Goal: Information Seeking & Learning: Learn about a topic

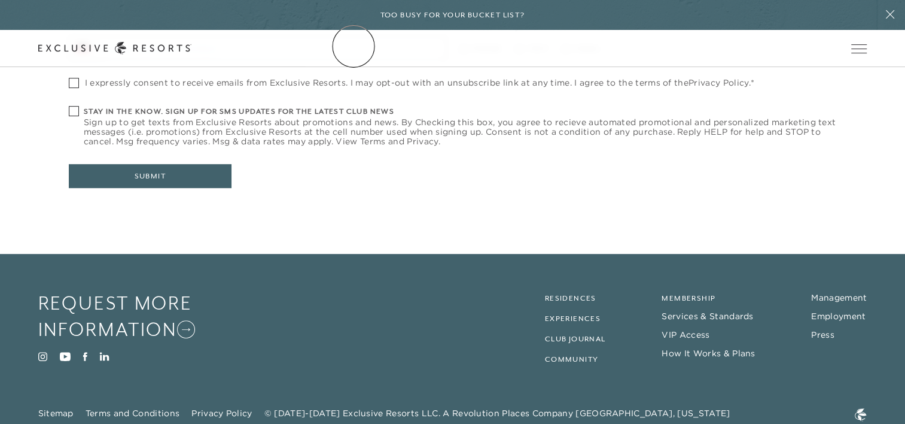
click at [0, 0] on link "The Collection" at bounding box center [0, 0] width 0 height 0
click at [0, 0] on link "Membership" at bounding box center [0, 0] width 0 height 0
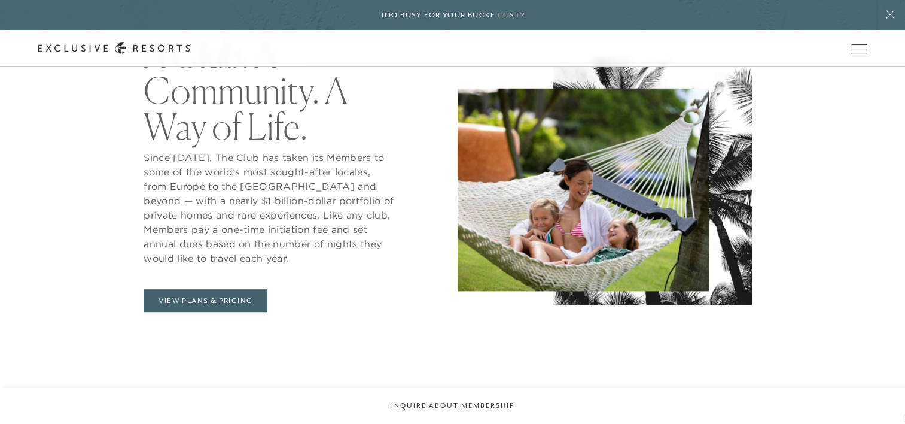
scroll to position [510, 0]
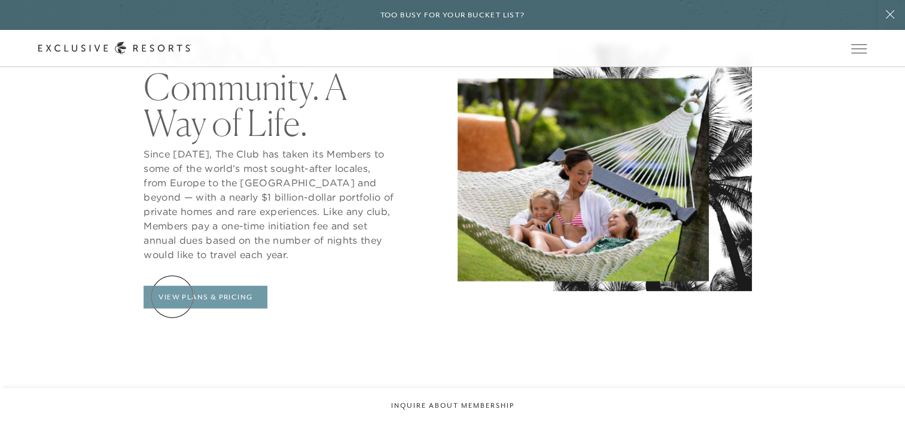
click at [172, 296] on link "View Plans & Pricing" at bounding box center [206, 296] width 124 height 23
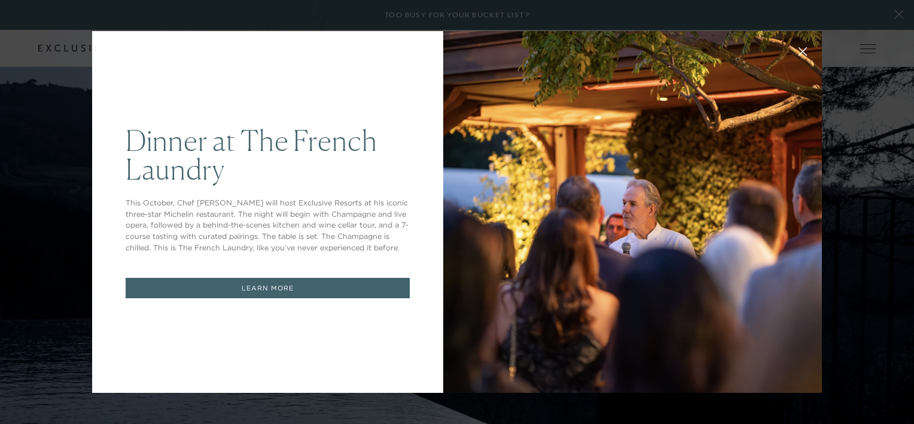
click at [341, 292] on link "LEARN MORE" at bounding box center [268, 288] width 284 height 21
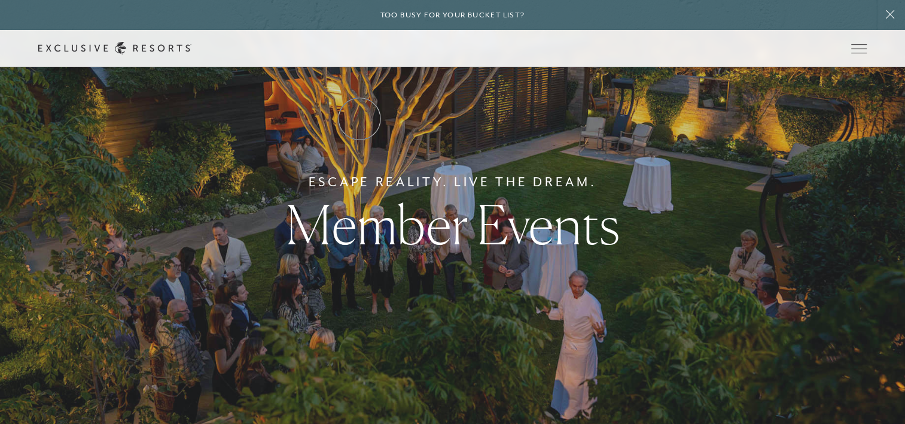
click at [0, 0] on link "Residence Collection" at bounding box center [0, 0] width 0 height 0
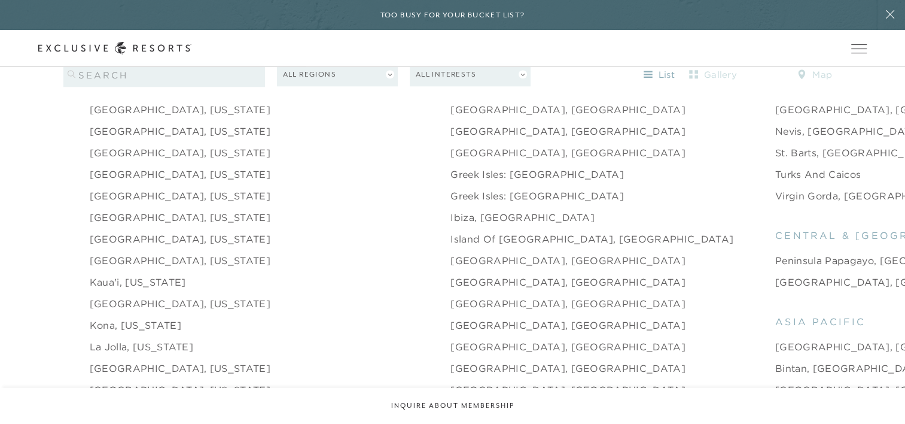
scroll to position [1340, 0]
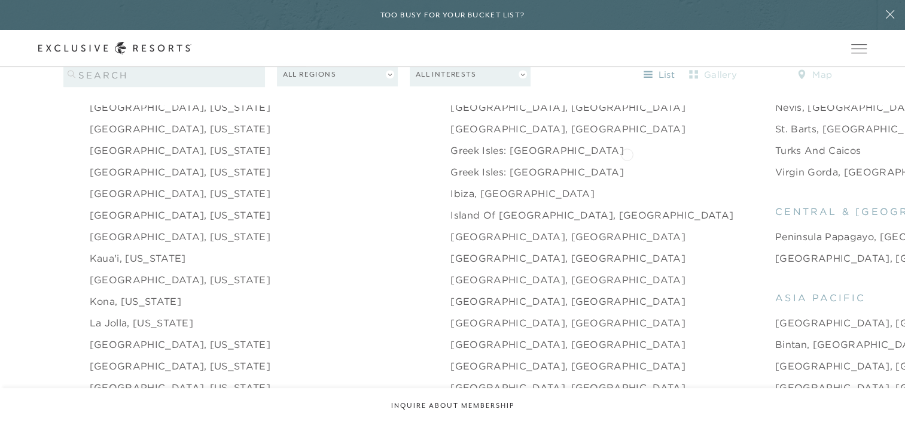
click at [775, 164] on link "Virgin Gorda, [GEOGRAPHIC_DATA]" at bounding box center [866, 171] width 183 height 14
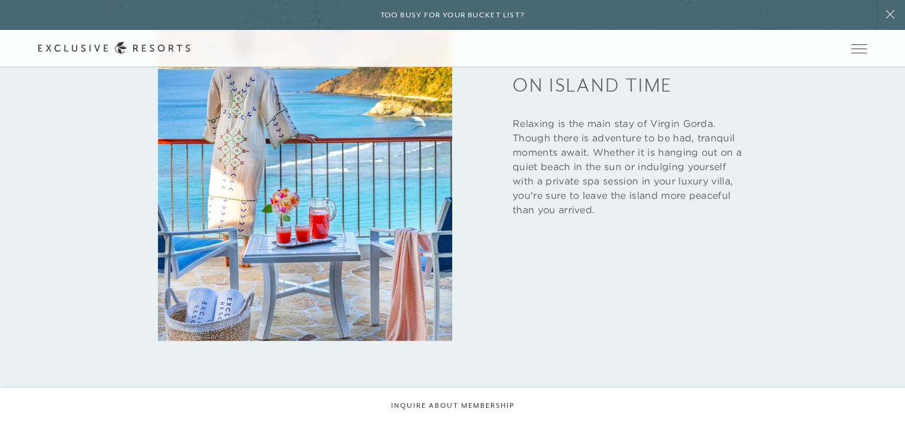
scroll to position [1802, 0]
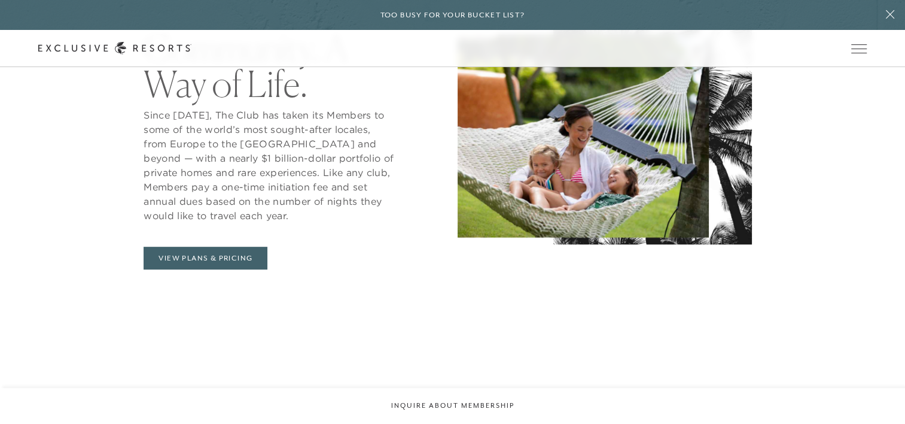
scroll to position [550, 0]
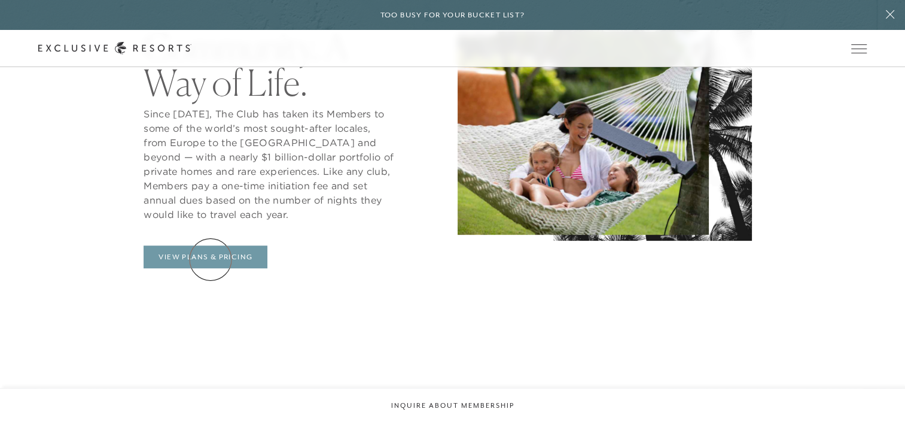
click at [211, 259] on link "View Plans & Pricing" at bounding box center [206, 256] width 124 height 23
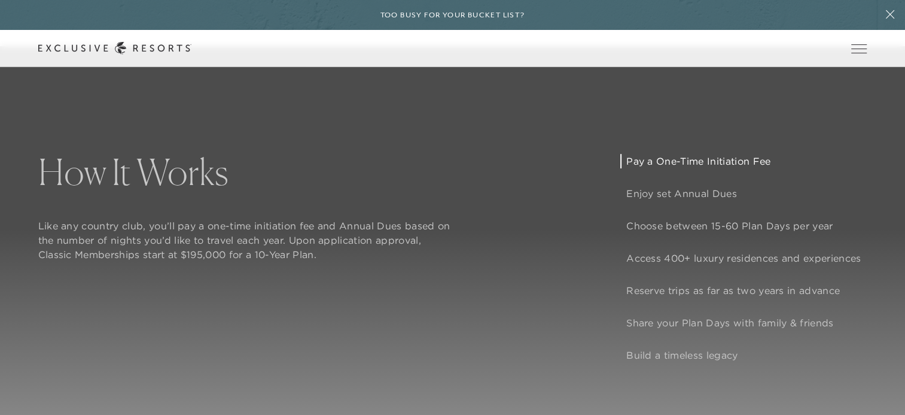
scroll to position [901, 0]
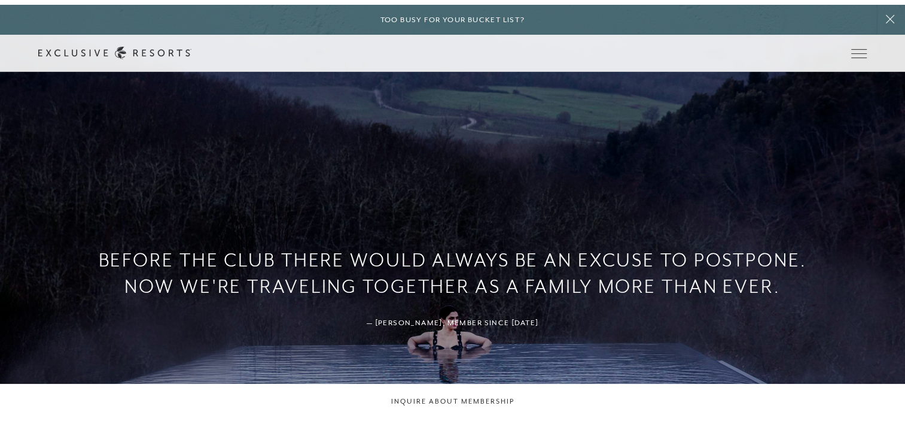
scroll to position [550, 0]
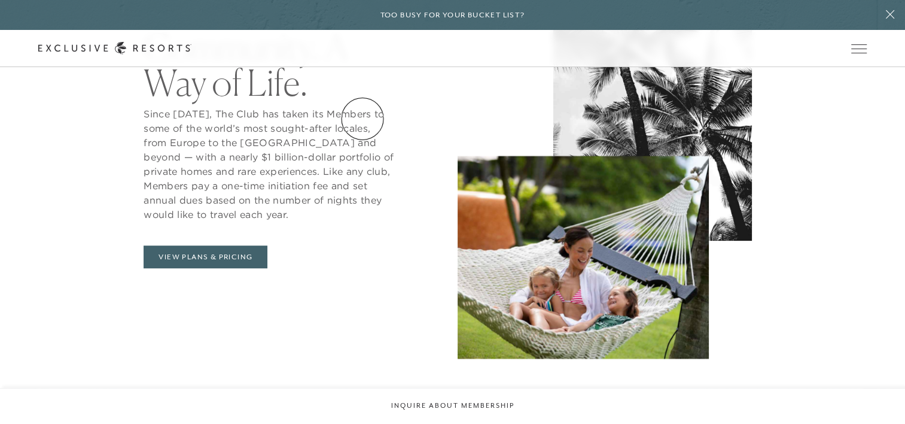
click at [0, 0] on link "Residence Collection" at bounding box center [0, 0] width 0 height 0
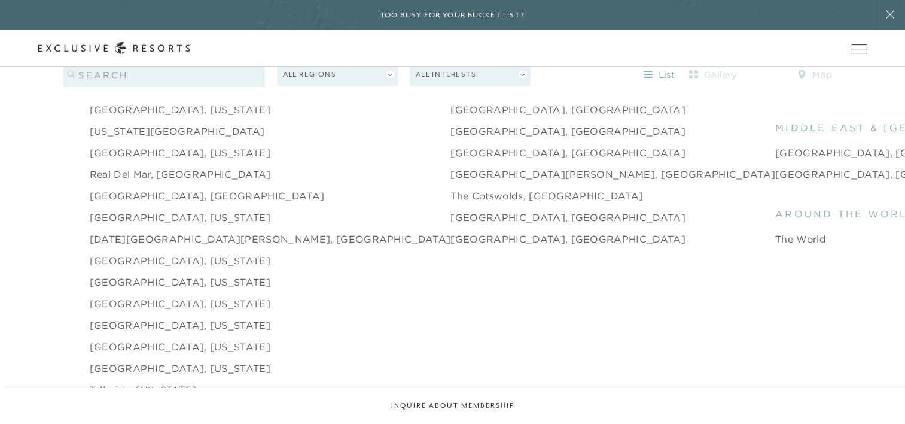
scroll to position [1762, 0]
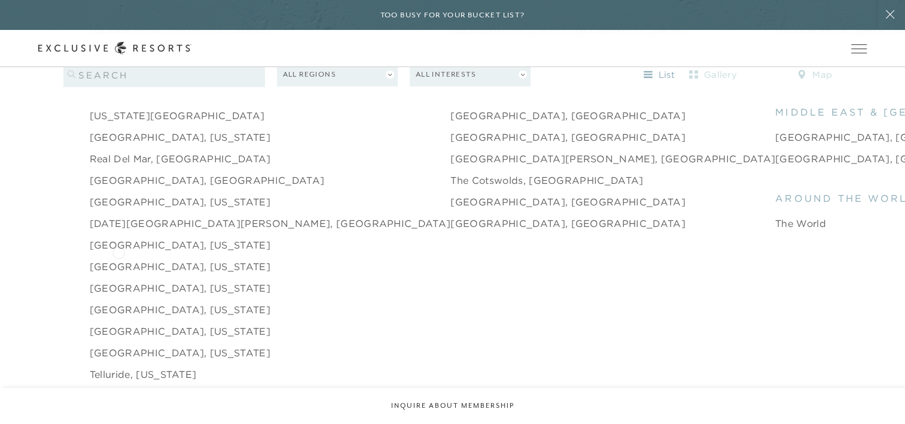
click at [118, 259] on link "[GEOGRAPHIC_DATA], [US_STATE]" at bounding box center [180, 266] width 181 height 14
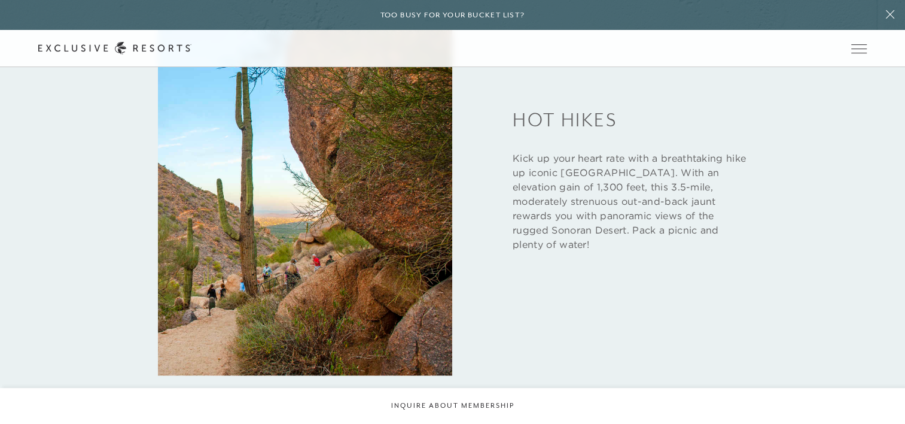
scroll to position [1809, 0]
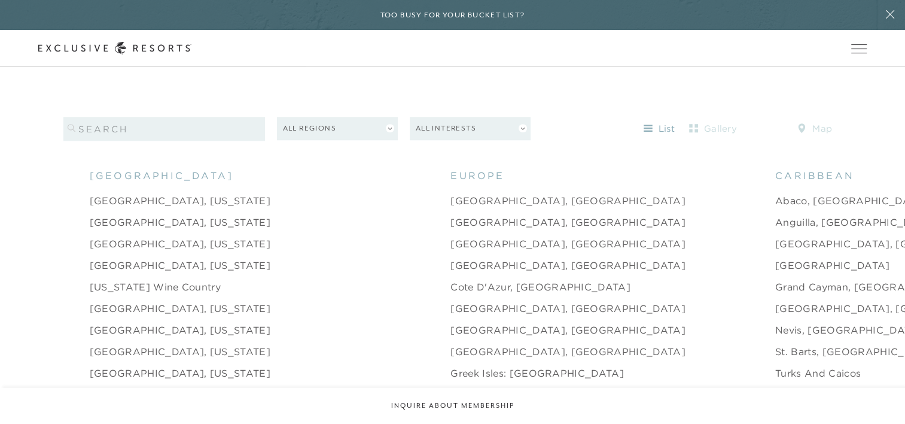
scroll to position [1116, 0]
click at [775, 194] on link "Abaco, [GEOGRAPHIC_DATA]" at bounding box center [851, 201] width 153 height 14
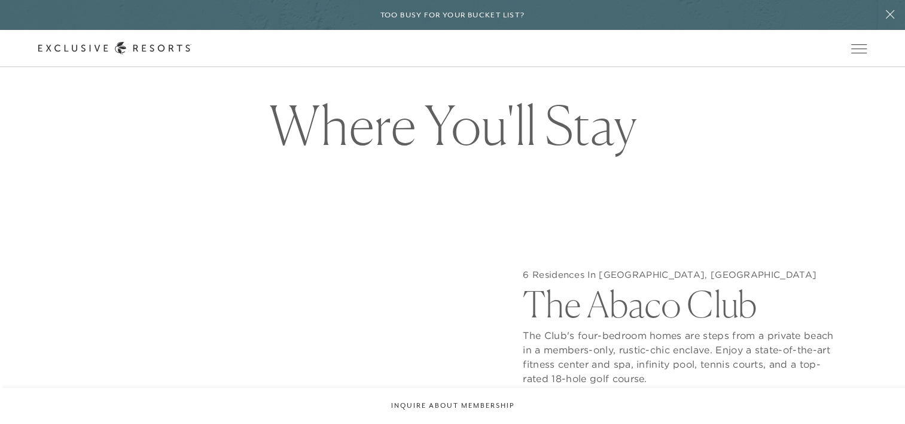
scroll to position [1108, 0]
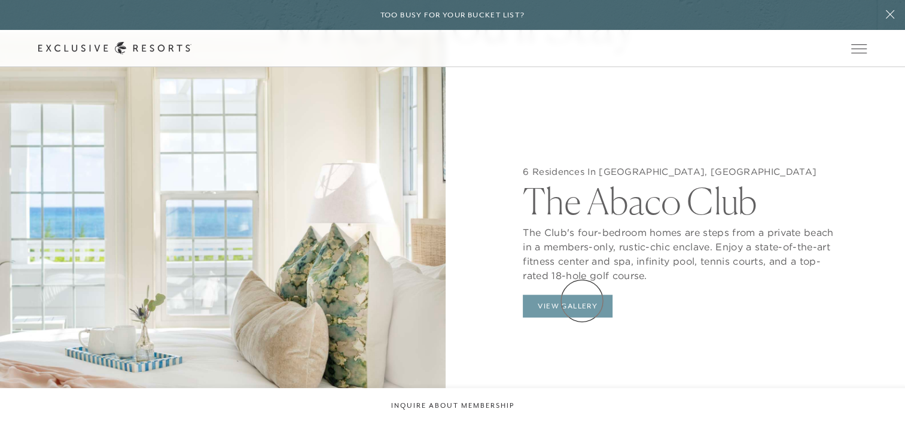
click at [582, 300] on button "View Gallery" at bounding box center [568, 305] width 90 height 23
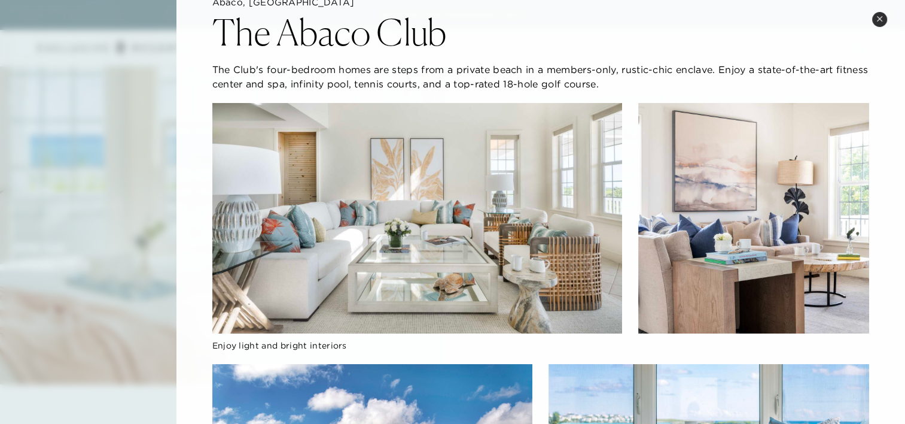
scroll to position [0, 0]
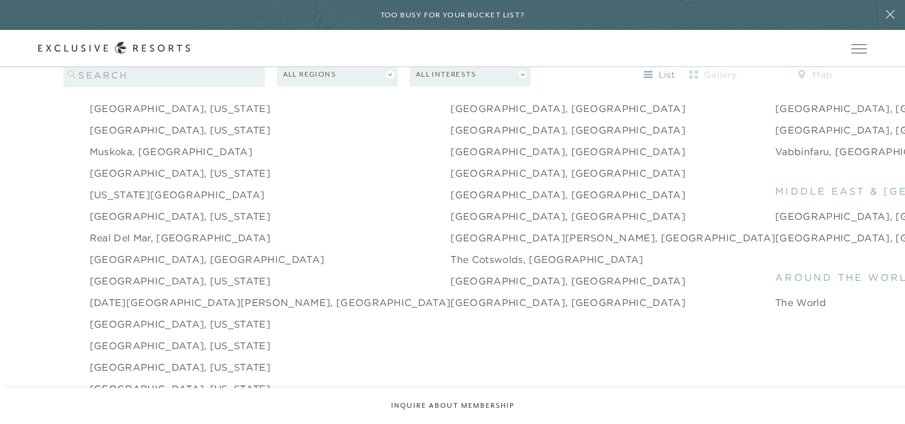
scroll to position [1667, 0]
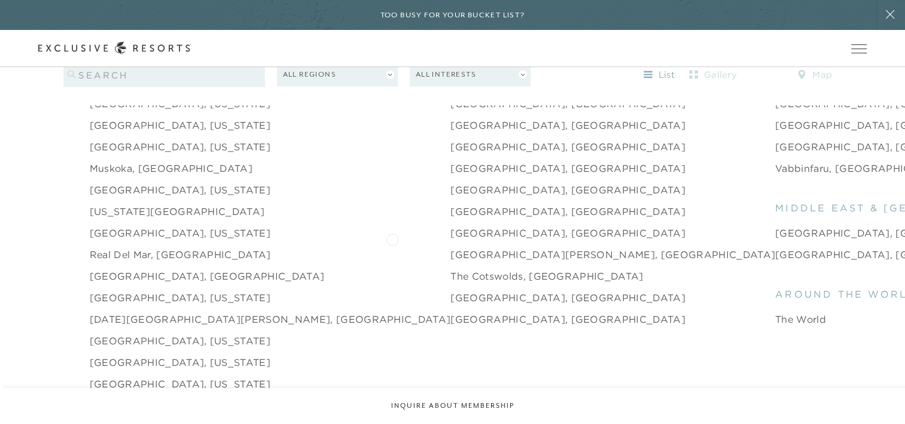
click at [450, 247] on link "[GEOGRAPHIC_DATA][PERSON_NAME], [GEOGRAPHIC_DATA]" at bounding box center [612, 254] width 325 height 14
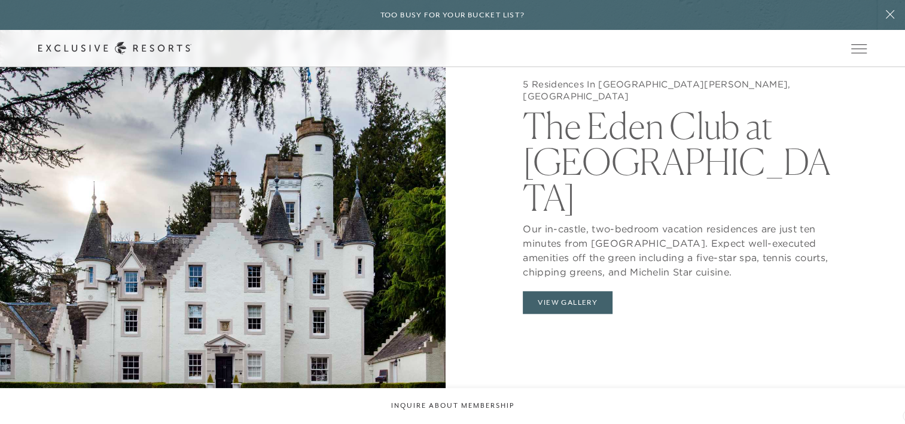
scroll to position [1187, 0]
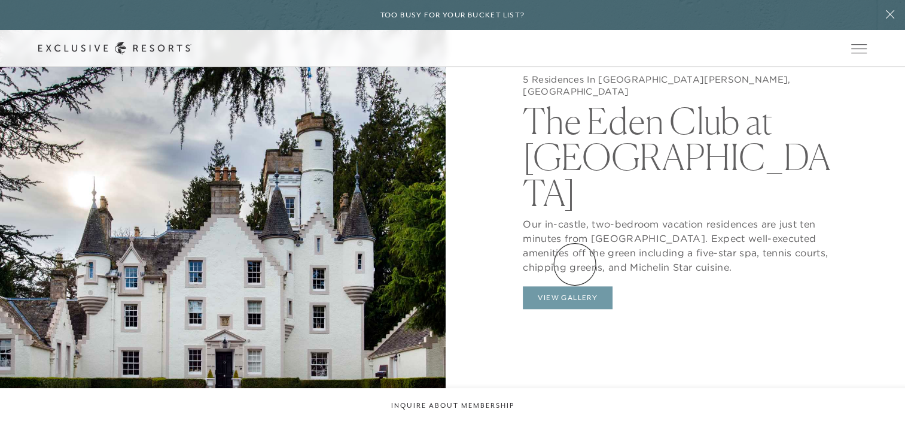
click at [575, 286] on button "View Gallery" at bounding box center [568, 297] width 90 height 23
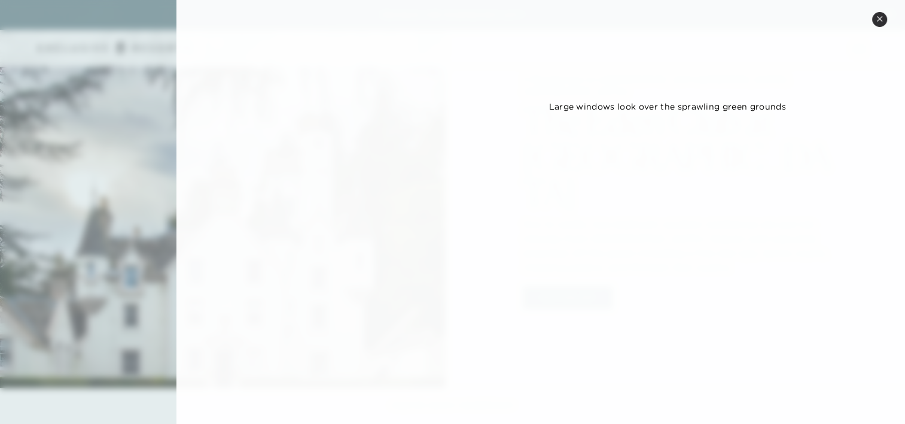
scroll to position [1342, 0]
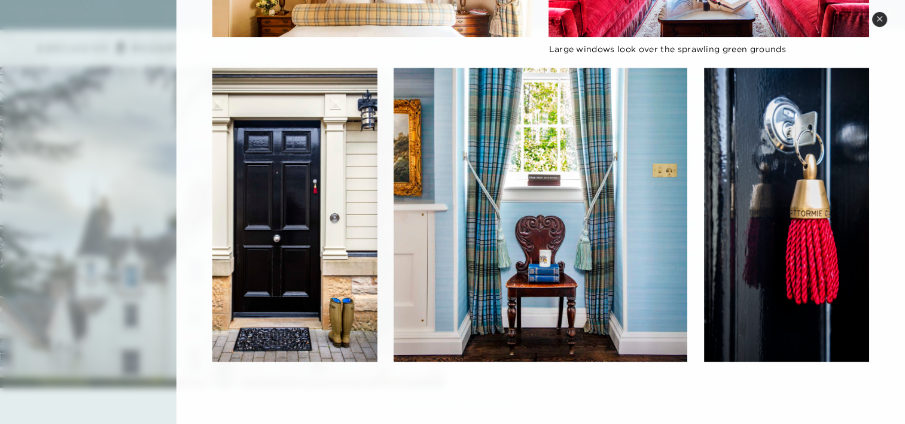
scroll to position [1667, 0]
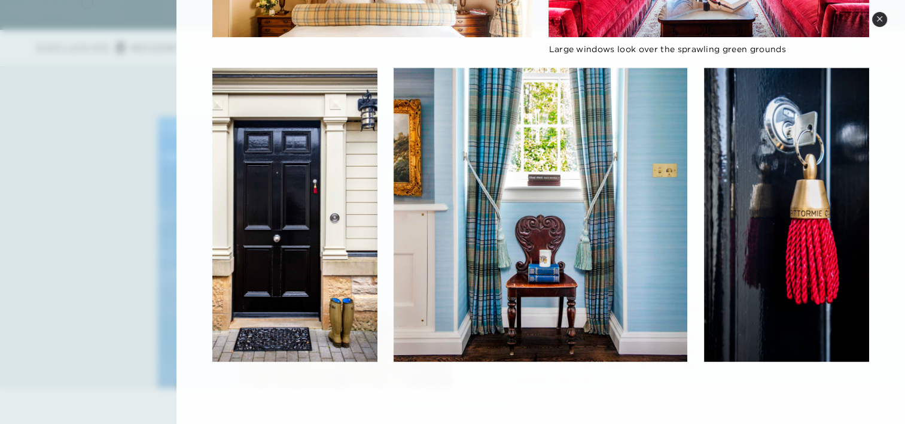
scroll to position [550, 0]
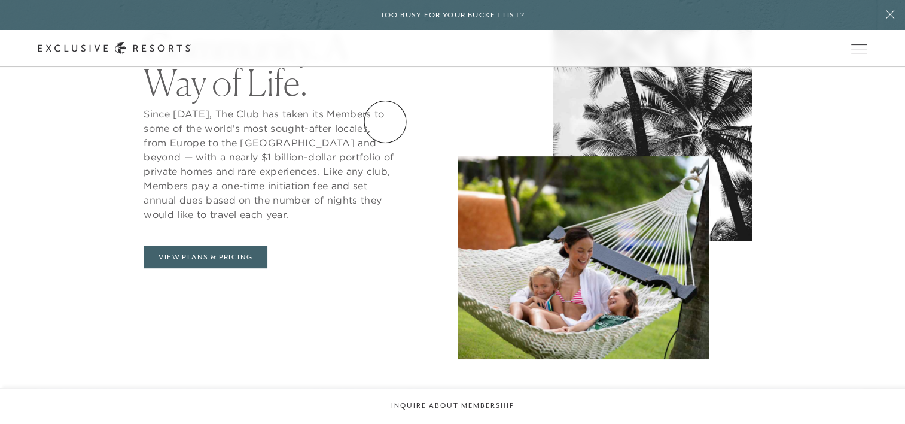
click at [0, 0] on link "Residence Collection" at bounding box center [0, 0] width 0 height 0
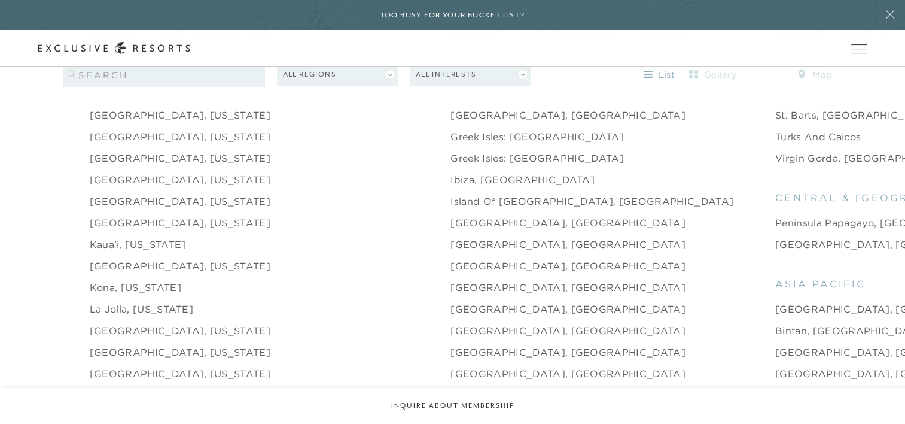
scroll to position [1364, 0]
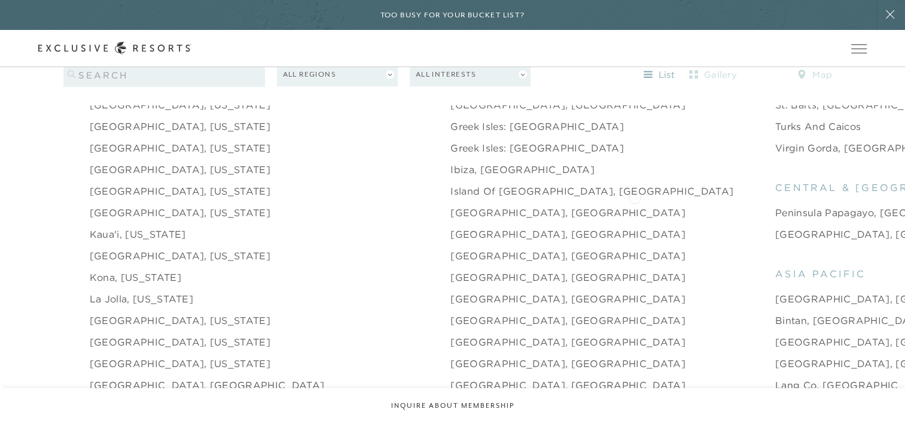
click at [775, 205] on link "Peninsula Papagayo, [GEOGRAPHIC_DATA]" at bounding box center [884, 212] width 219 height 14
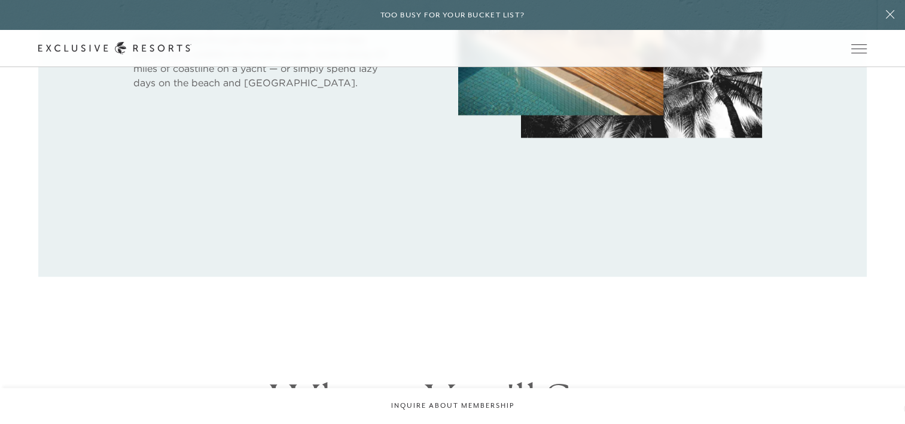
scroll to position [1111, 0]
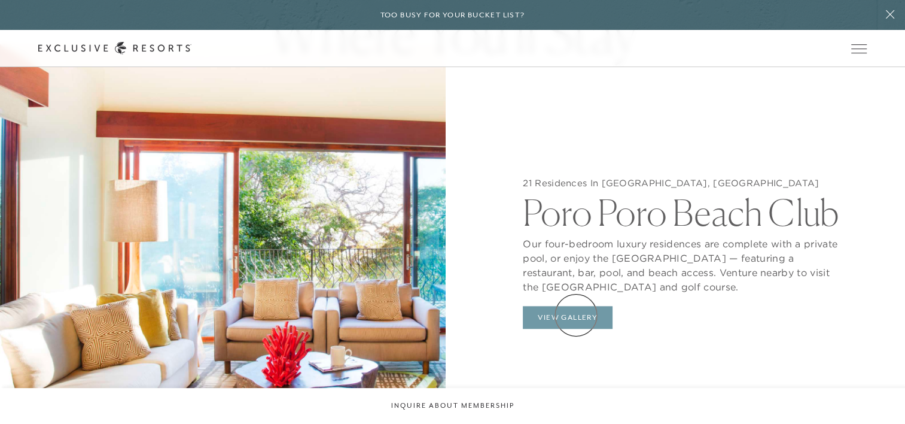
click at [576, 315] on button "View Gallery" at bounding box center [568, 317] width 90 height 23
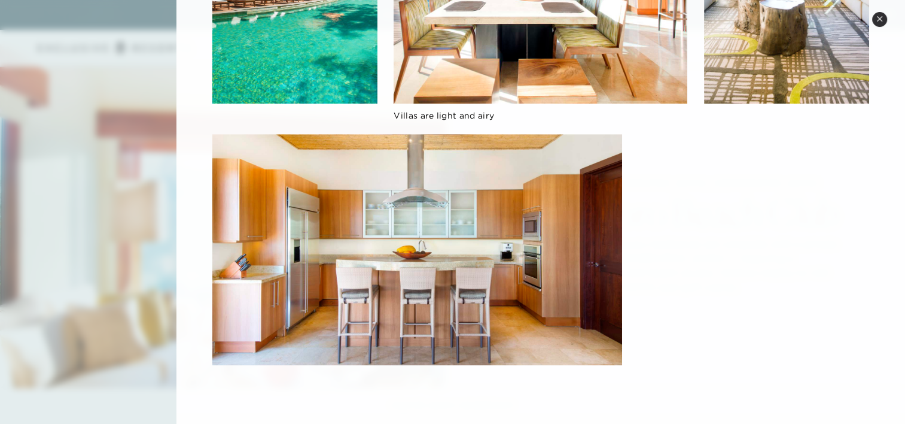
scroll to position [809, 0]
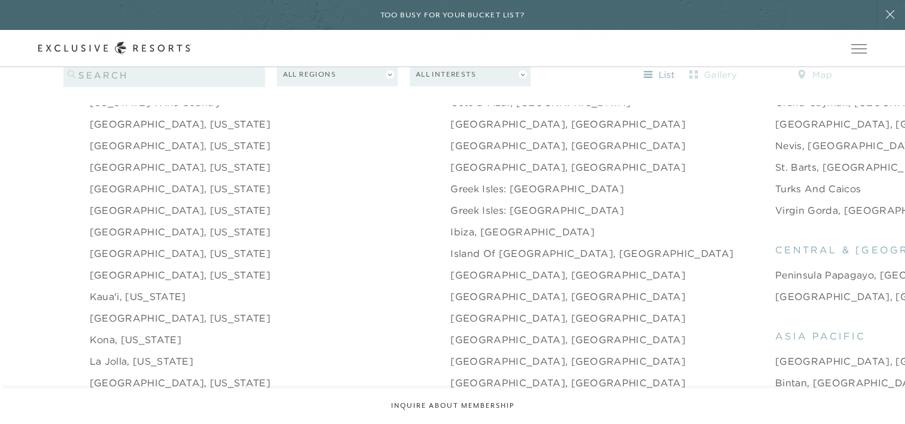
scroll to position [1292, 0]
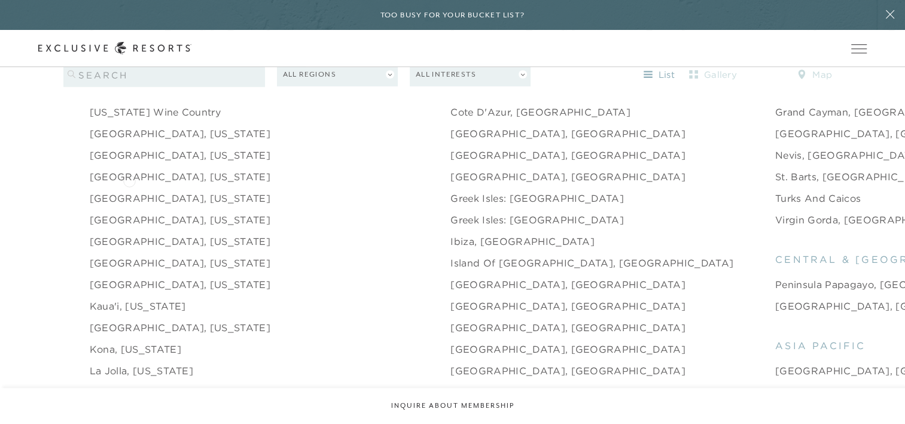
click at [129, 191] on link "[GEOGRAPHIC_DATA], [US_STATE]" at bounding box center [180, 198] width 181 height 14
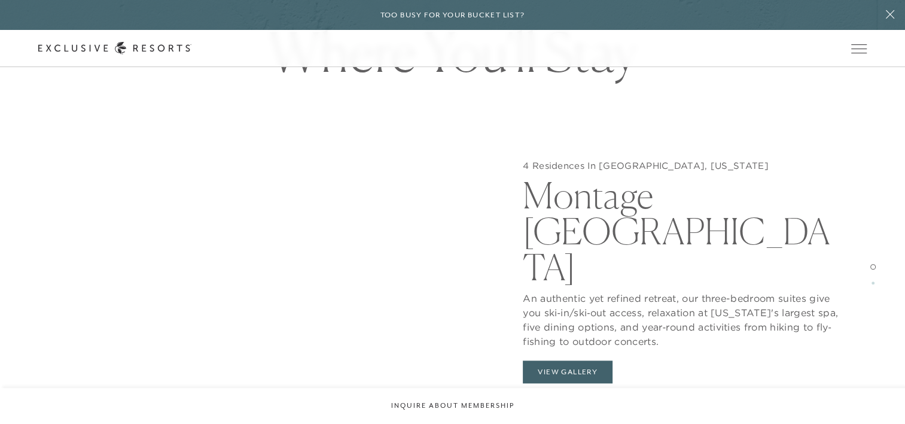
scroll to position [1116, 0]
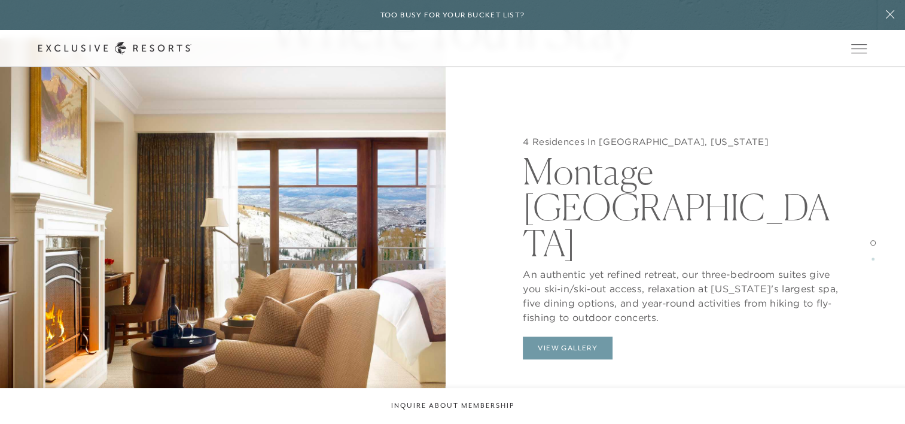
click at [568, 336] on button "View Gallery" at bounding box center [568, 347] width 90 height 23
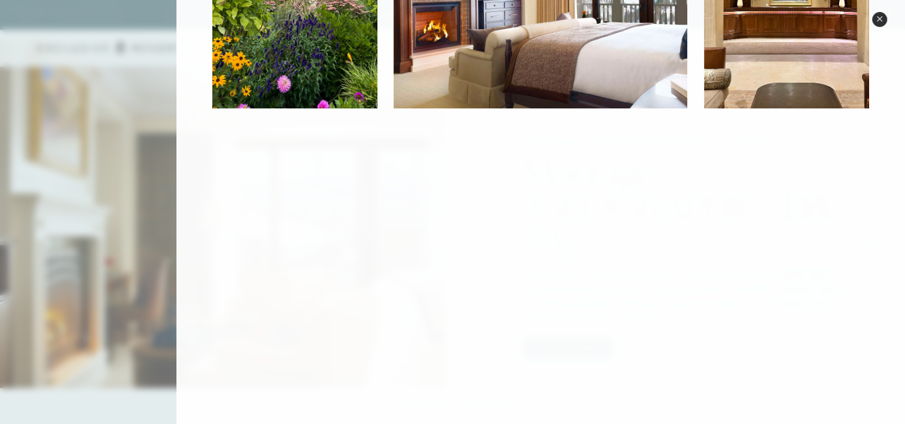
scroll to position [809, 0]
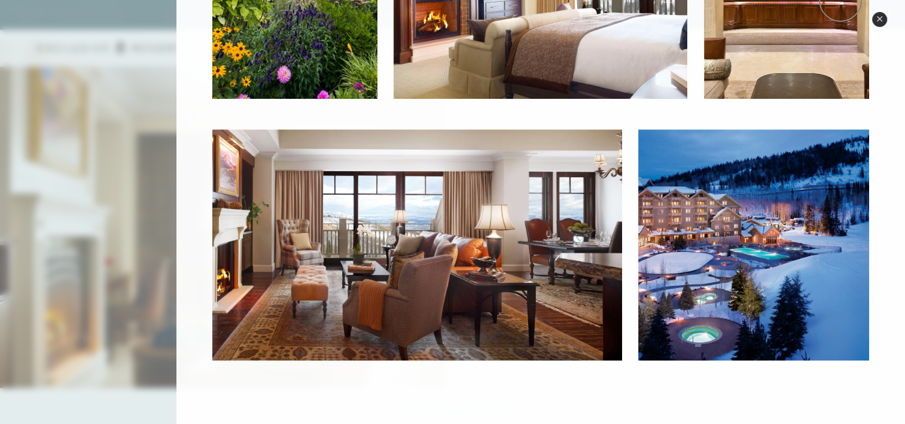
scroll to position [1292, 0]
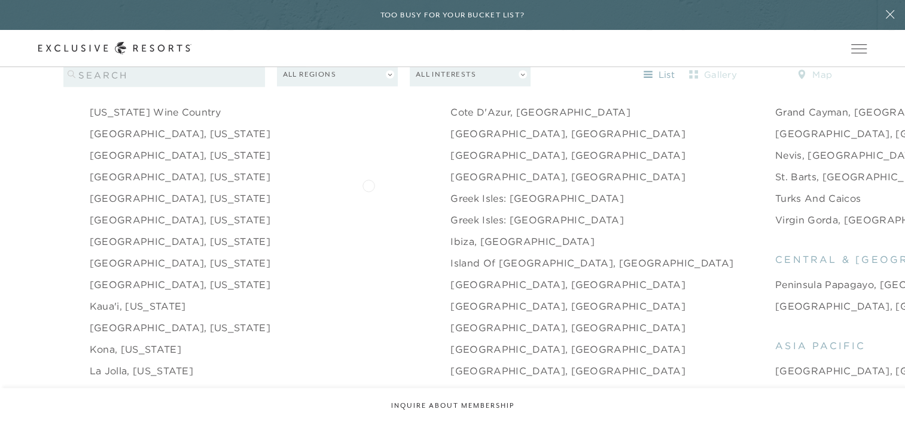
click at [450, 191] on link "Greek Isles: [GEOGRAPHIC_DATA]" at bounding box center [536, 198] width 173 height 14
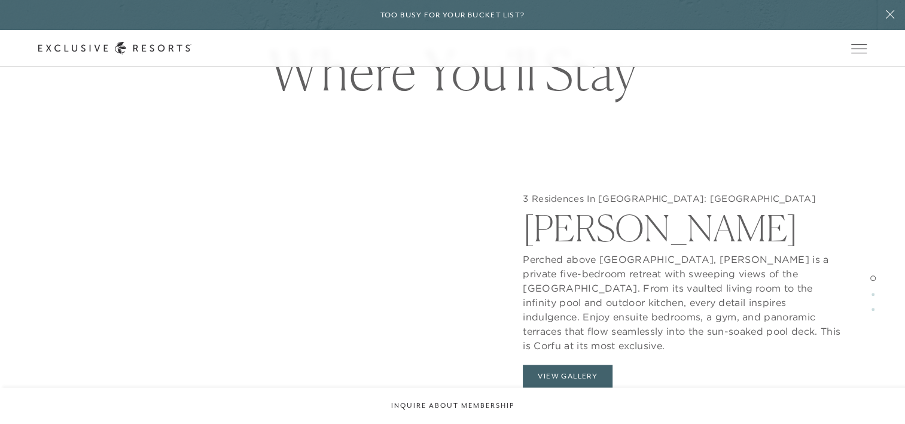
scroll to position [1084, 0]
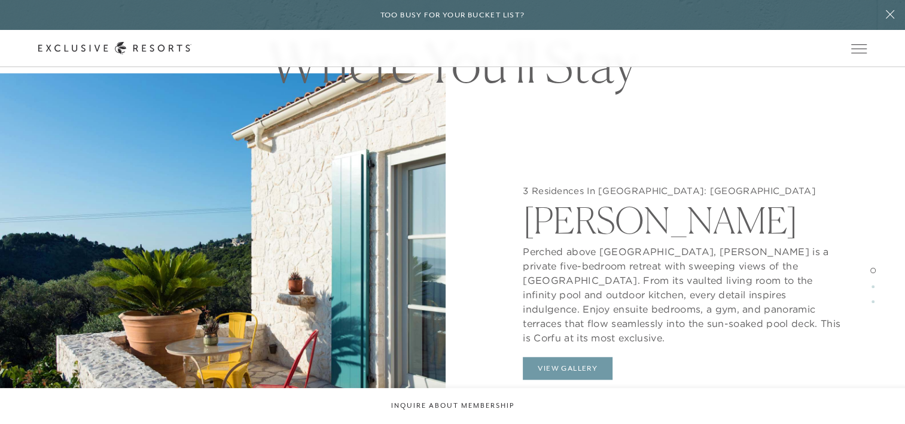
click at [580, 357] on button "View Gallery" at bounding box center [568, 368] width 90 height 23
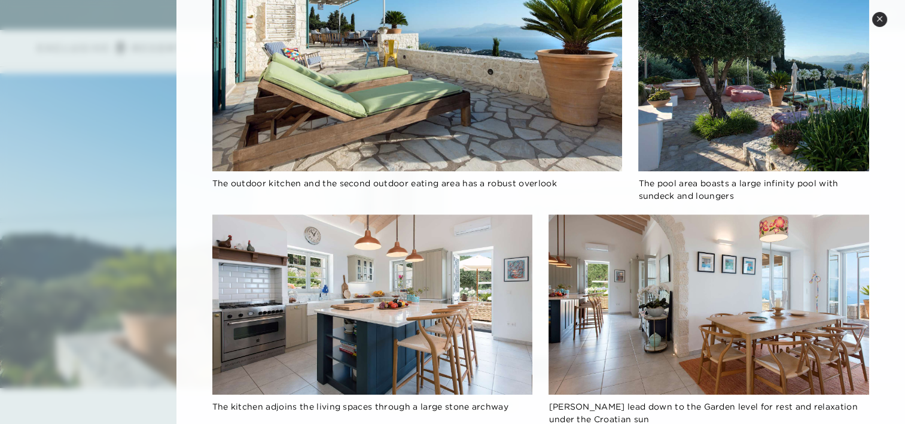
scroll to position [1096, 0]
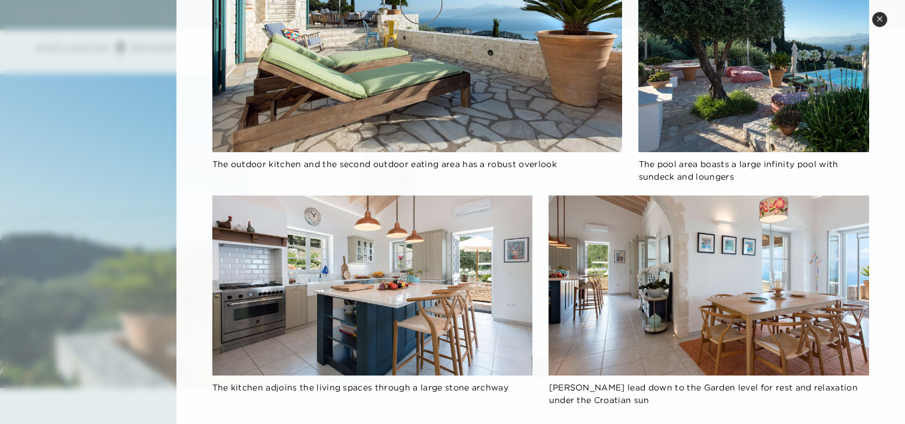
scroll to position [1292, 0]
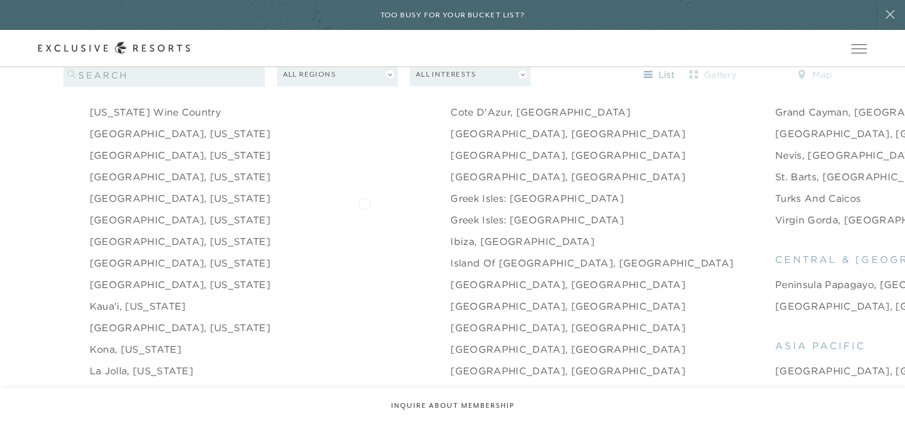
click at [450, 212] on link "Greek Isles: [GEOGRAPHIC_DATA]" at bounding box center [536, 219] width 173 height 14
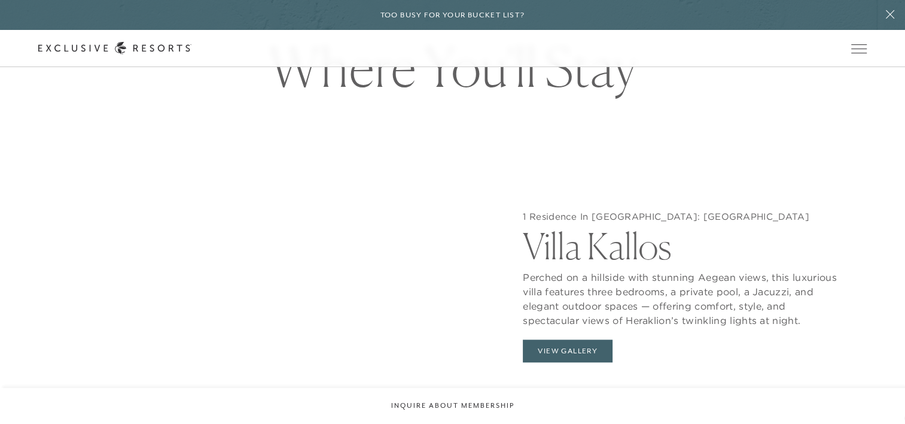
scroll to position [1052, 0]
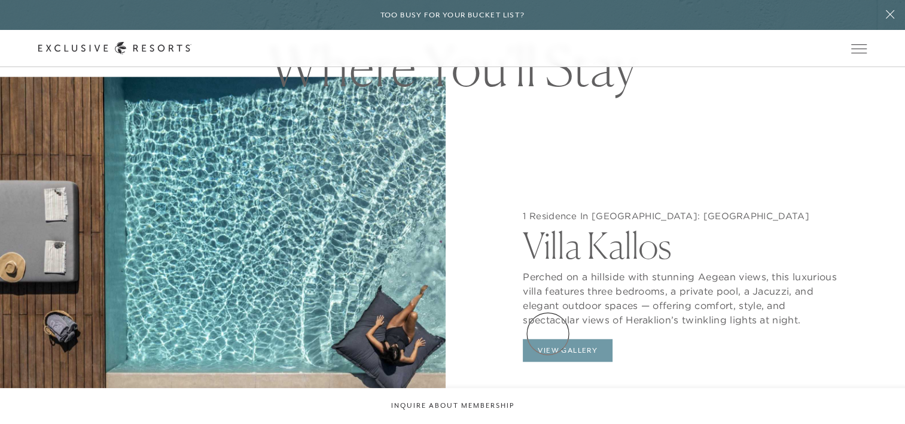
click at [548, 339] on button "View Gallery" at bounding box center [568, 350] width 90 height 23
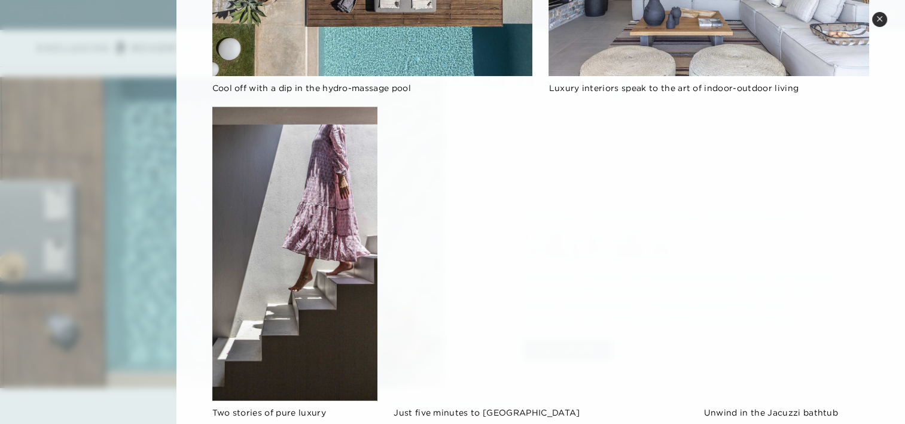
scroll to position [1340, 0]
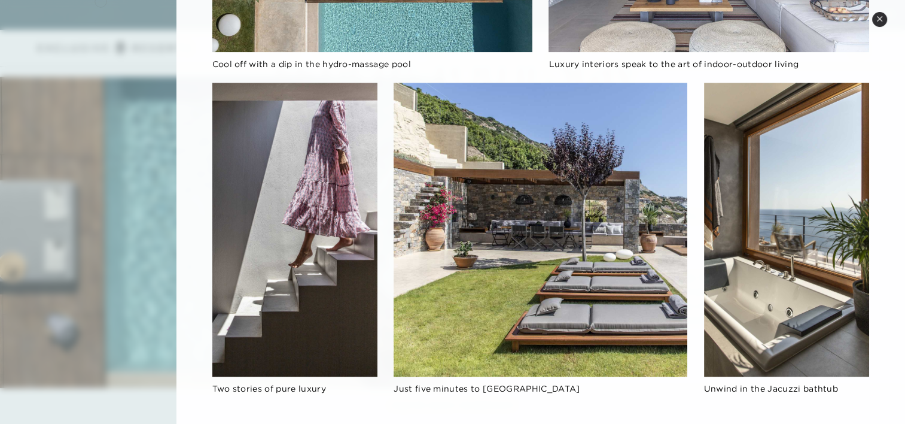
scroll to position [1292, 0]
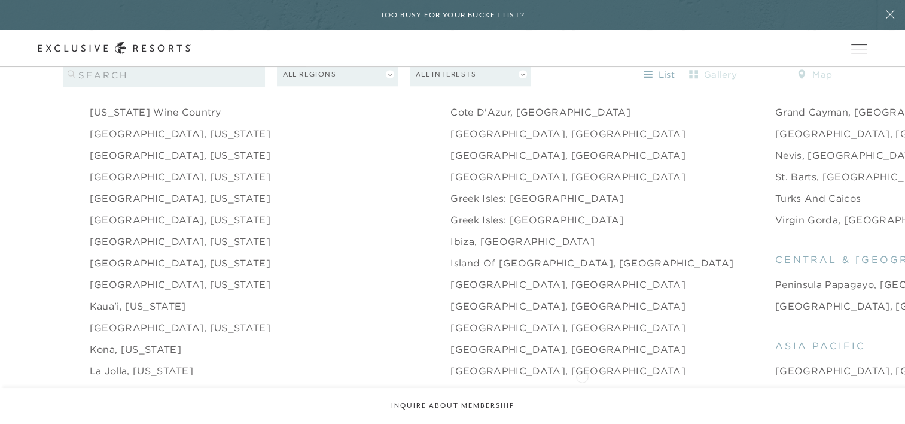
click at [775, 385] on link "Bintan, [GEOGRAPHIC_DATA]" at bounding box center [851, 392] width 152 height 14
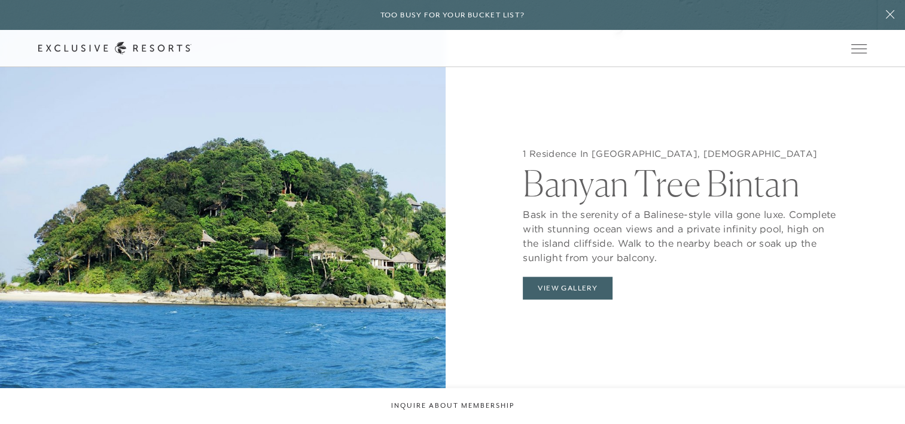
scroll to position [1125, 0]
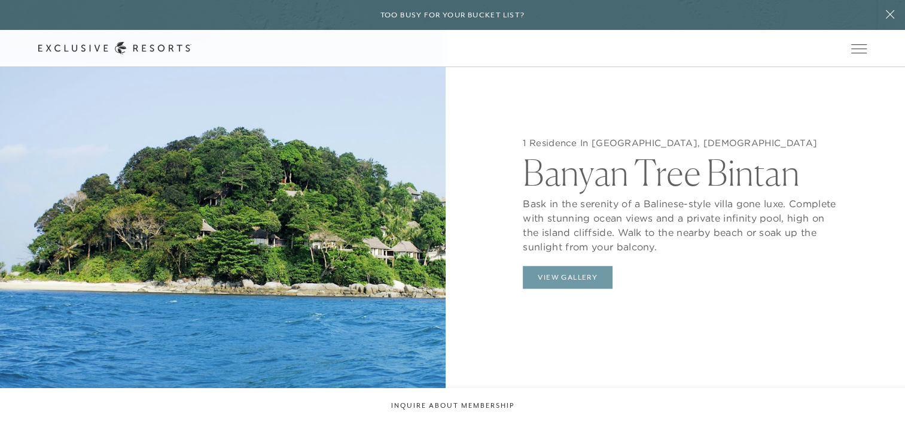
click at [566, 288] on button "View Gallery" at bounding box center [568, 277] width 90 height 23
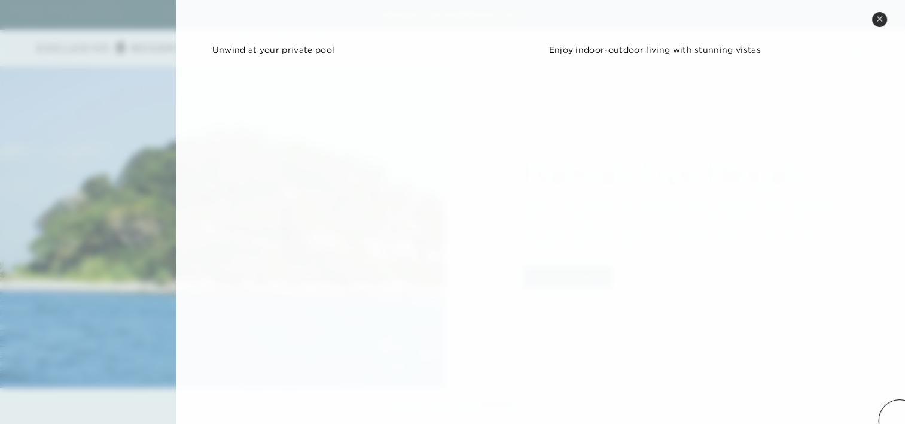
scroll to position [548, 0]
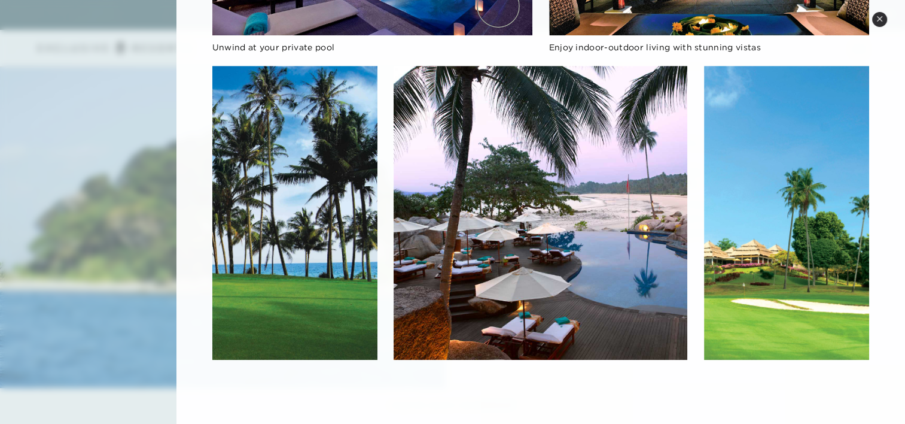
scroll to position [1292, 0]
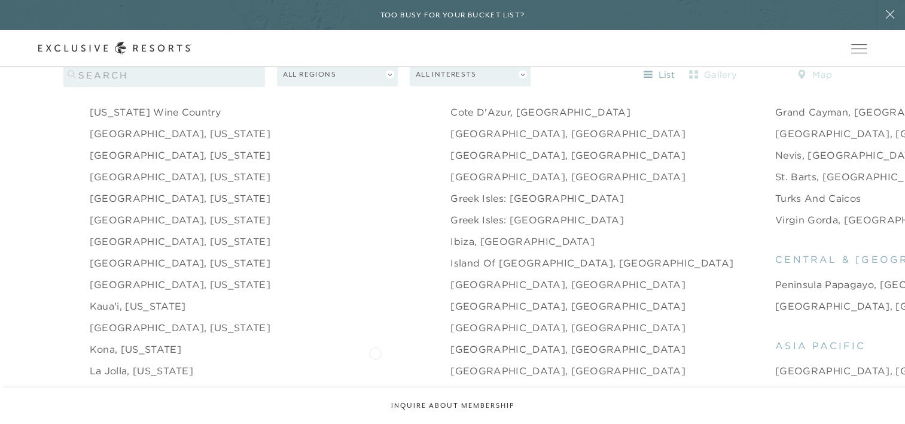
click at [450, 363] on link "[GEOGRAPHIC_DATA], [GEOGRAPHIC_DATA]" at bounding box center [567, 370] width 235 height 14
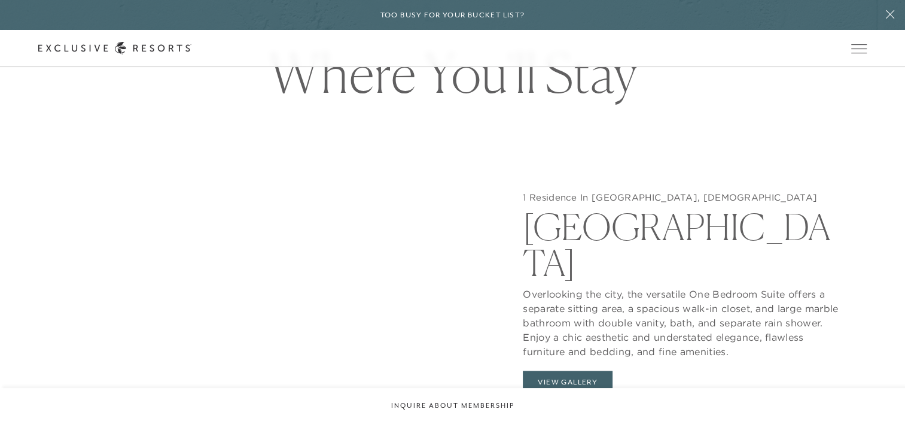
scroll to position [1112, 0]
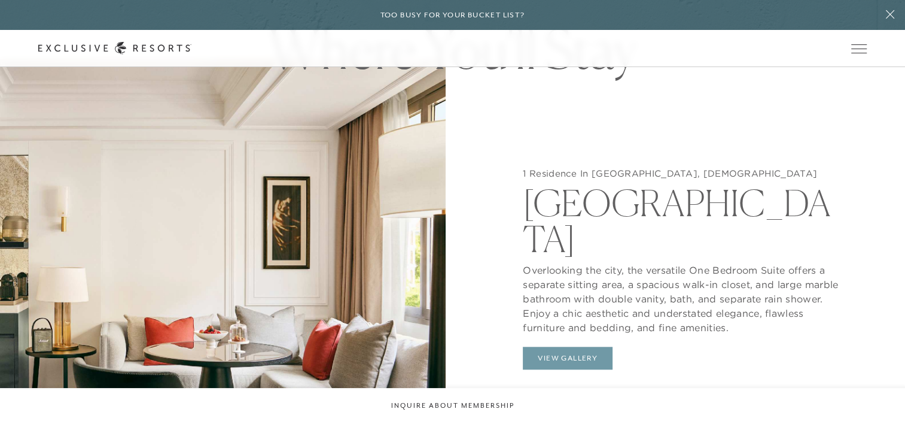
click at [563, 346] on button "View Gallery" at bounding box center [568, 357] width 90 height 23
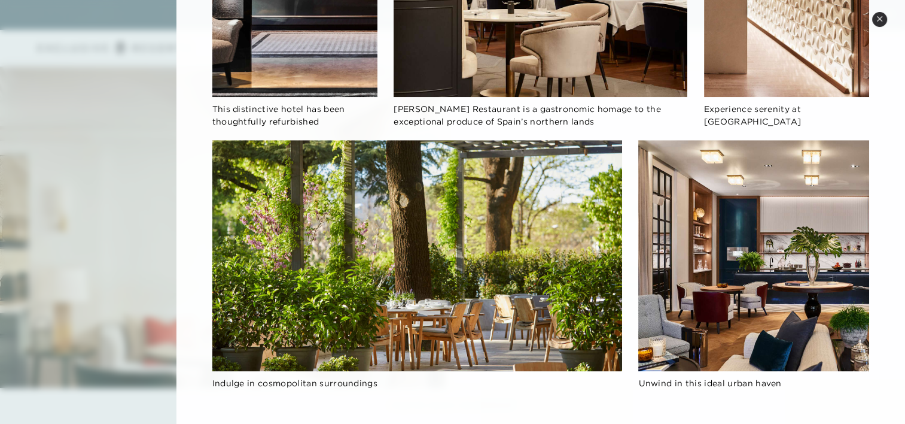
scroll to position [848, 0]
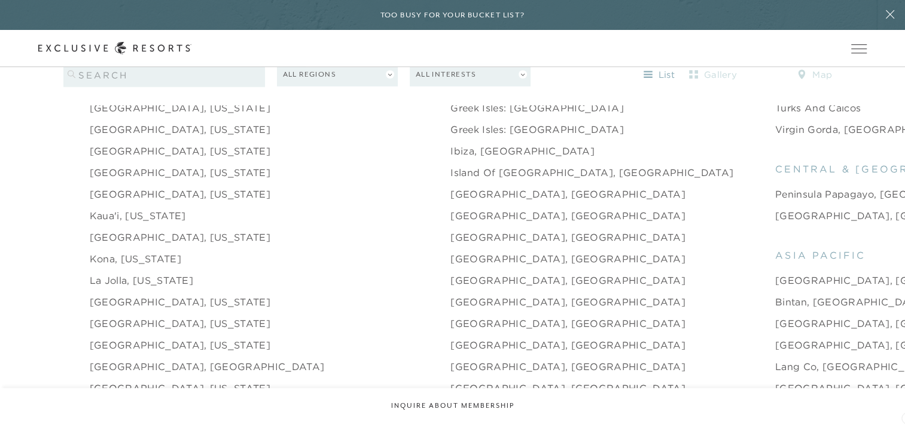
scroll to position [1388, 0]
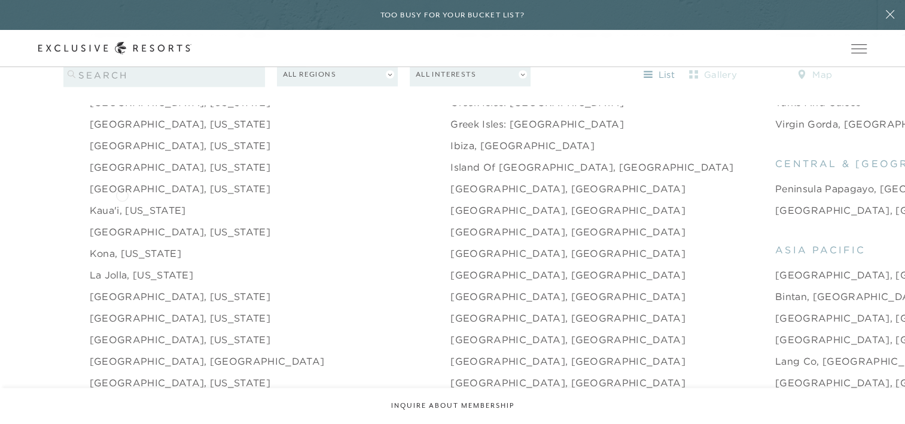
click at [122, 203] on link "Kaua'i, [US_STATE]" at bounding box center [138, 210] width 96 height 14
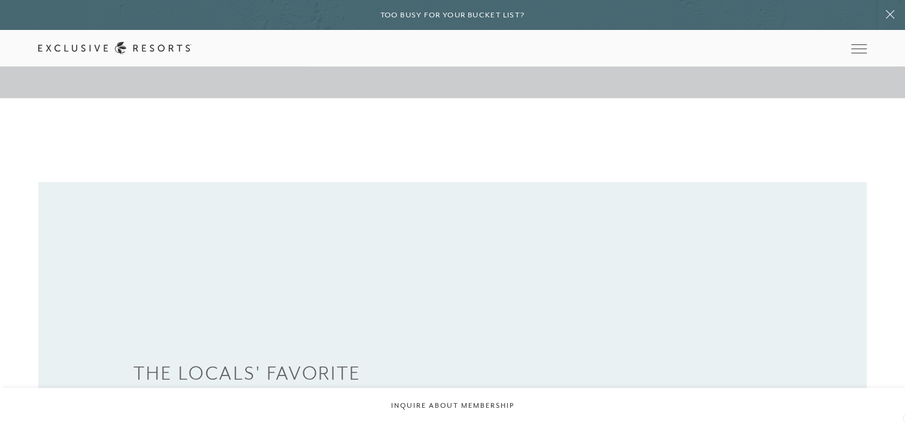
scroll to position [335, 0]
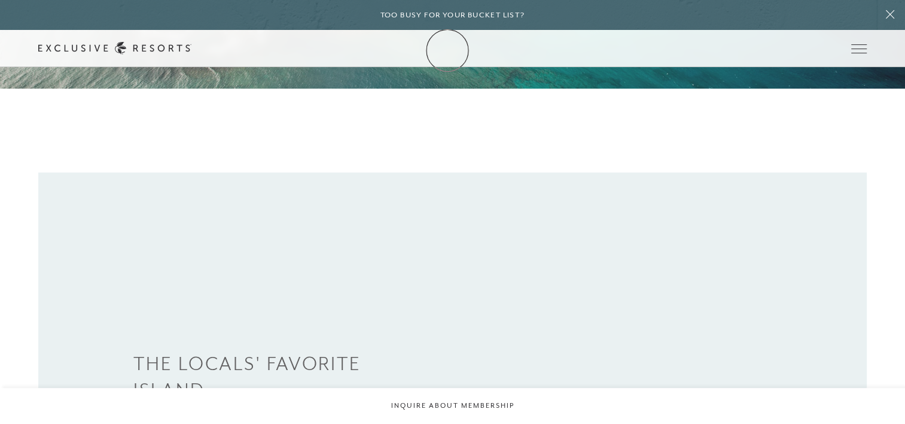
click at [0, 0] on link "Membership" at bounding box center [0, 0] width 0 height 0
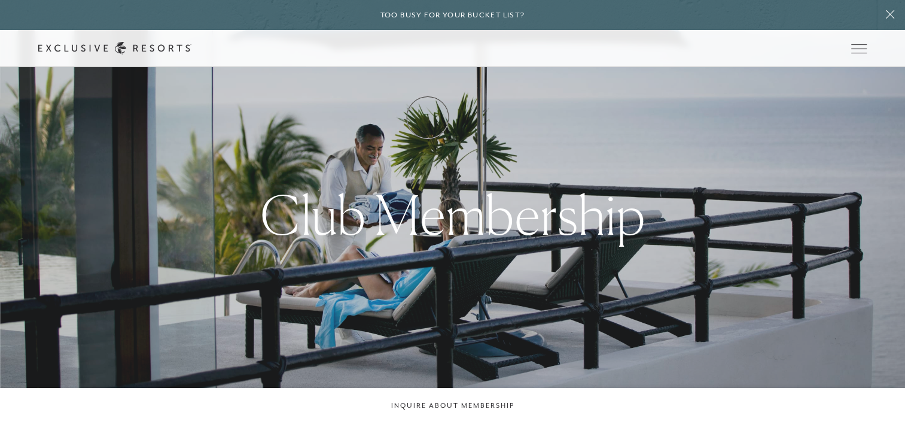
click at [0, 0] on link "How it works" at bounding box center [0, 0] width 0 height 0
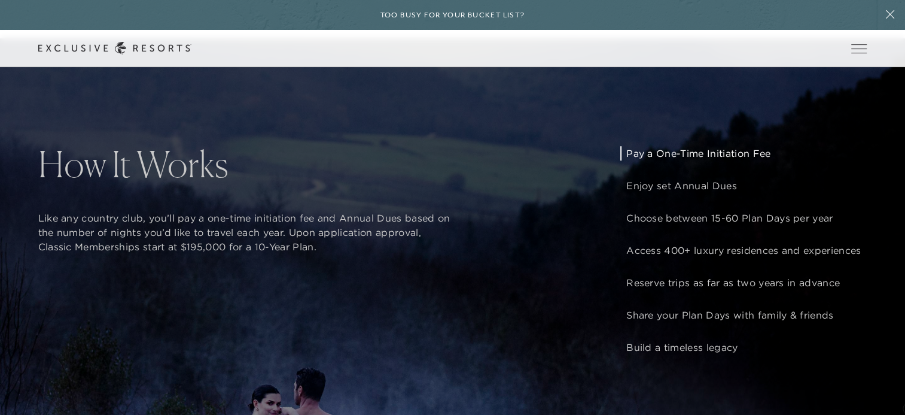
scroll to position [925, 0]
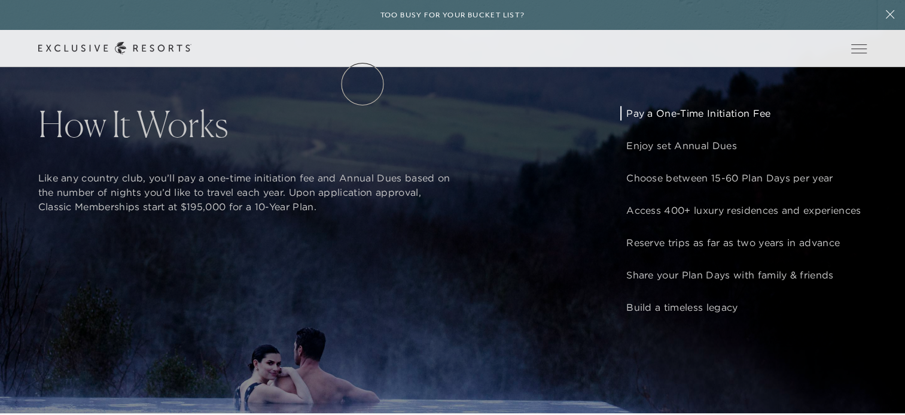
click at [0, 0] on link "Residence Collection" at bounding box center [0, 0] width 0 height 0
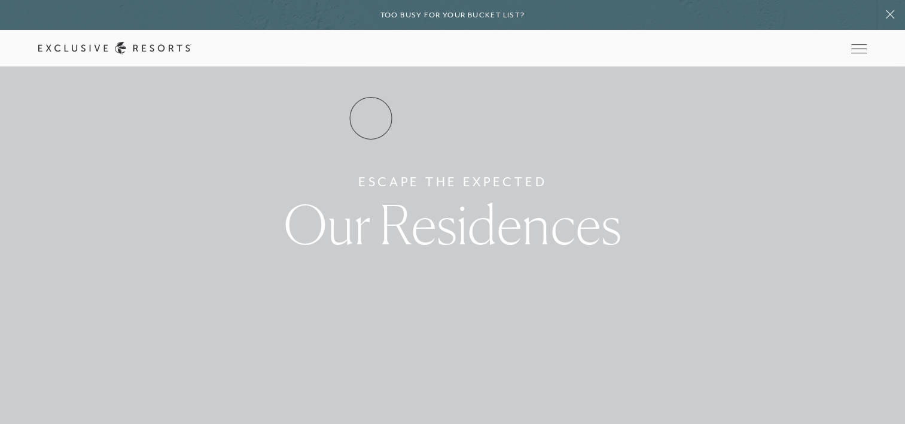
click at [0, 0] on link "Residence Collection" at bounding box center [0, 0] width 0 height 0
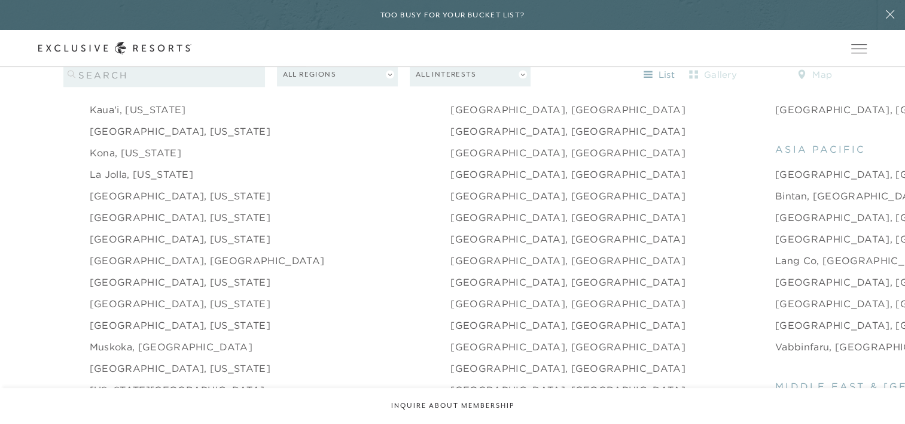
scroll to position [1499, 0]
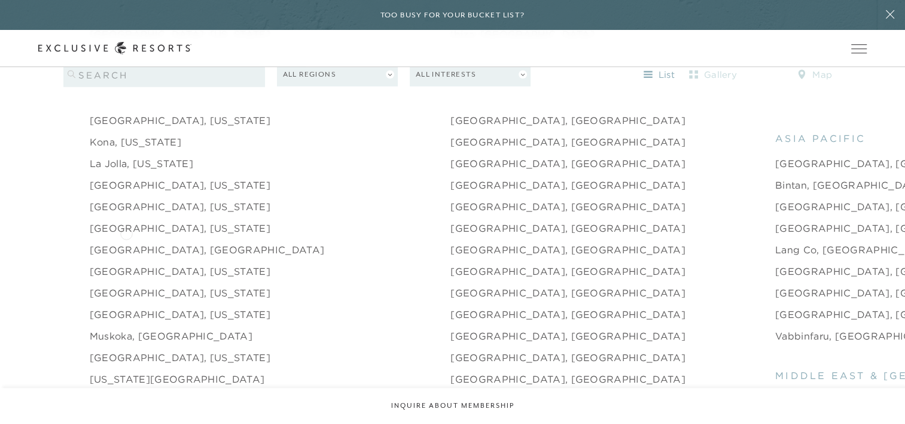
click at [126, 242] on link "[GEOGRAPHIC_DATA], [GEOGRAPHIC_DATA]" at bounding box center [207, 249] width 235 height 14
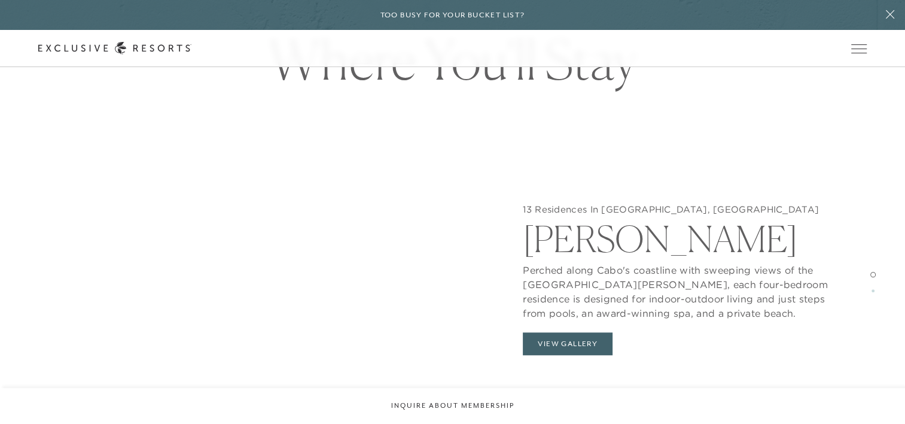
scroll to position [1108, 0]
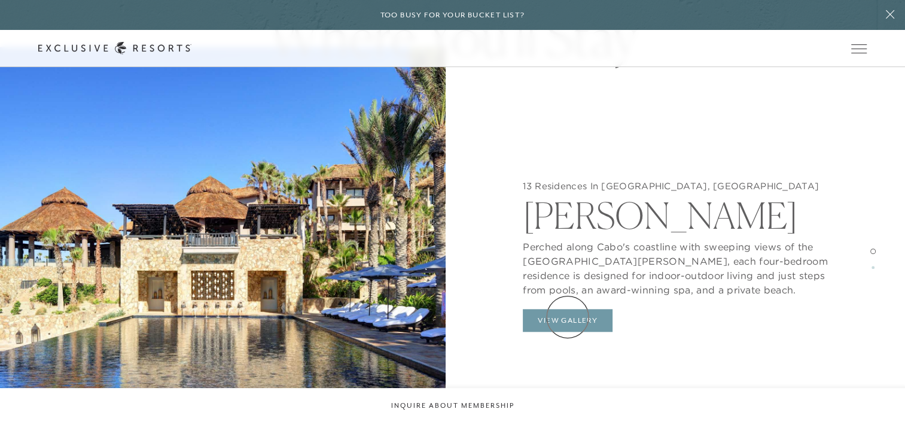
click at [568, 316] on button "View Gallery" at bounding box center [568, 320] width 90 height 23
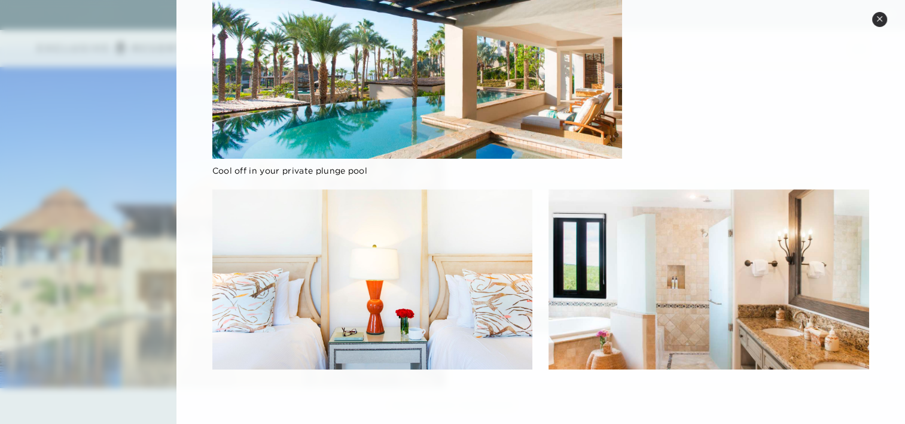
scroll to position [1019, 0]
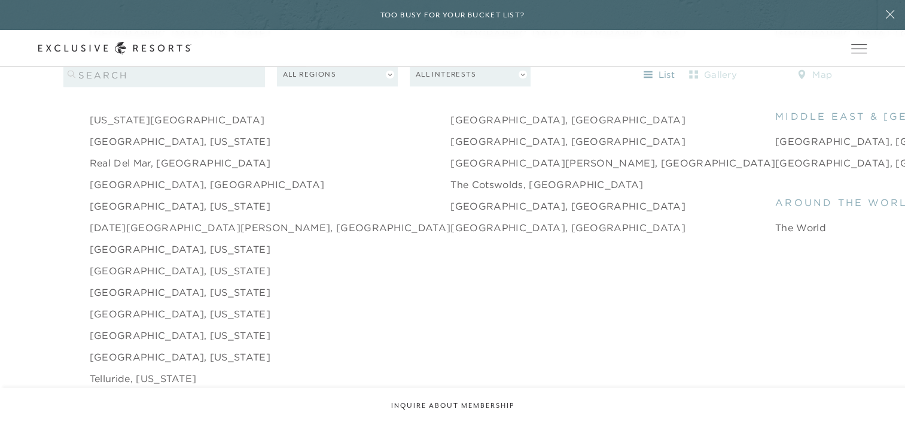
scroll to position [1762, 0]
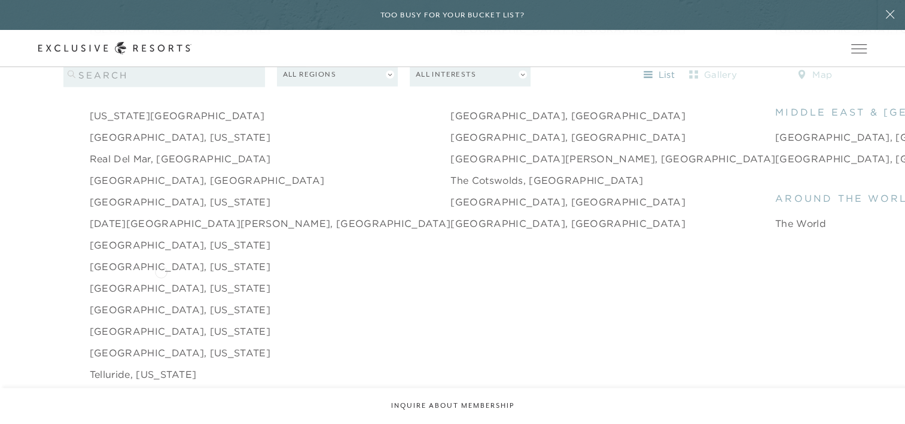
click at [161, 281] on link "[GEOGRAPHIC_DATA], [US_STATE]" at bounding box center [180, 288] width 181 height 14
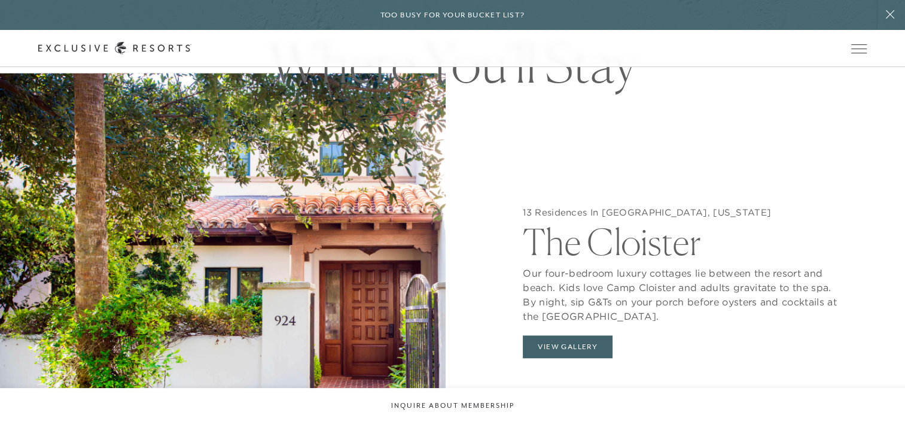
scroll to position [1060, 0]
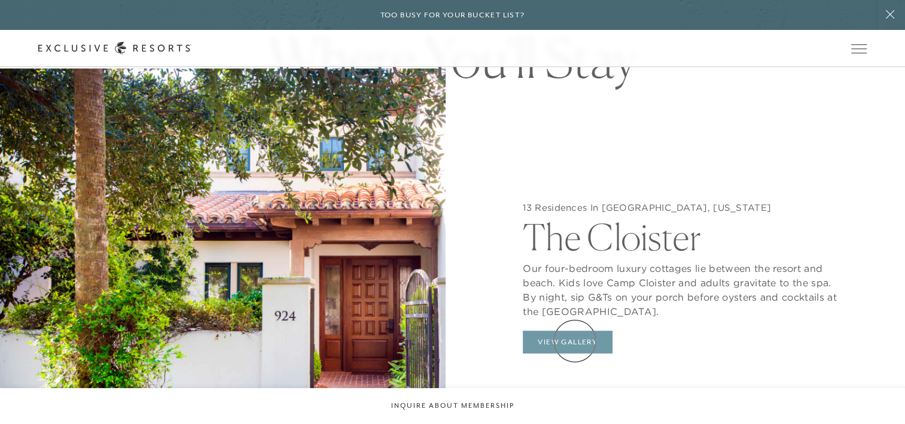
click at [575, 340] on button "View Gallery" at bounding box center [568, 341] width 90 height 23
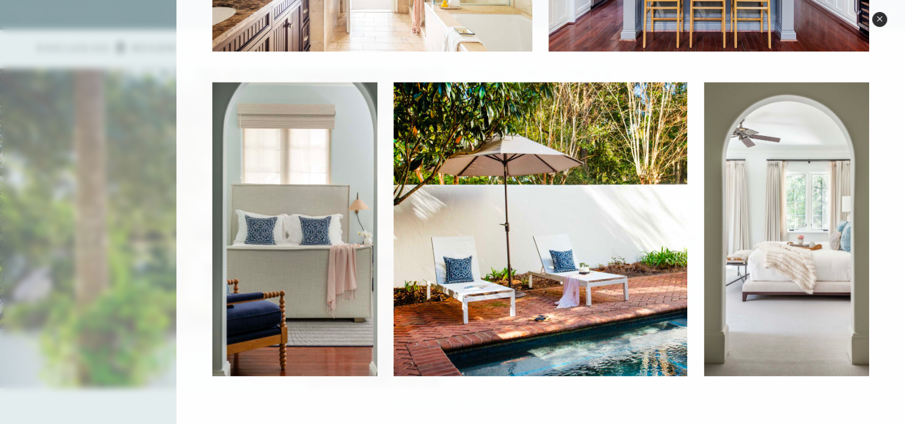
scroll to position [1355, 0]
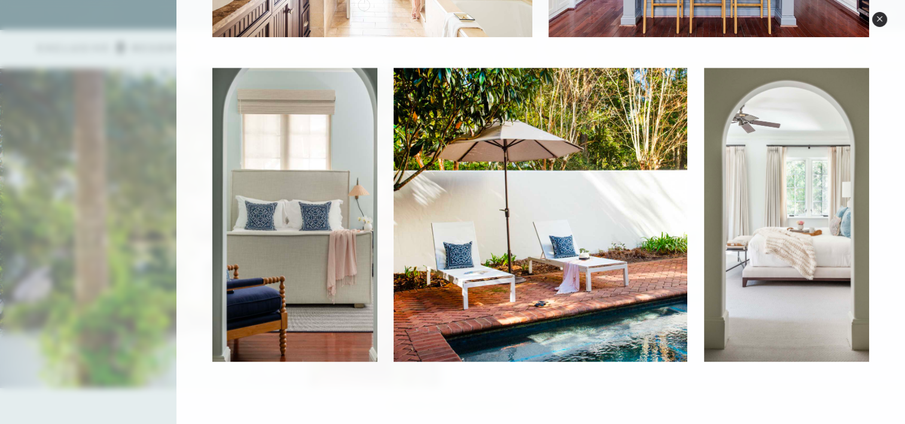
scroll to position [1762, 0]
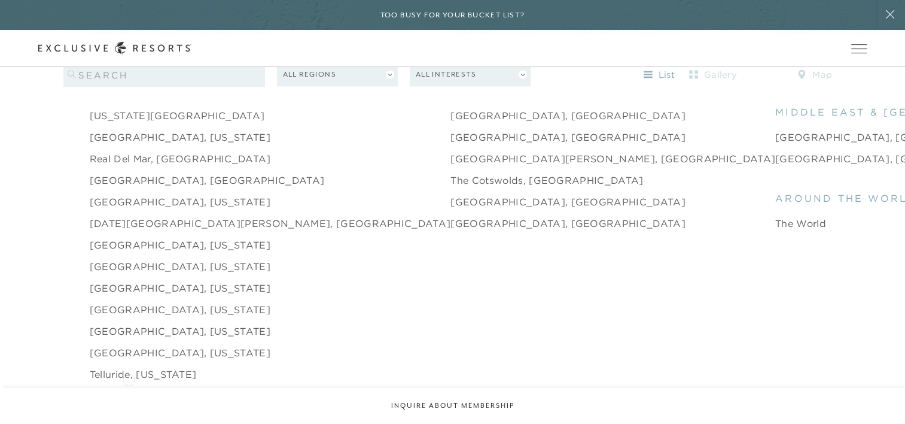
click at [129, 388] on link "[GEOGRAPHIC_DATA], [US_STATE]" at bounding box center [180, 395] width 181 height 14
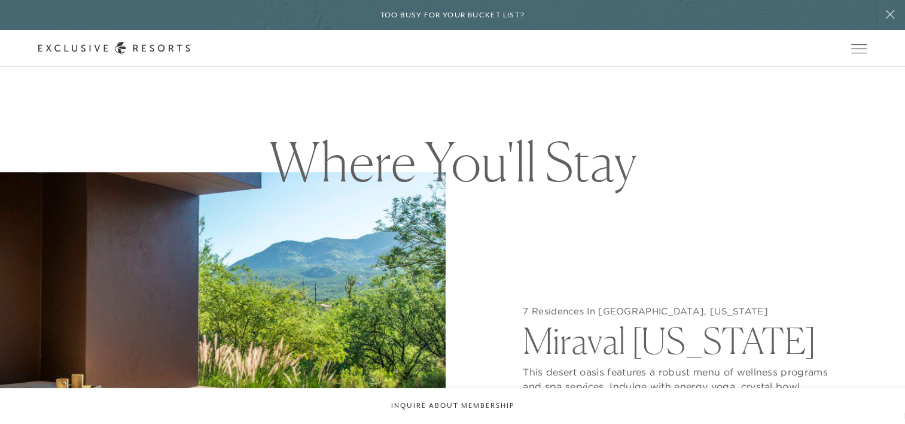
scroll to position [1012, 0]
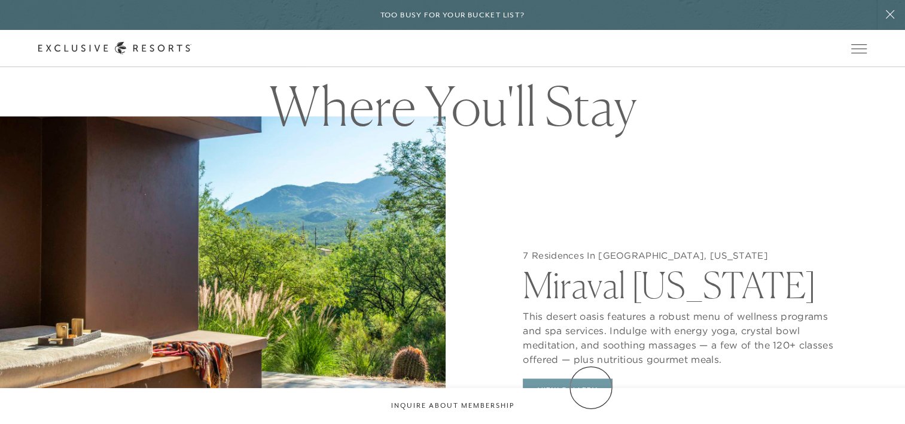
click at [591, 387] on button "View Gallery" at bounding box center [568, 389] width 90 height 23
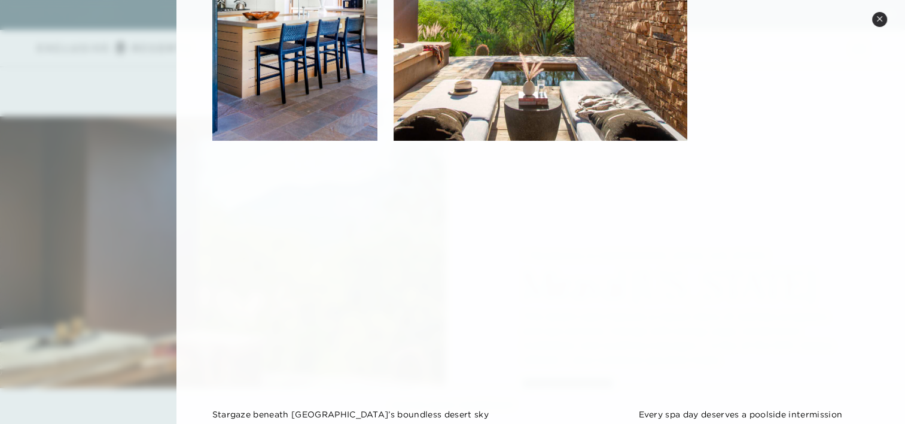
scroll to position [809, 0]
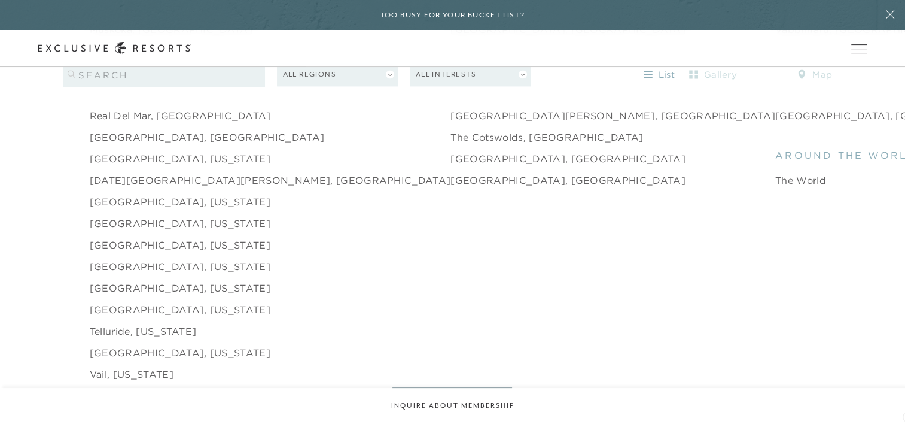
scroll to position [1810, 0]
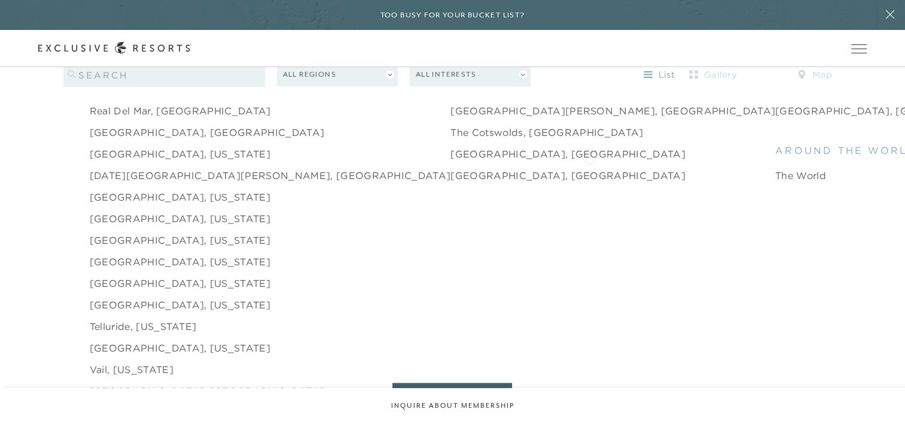
click at [775, 168] on link "The World" at bounding box center [800, 175] width 51 height 14
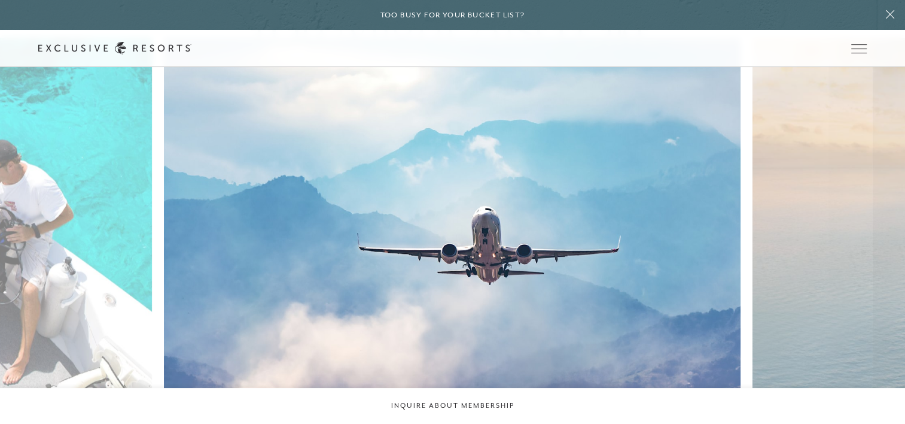
scroll to position [2344, 0]
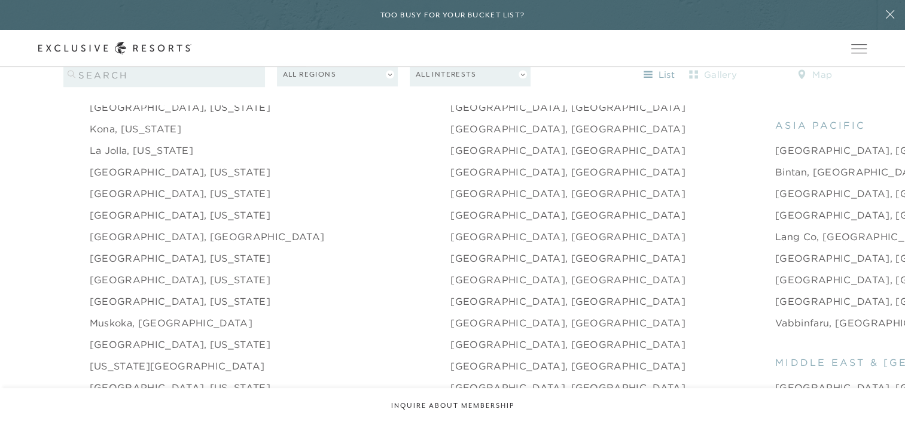
scroll to position [1507, 0]
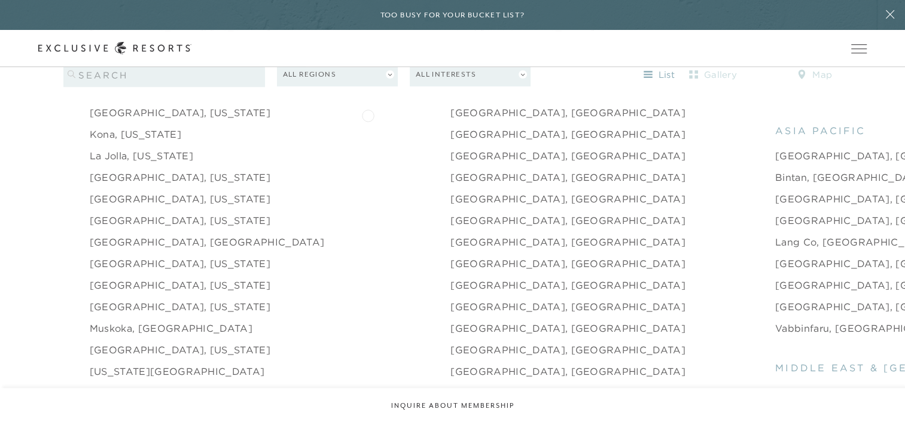
click at [450, 127] on link "[GEOGRAPHIC_DATA], [GEOGRAPHIC_DATA]" at bounding box center [567, 134] width 235 height 14
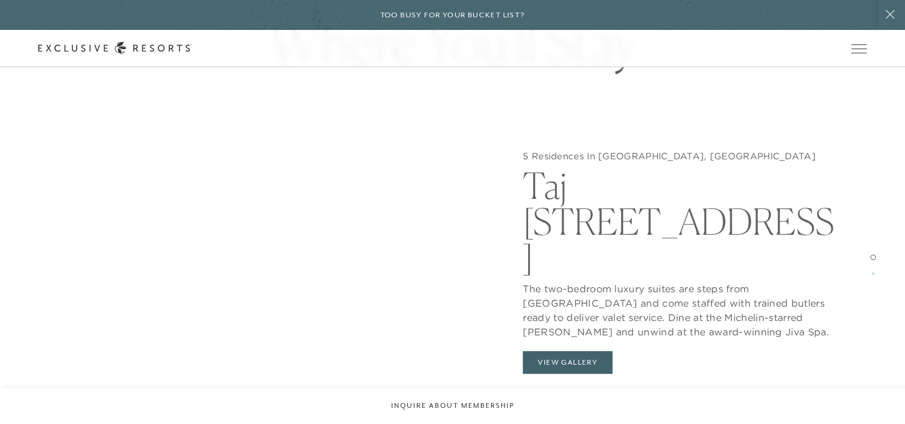
scroll to position [1077, 0]
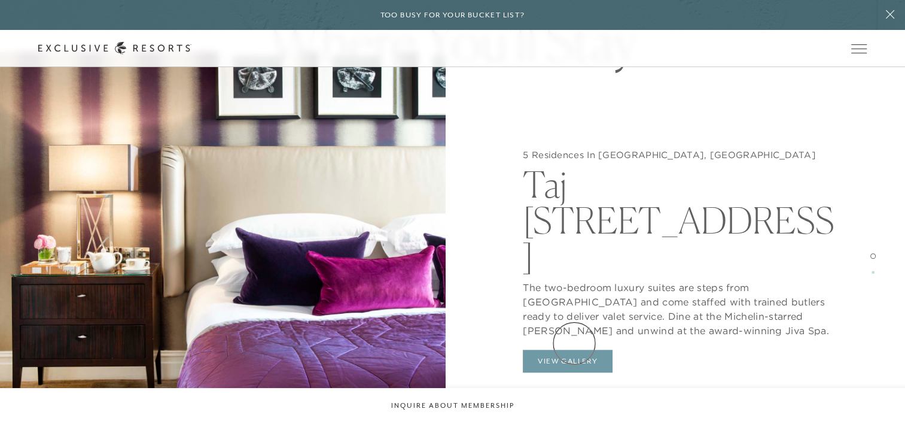
click at [574, 349] on button "View Gallery" at bounding box center [568, 360] width 90 height 23
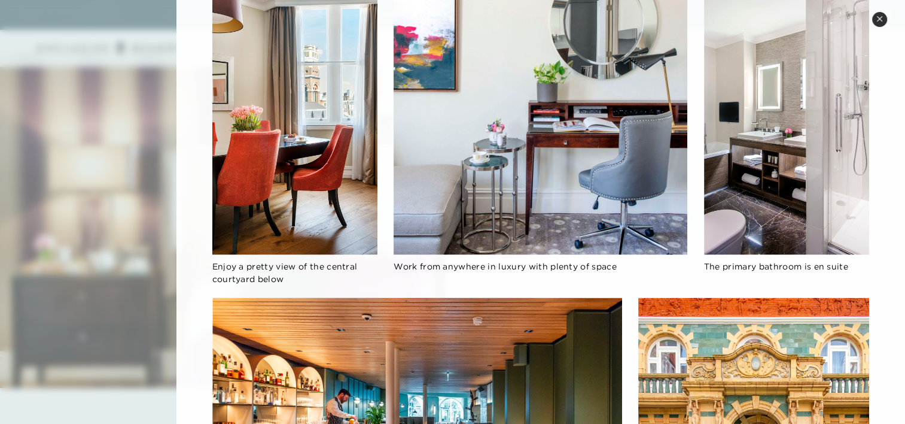
scroll to position [1507, 0]
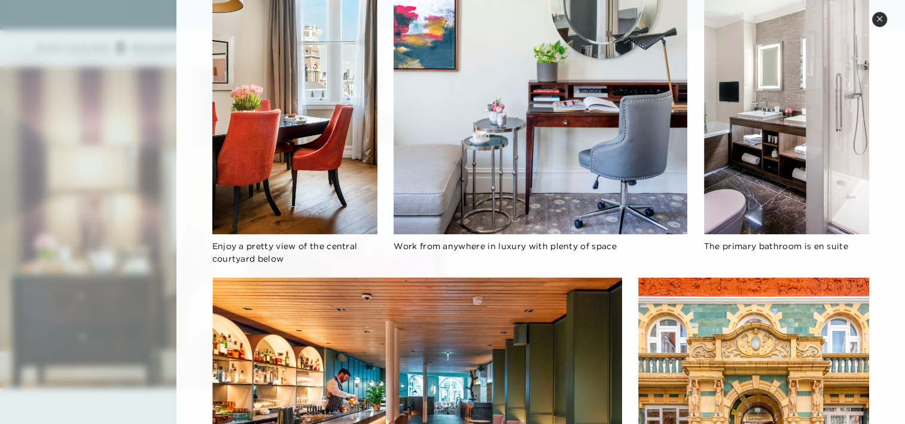
scroll to position [1507, 0]
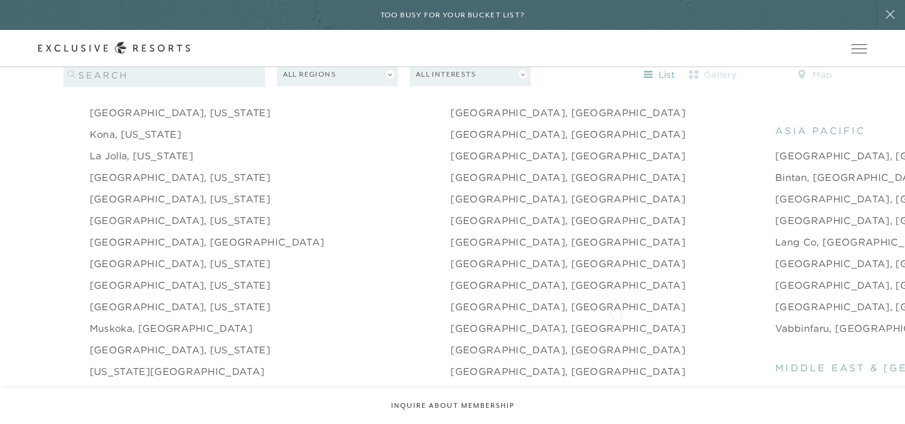
click at [775, 321] on link "Vabbinfaru, [GEOGRAPHIC_DATA]" at bounding box center [862, 328] width 174 height 14
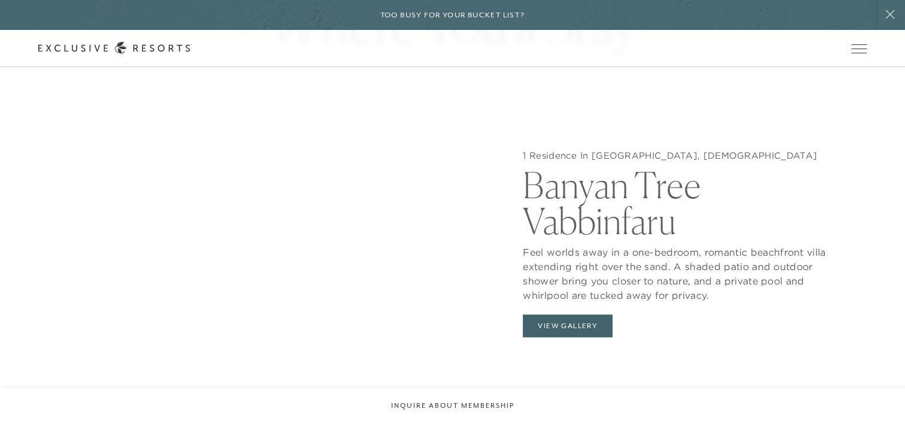
scroll to position [1132, 0]
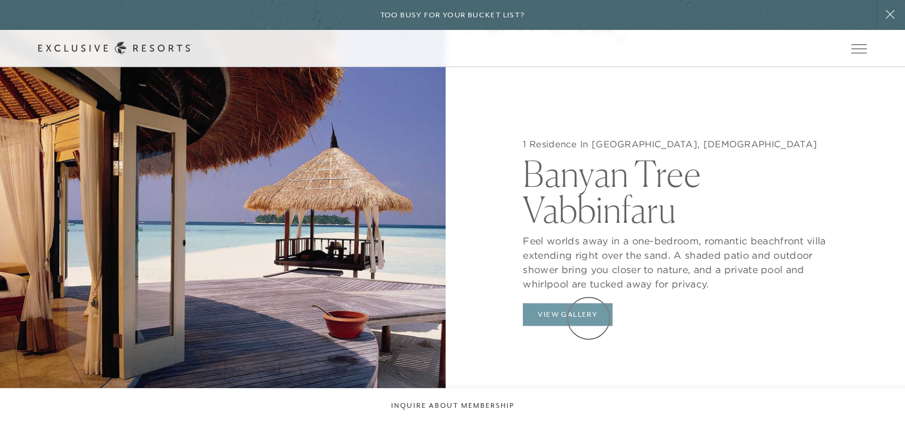
click at [589, 318] on button "View Gallery" at bounding box center [568, 314] width 90 height 23
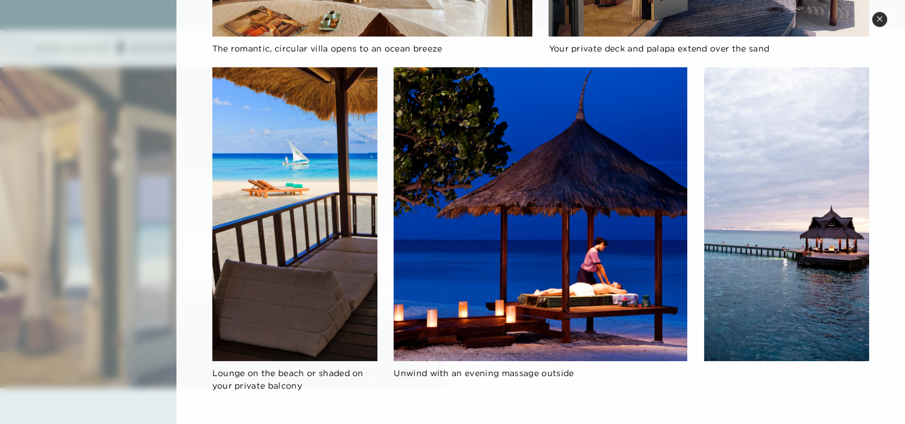
scroll to position [561, 0]
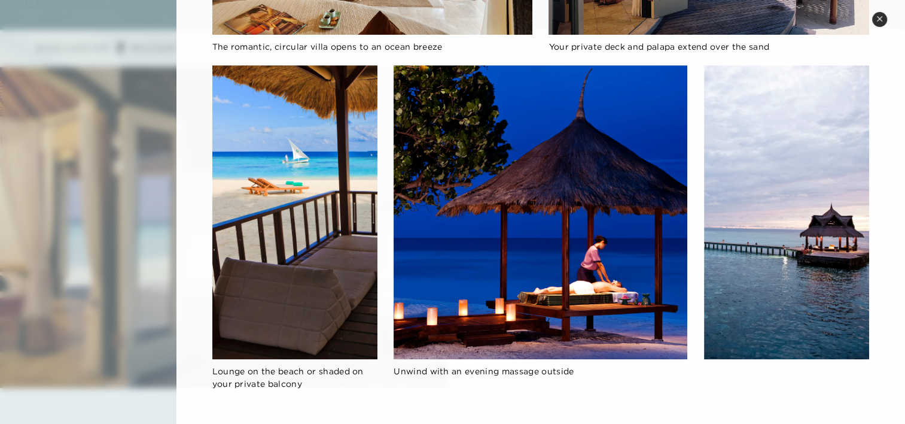
scroll to position [1507, 0]
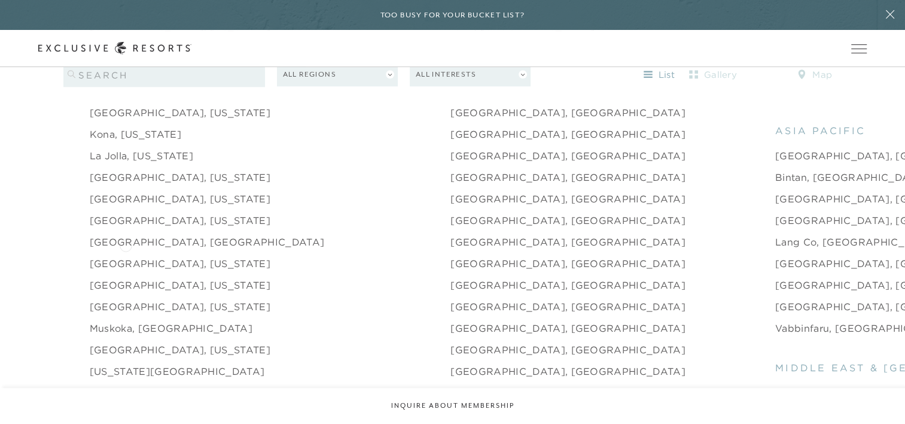
click at [126, 256] on link "[GEOGRAPHIC_DATA], [US_STATE]" at bounding box center [180, 263] width 181 height 14
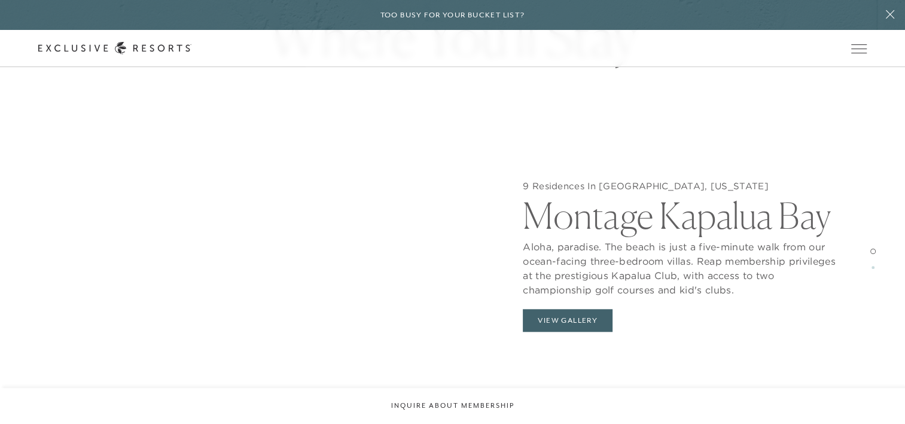
scroll to position [1116, 0]
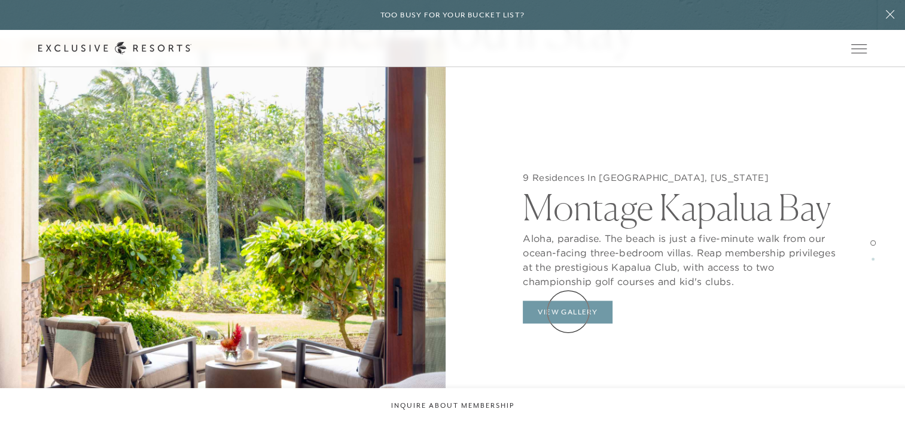
click at [568, 311] on button "View Gallery" at bounding box center [568, 311] width 90 height 23
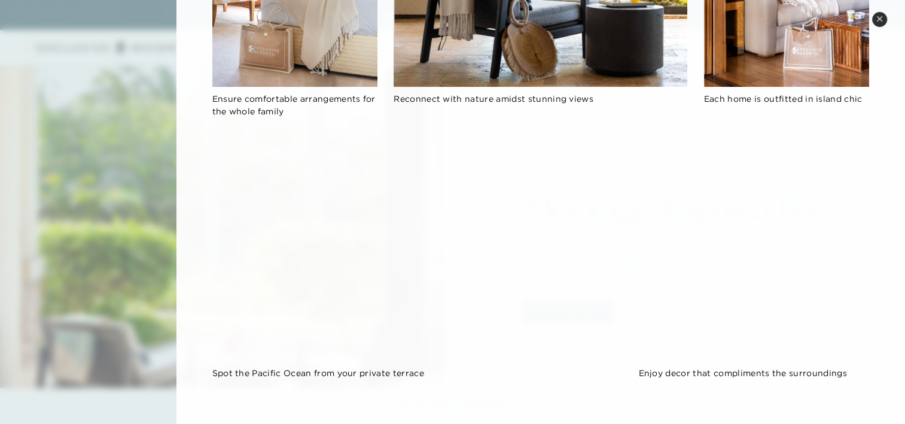
scroll to position [821, 0]
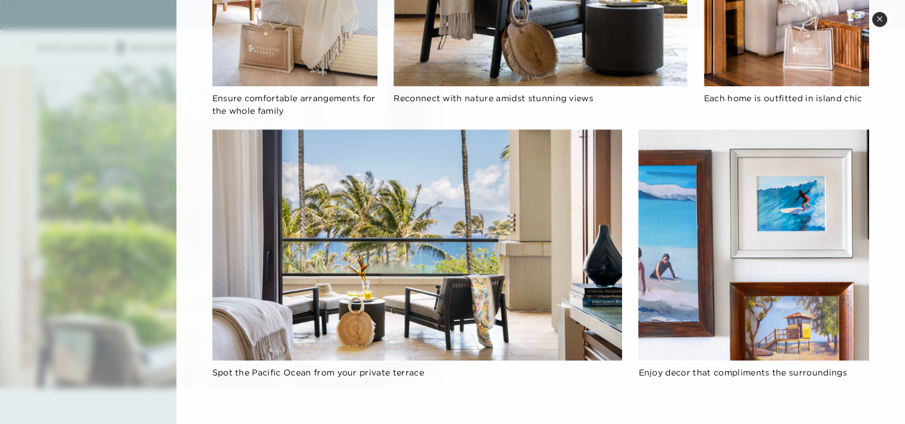
scroll to position [1507, 0]
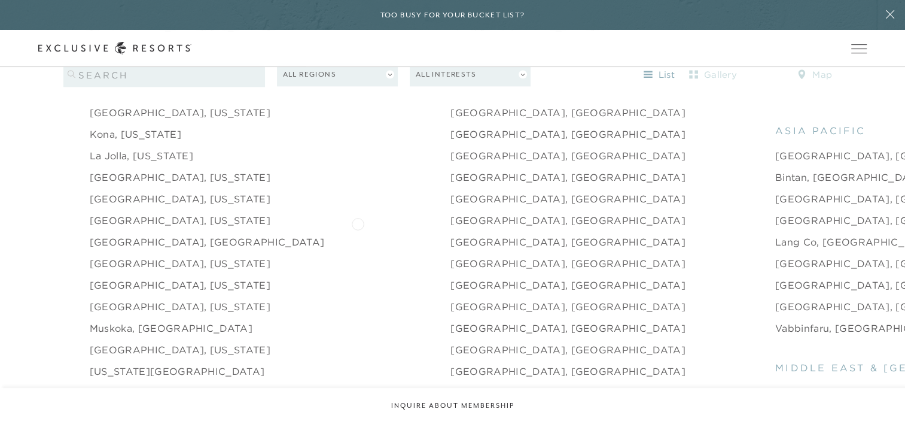
click at [450, 234] on link "[GEOGRAPHIC_DATA], [GEOGRAPHIC_DATA]" at bounding box center [567, 241] width 235 height 14
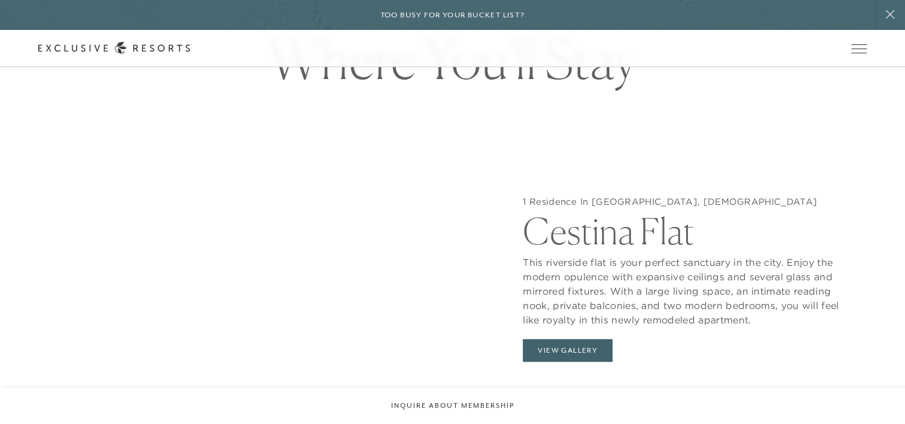
scroll to position [1101, 0]
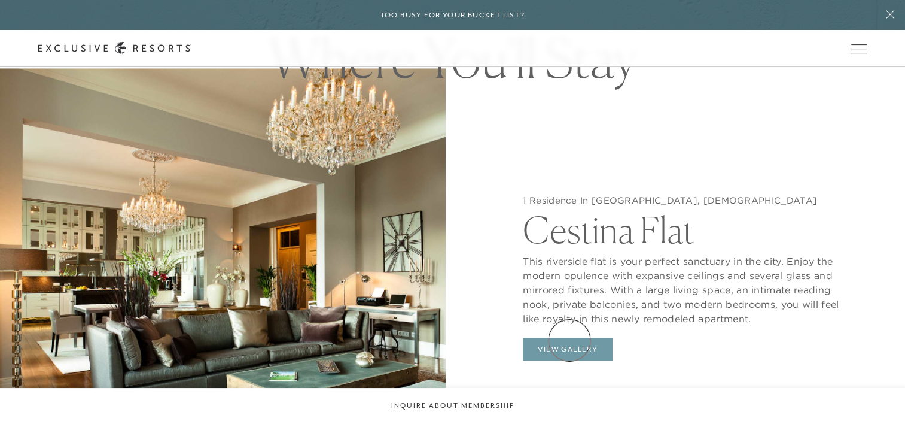
click at [569, 340] on button "View Gallery" at bounding box center [568, 348] width 90 height 23
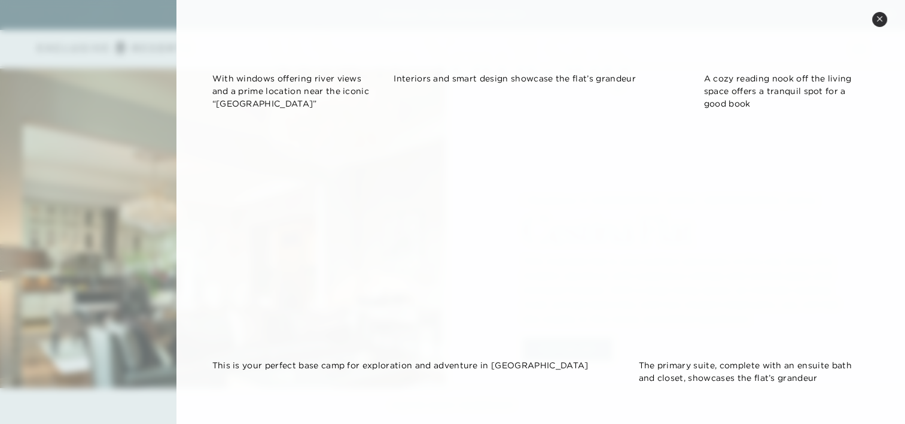
scroll to position [885, 0]
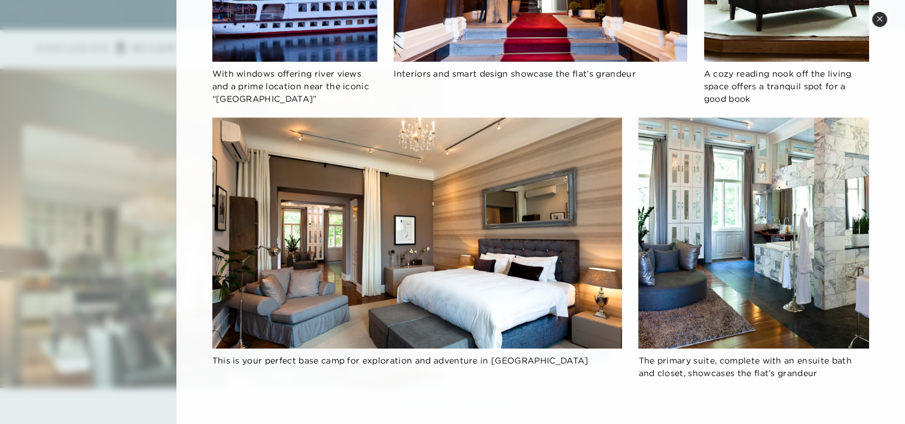
scroll to position [1507, 0]
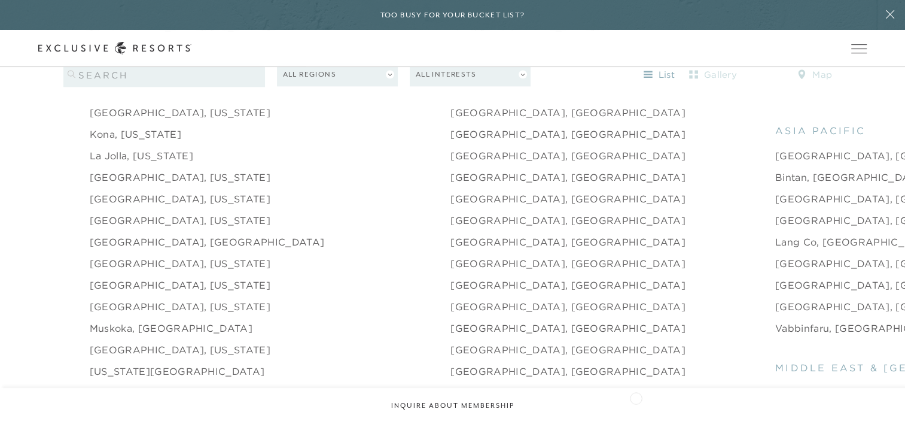
click at [775, 407] on link "[GEOGRAPHIC_DATA], [GEOGRAPHIC_DATA]" at bounding box center [892, 414] width 235 height 14
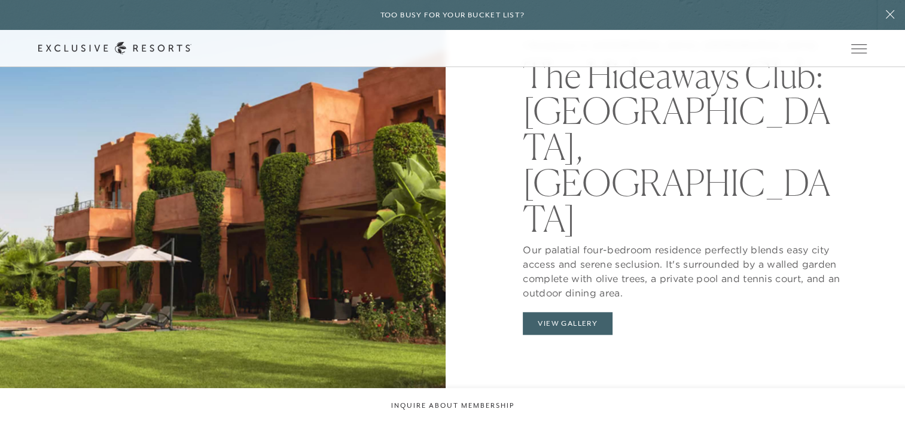
scroll to position [1164, 0]
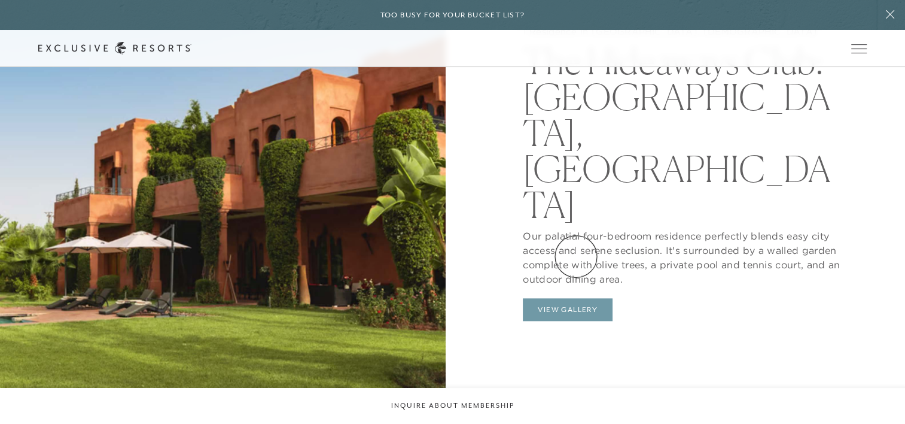
click at [576, 298] on button "View Gallery" at bounding box center [568, 309] width 90 height 23
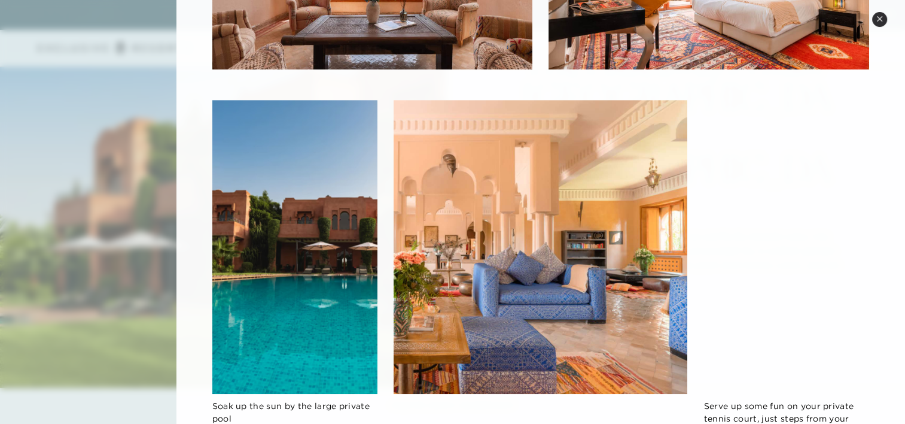
scroll to position [617, 0]
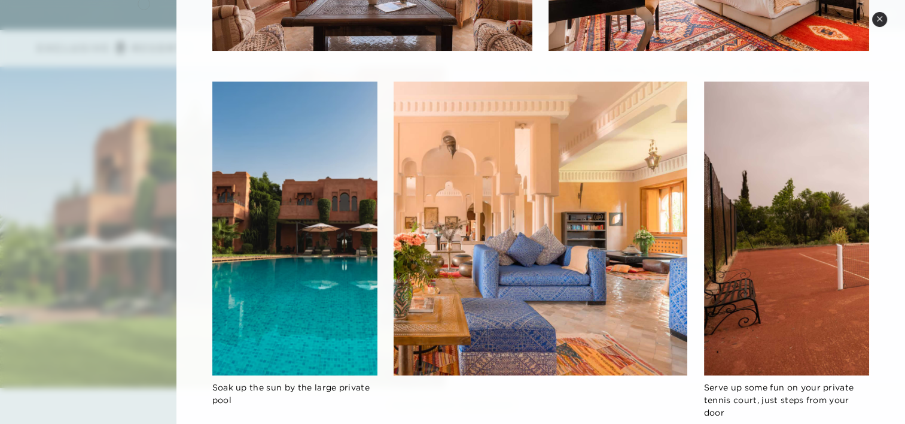
scroll to position [1507, 0]
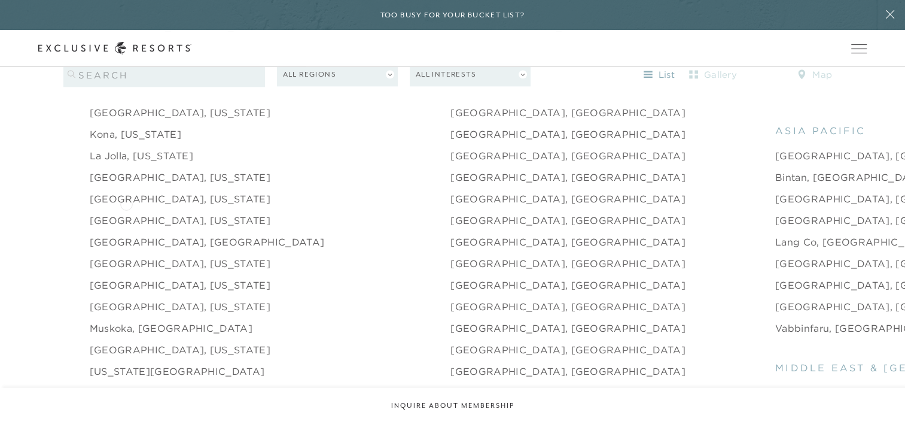
click at [126, 213] on link "[GEOGRAPHIC_DATA], [US_STATE]" at bounding box center [180, 220] width 181 height 14
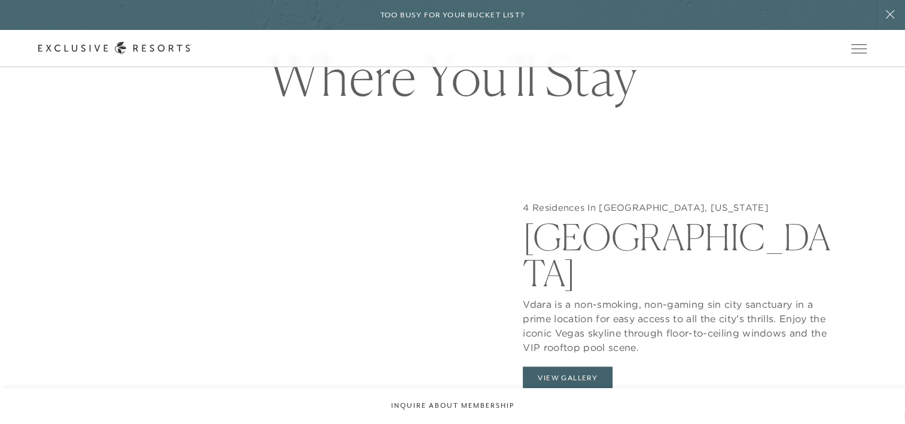
scroll to position [1092, 0]
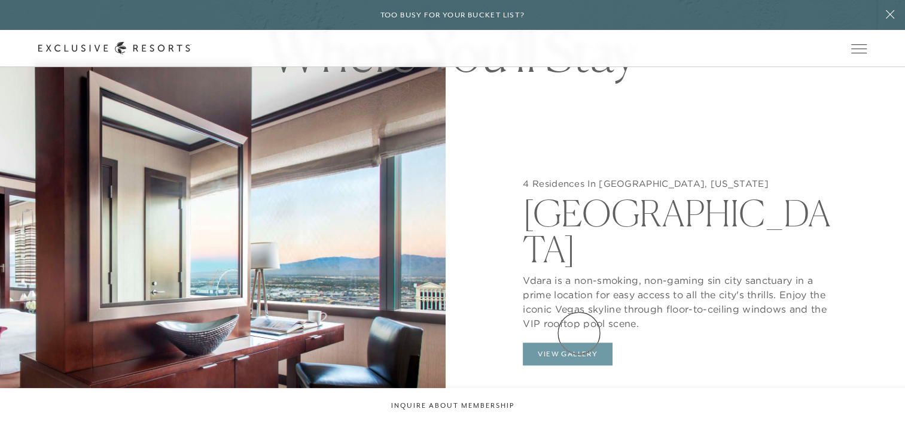
click at [579, 342] on button "View Gallery" at bounding box center [568, 353] width 90 height 23
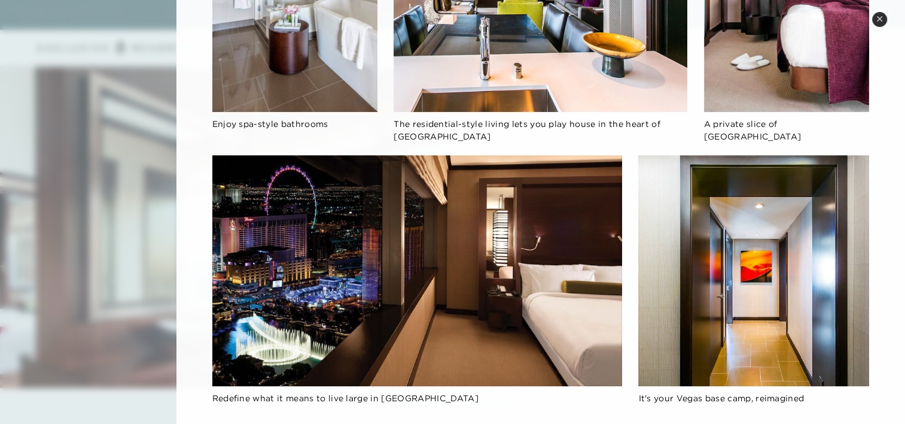
scroll to position [814, 0]
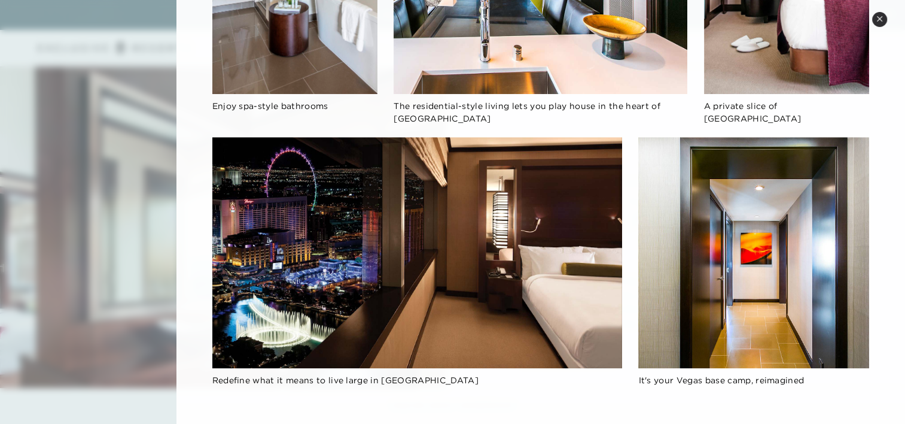
scroll to position [1507, 0]
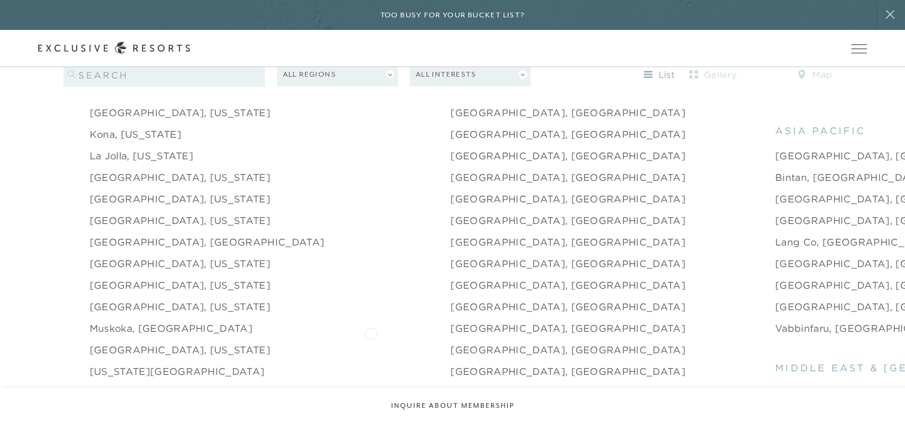
click at [450, 342] on link "[GEOGRAPHIC_DATA], [GEOGRAPHIC_DATA]" at bounding box center [567, 349] width 235 height 14
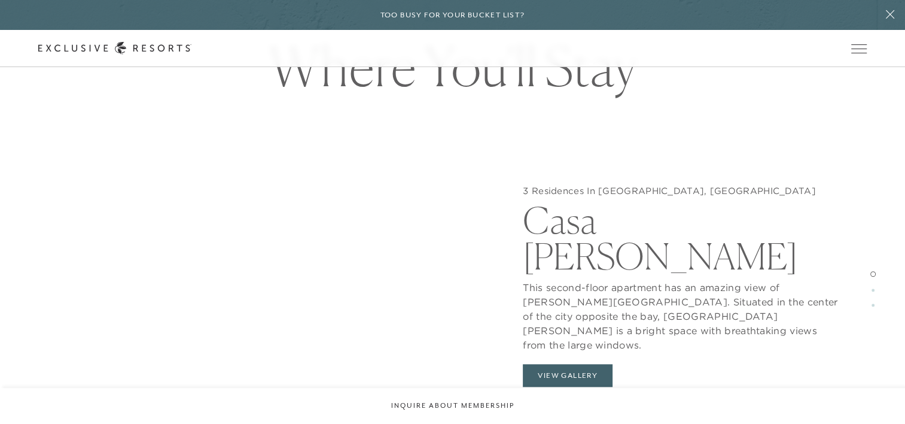
scroll to position [1053, 0]
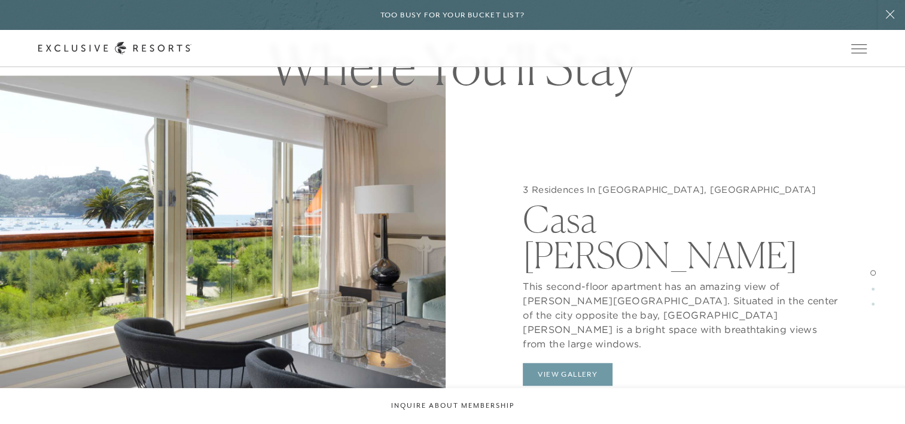
click at [574, 362] on button "View Gallery" at bounding box center [568, 373] width 90 height 23
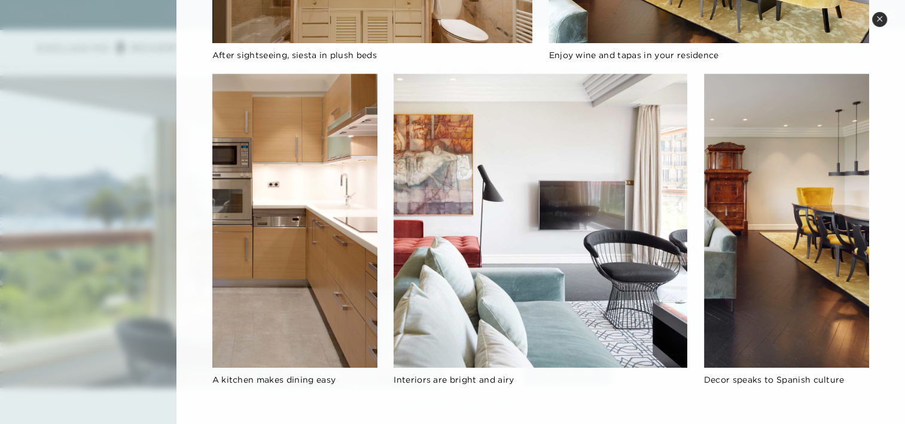
scroll to position [548, 0]
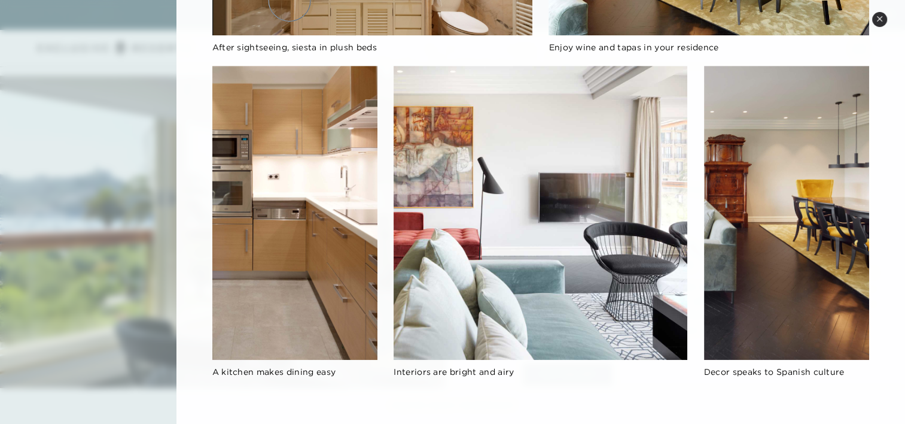
scroll to position [1507, 0]
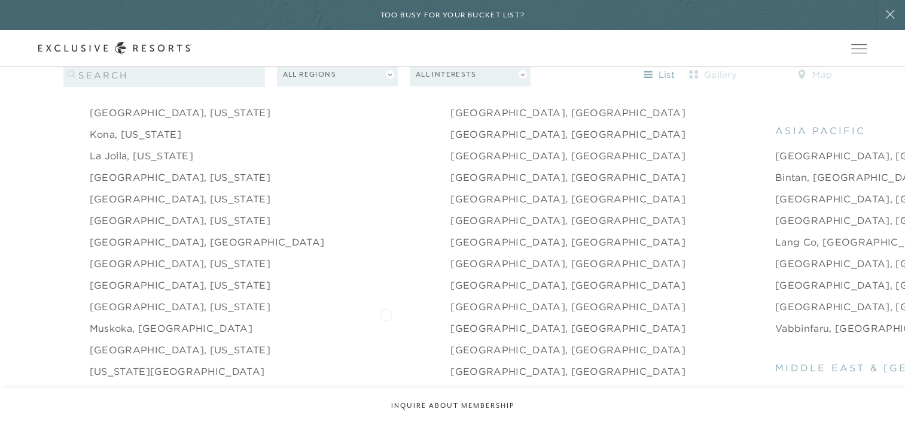
click at [450, 321] on link "[GEOGRAPHIC_DATA], [GEOGRAPHIC_DATA]" at bounding box center [567, 328] width 235 height 14
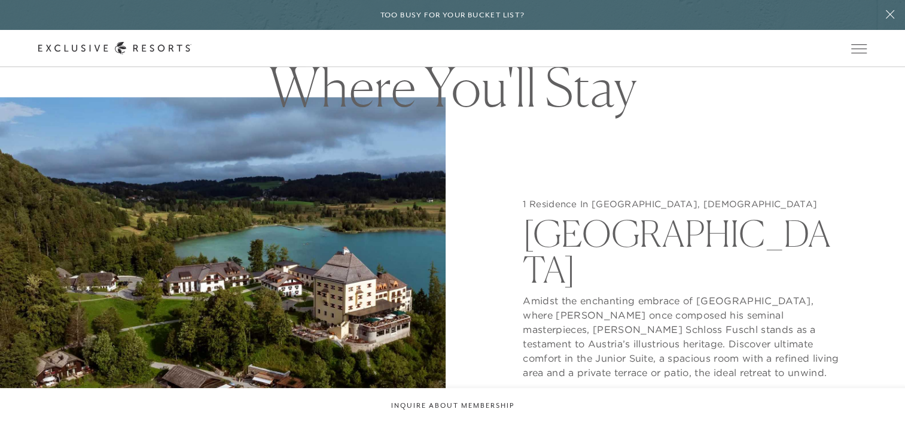
scroll to position [1077, 0]
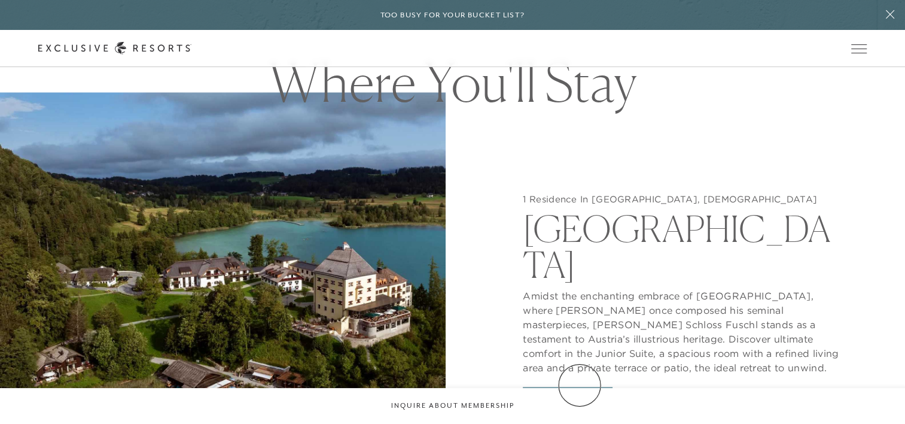
click at [580, 386] on button "View Gallery" at bounding box center [568, 397] width 90 height 23
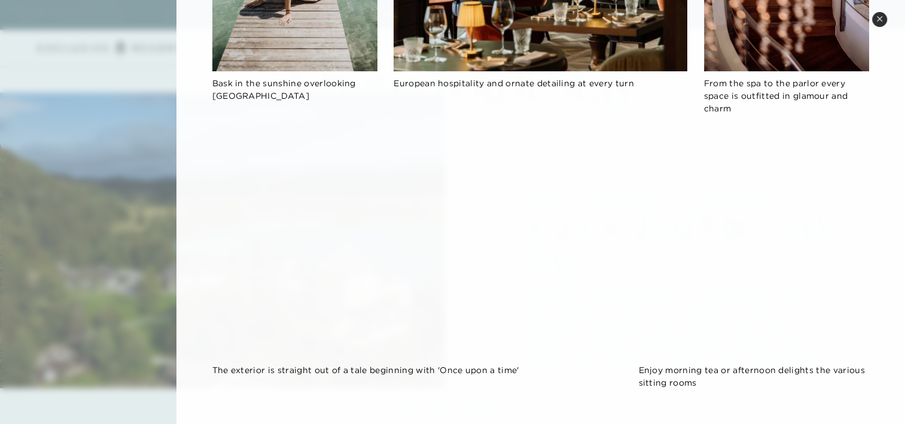
scroll to position [873, 0]
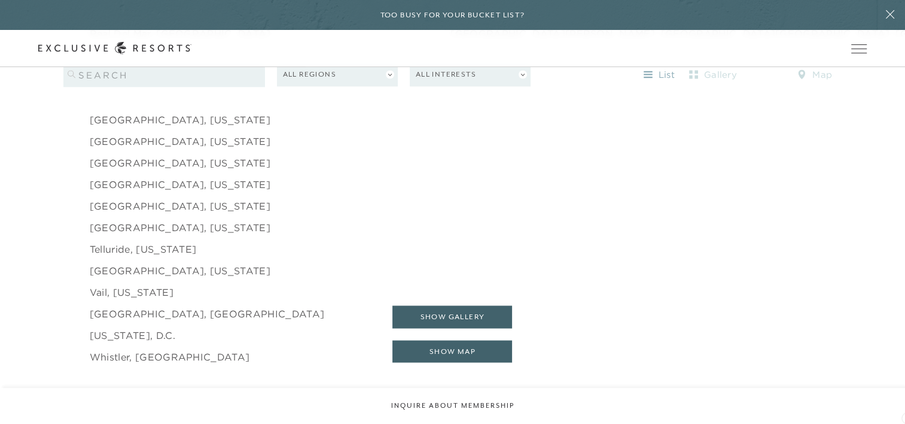
scroll to position [1905, 0]
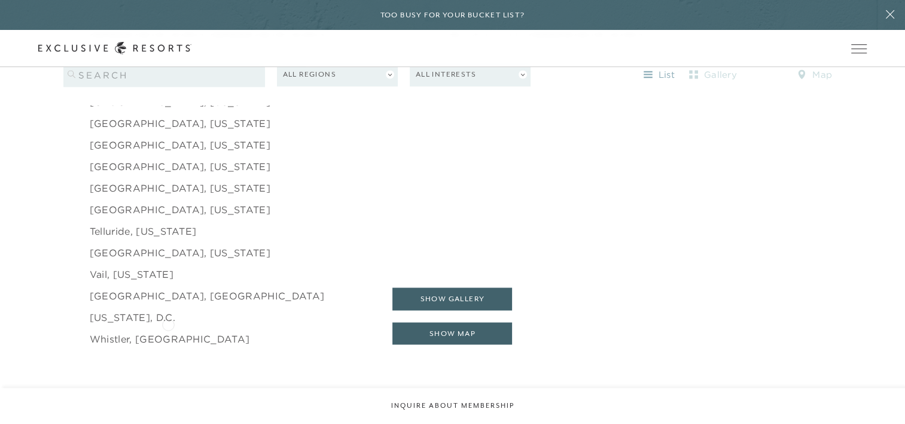
click at [168, 331] on link "Whistler, [GEOGRAPHIC_DATA]" at bounding box center [170, 338] width 160 height 14
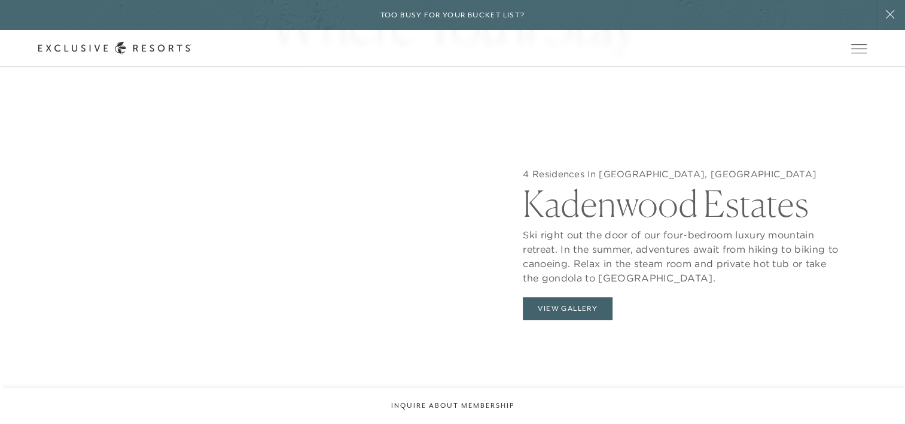
scroll to position [1140, 0]
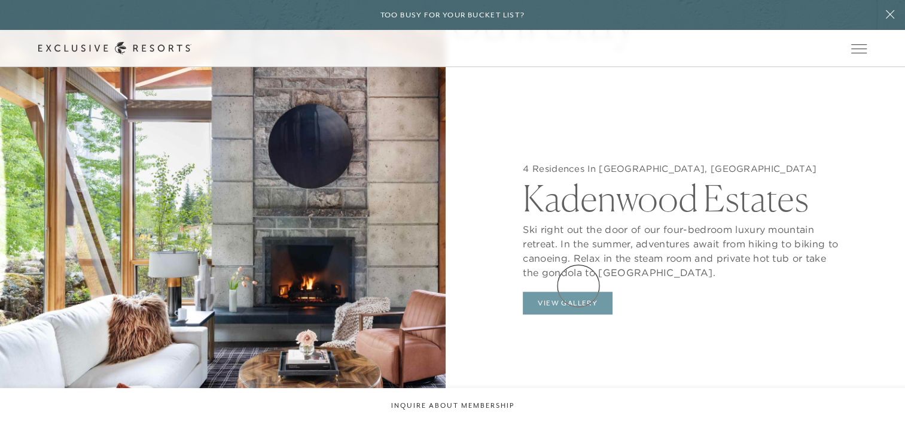
click at [578, 291] on button "View Gallery" at bounding box center [568, 302] width 90 height 23
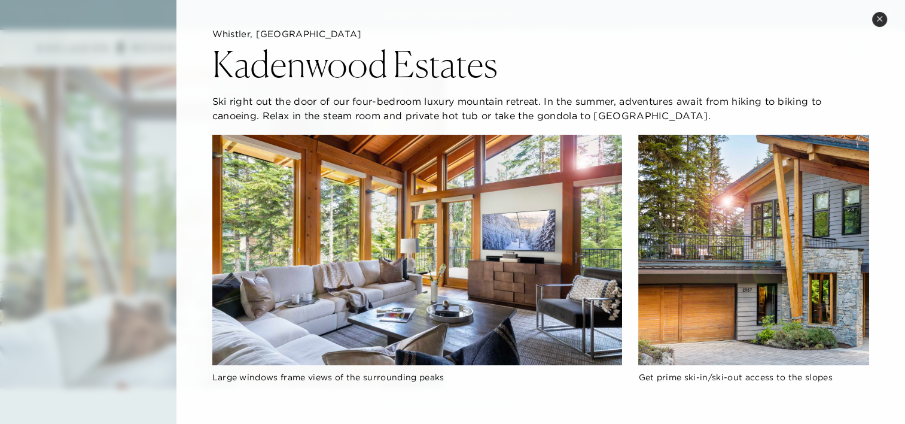
scroll to position [0, 0]
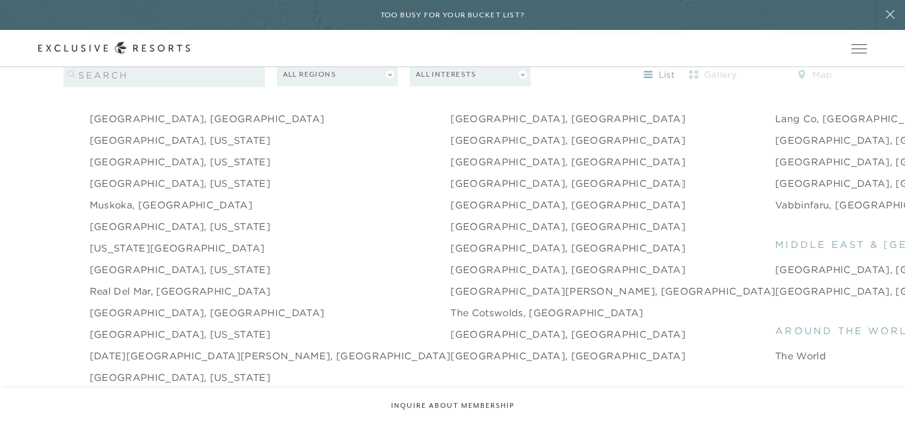
scroll to position [1618, 0]
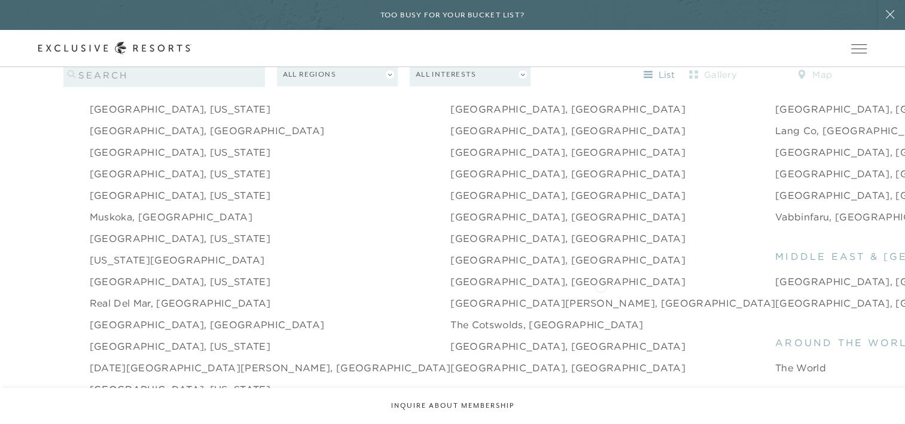
click at [775, 295] on link "[GEOGRAPHIC_DATA], [GEOGRAPHIC_DATA]" at bounding box center [892, 302] width 235 height 14
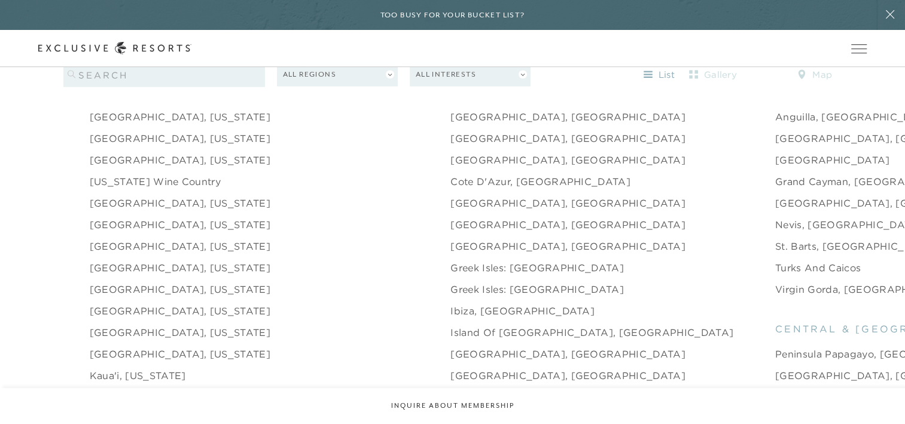
scroll to position [1211, 0]
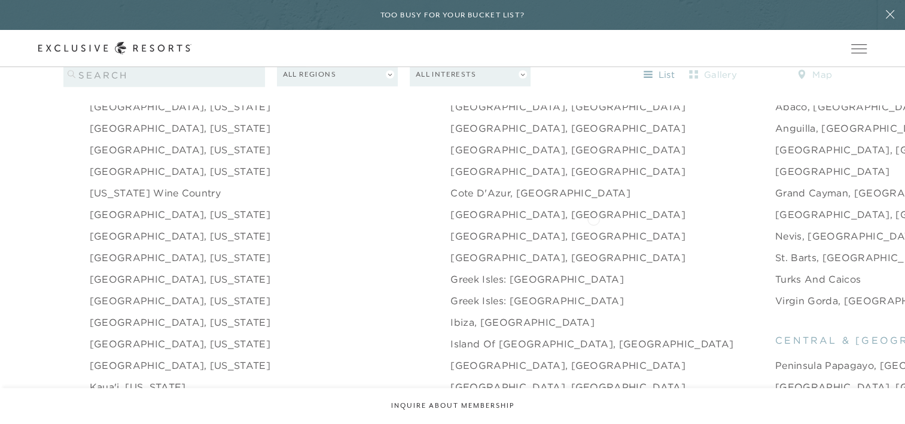
click at [775, 229] on link "Nevis, [GEOGRAPHIC_DATA]" at bounding box center [848, 236] width 147 height 14
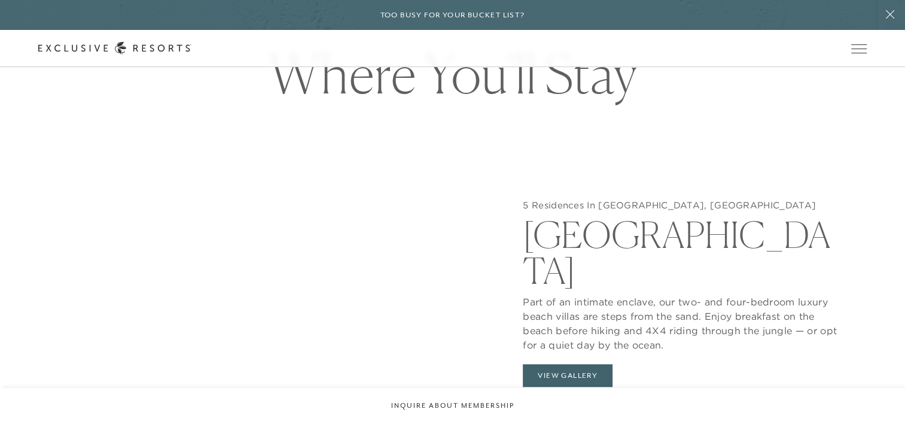
scroll to position [1084, 0]
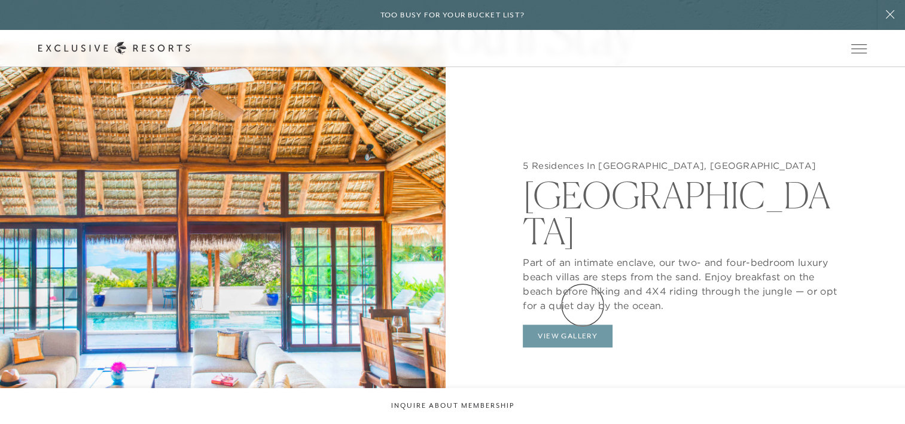
click at [583, 324] on button "View Gallery" at bounding box center [568, 335] width 90 height 23
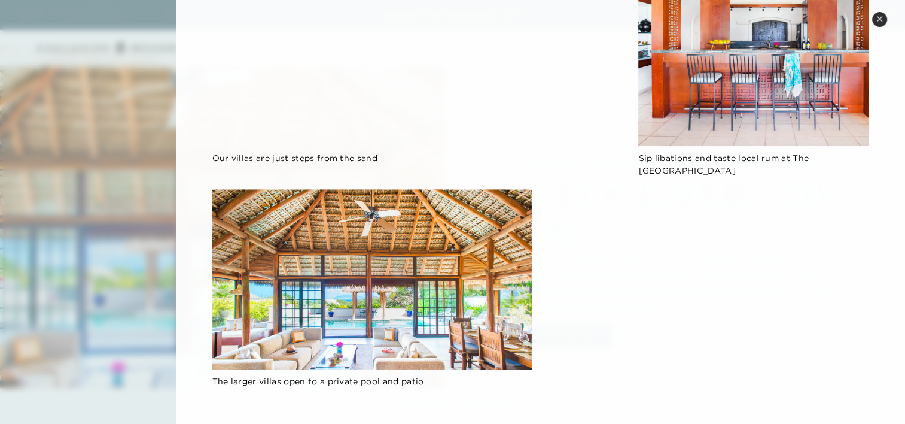
scroll to position [1053, 0]
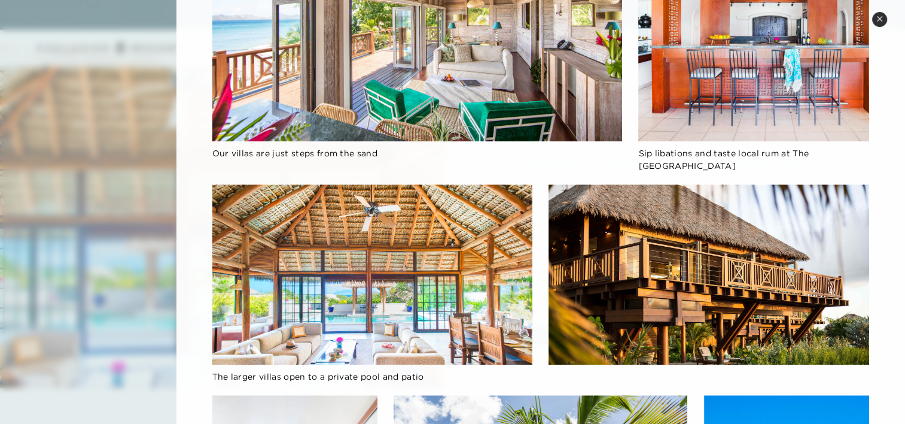
scroll to position [1211, 0]
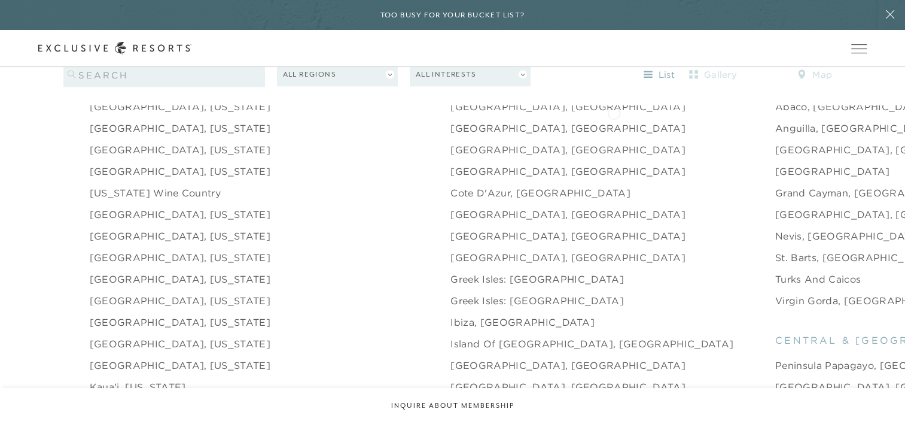
click at [775, 121] on link "Anguilla, [GEOGRAPHIC_DATA]" at bounding box center [855, 128] width 161 height 14
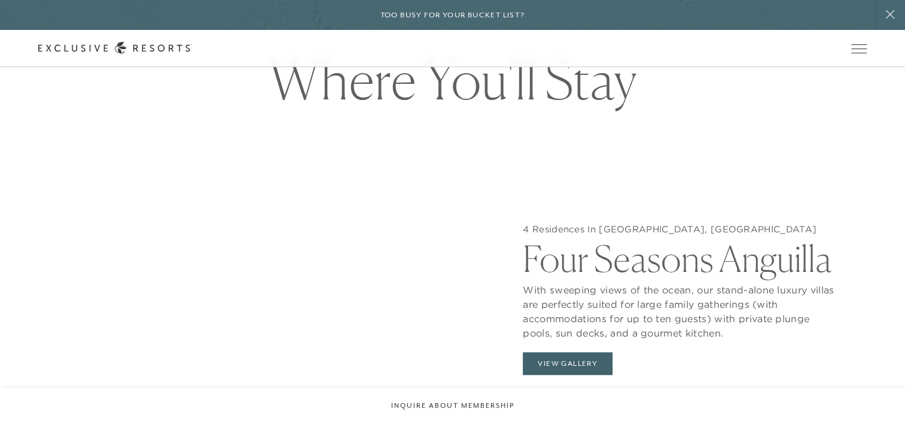
scroll to position [1077, 0]
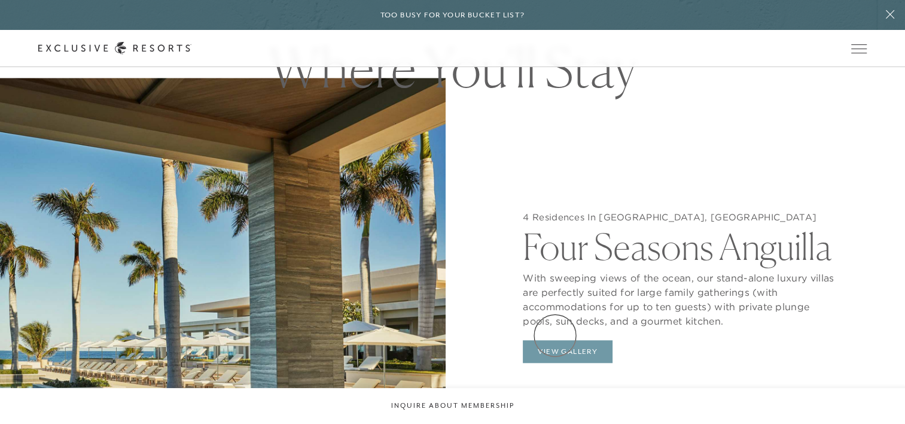
click at [555, 340] on button "View Gallery" at bounding box center [568, 351] width 90 height 23
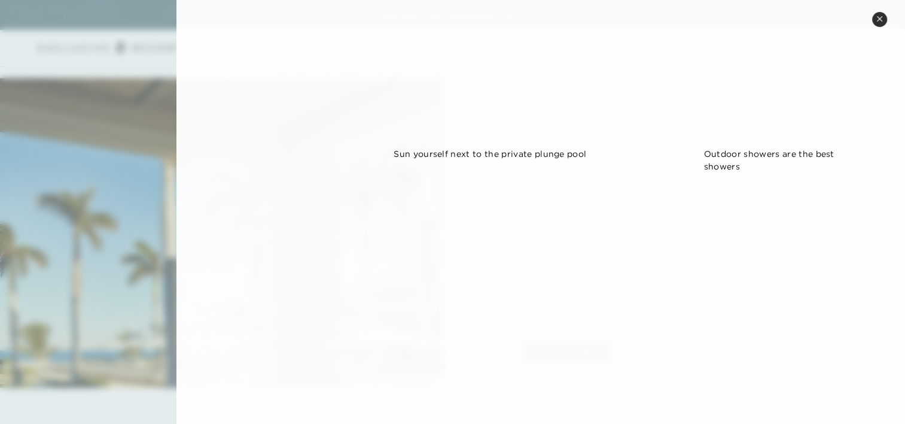
scroll to position [790, 0]
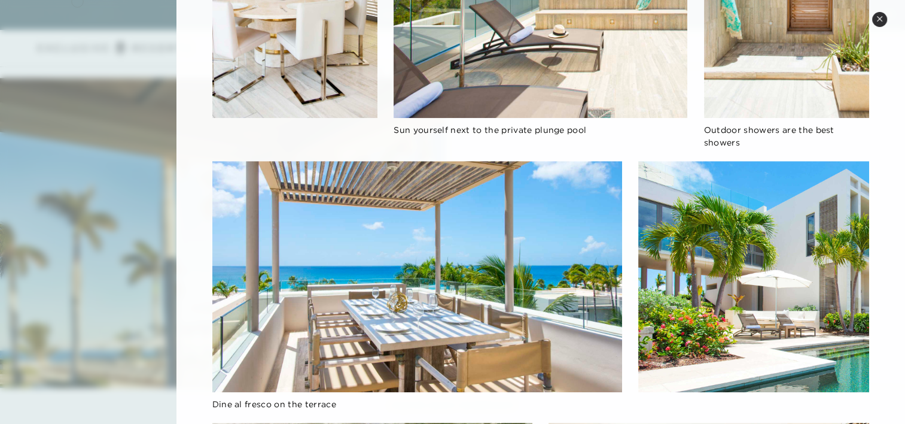
scroll to position [1211, 0]
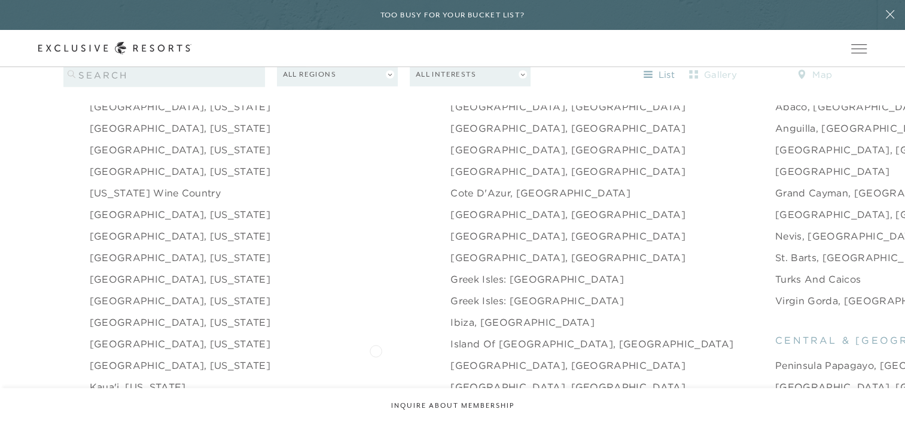
click at [450, 358] on link "[GEOGRAPHIC_DATA], [GEOGRAPHIC_DATA]" at bounding box center [567, 365] width 235 height 14
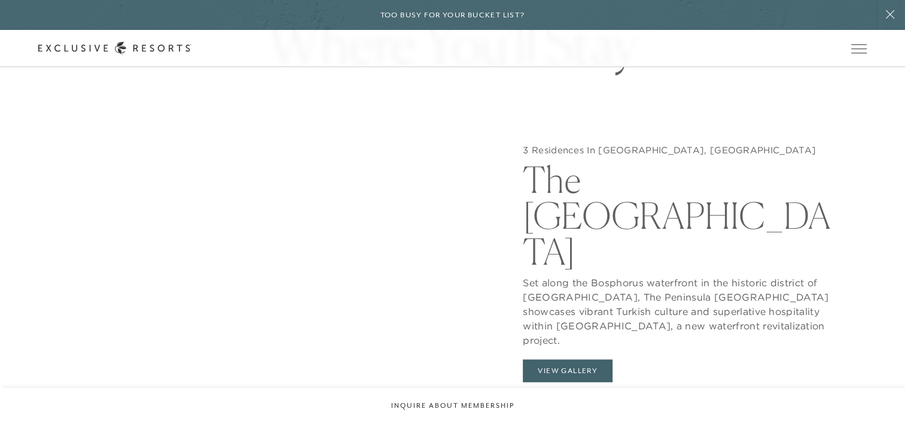
scroll to position [1125, 0]
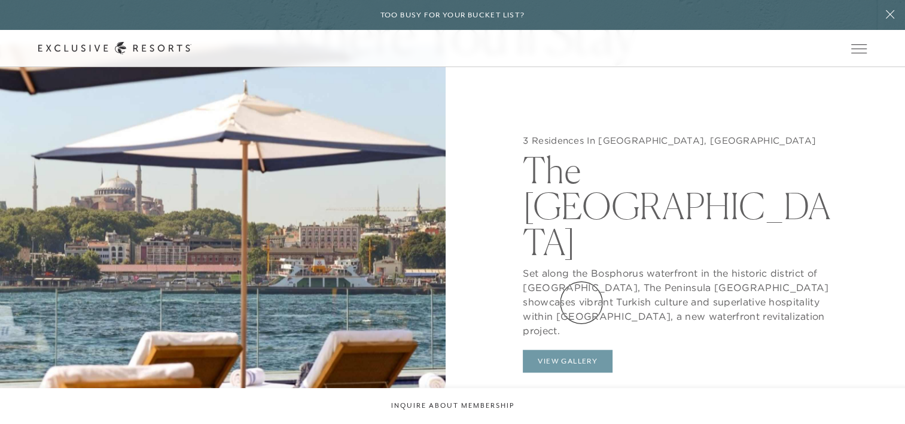
click at [581, 349] on button "View Gallery" at bounding box center [568, 360] width 90 height 23
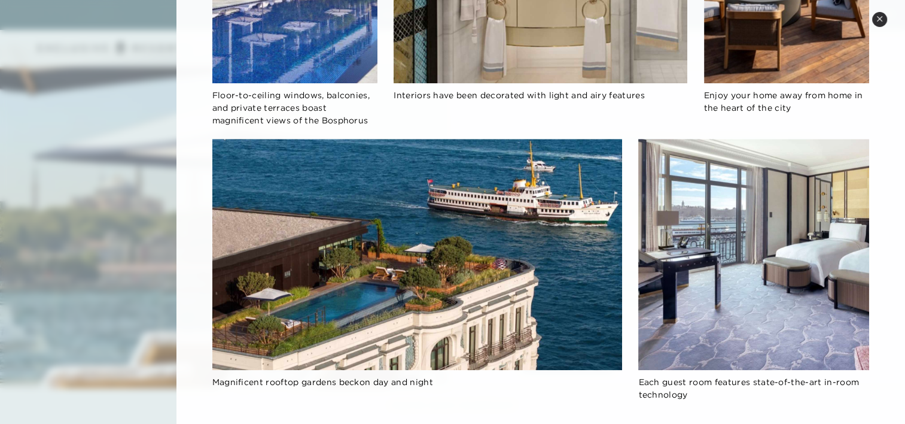
scroll to position [859, 0]
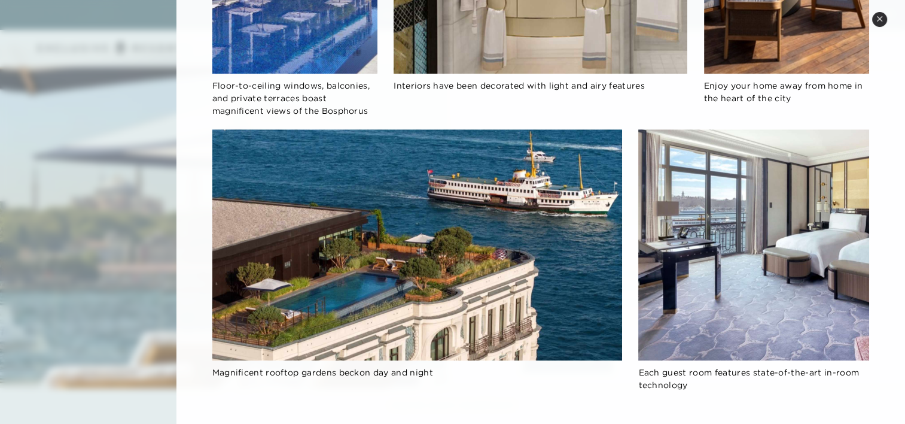
scroll to position [1211, 0]
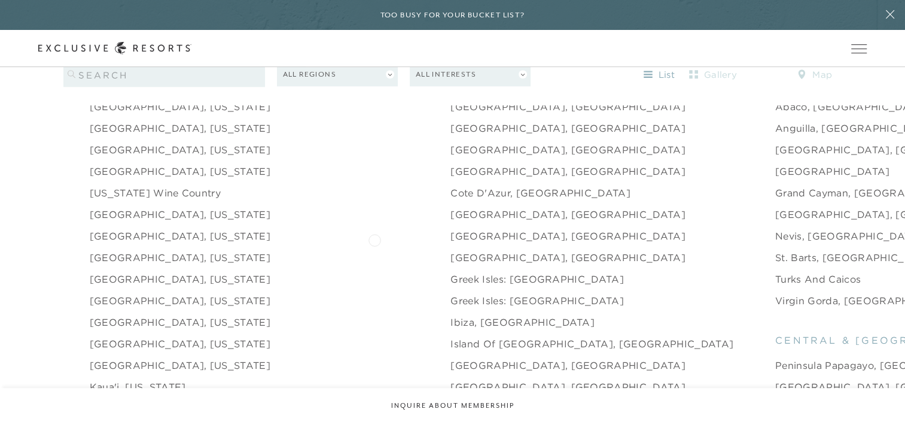
click at [450, 250] on link "[GEOGRAPHIC_DATA], [GEOGRAPHIC_DATA]" at bounding box center [567, 257] width 235 height 14
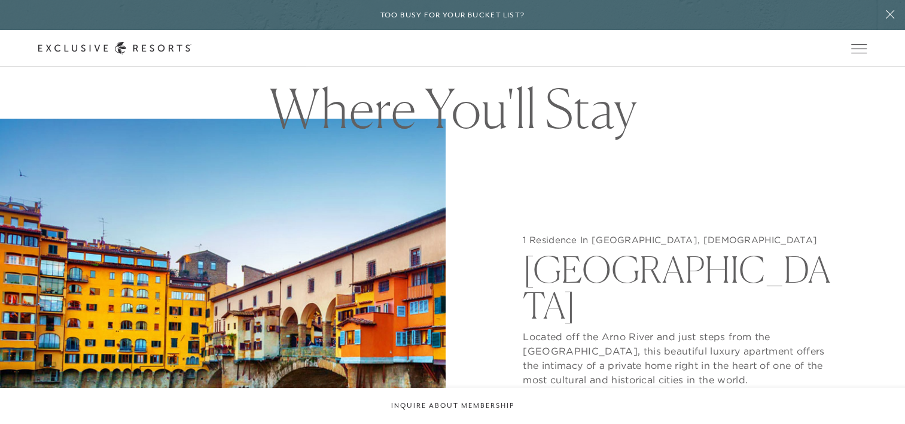
scroll to position [1060, 0]
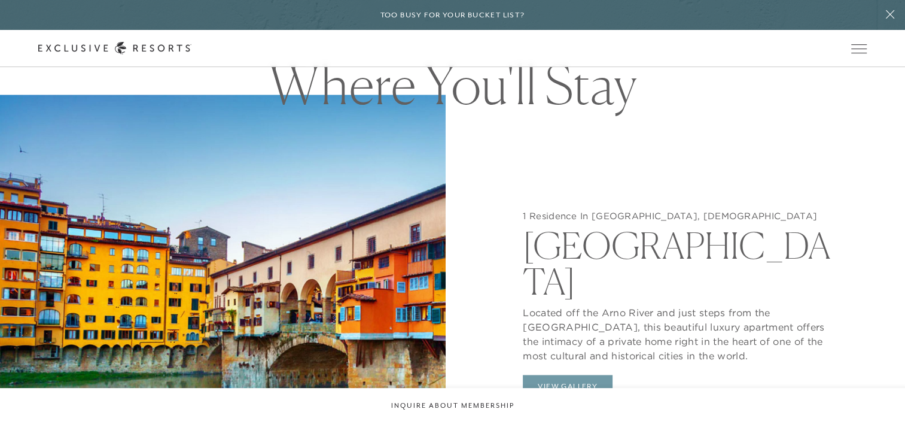
click at [583, 374] on button "View Gallery" at bounding box center [568, 385] width 90 height 23
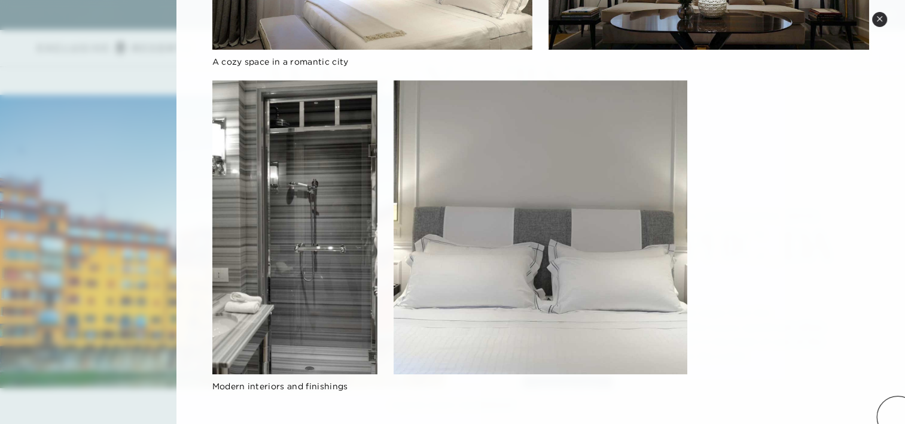
scroll to position [548, 0]
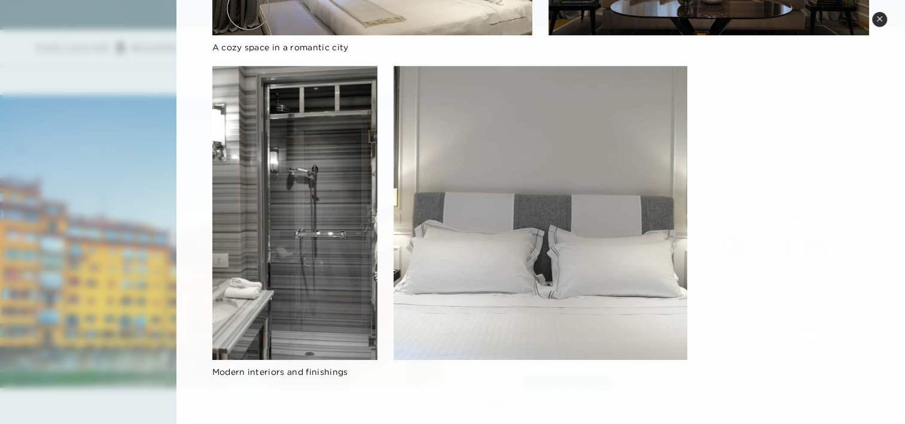
scroll to position [1211, 0]
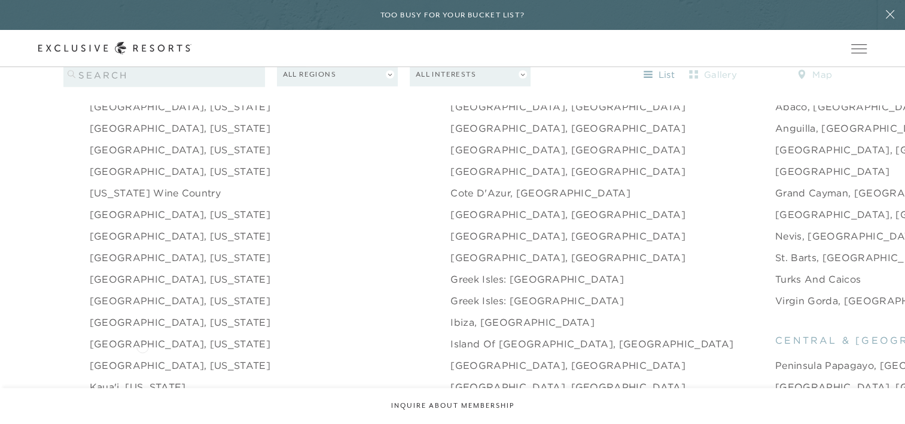
click at [142, 358] on link "[GEOGRAPHIC_DATA], [US_STATE]" at bounding box center [180, 365] width 181 height 14
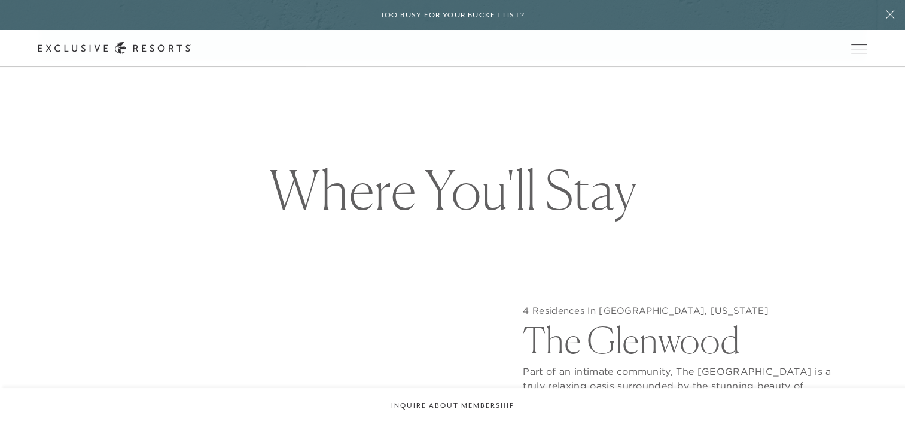
scroll to position [1052, 0]
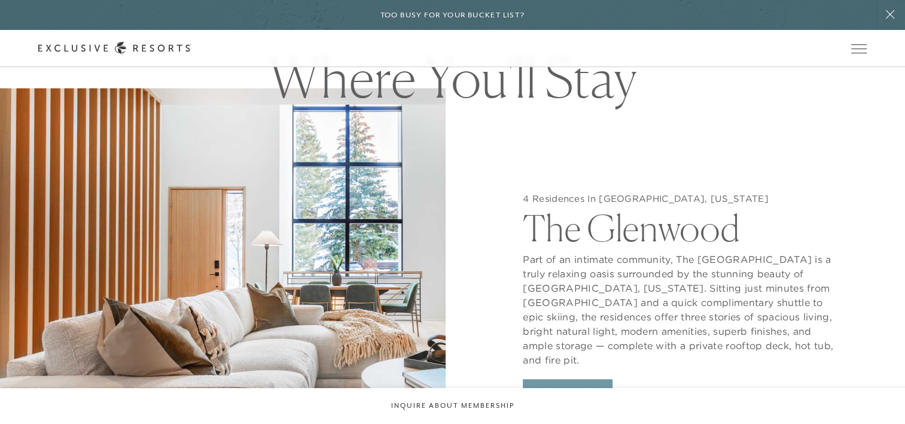
click at [571, 379] on button "View Gallery" at bounding box center [568, 390] width 90 height 23
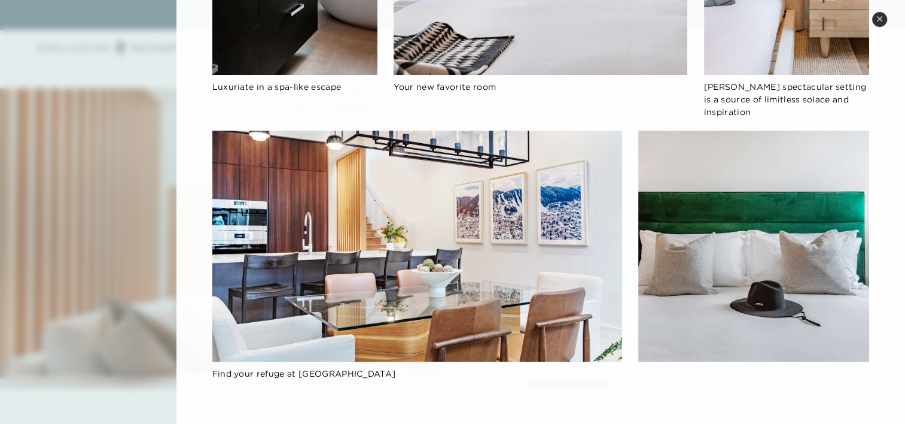
scroll to position [875, 0]
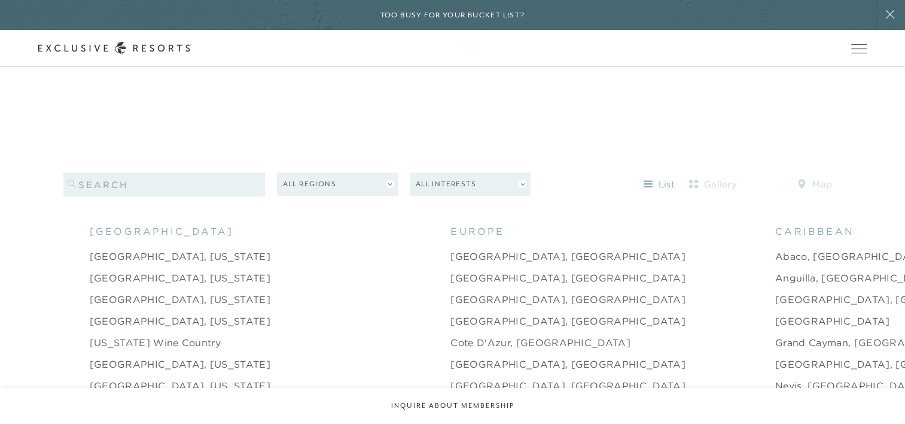
scroll to position [1044, 0]
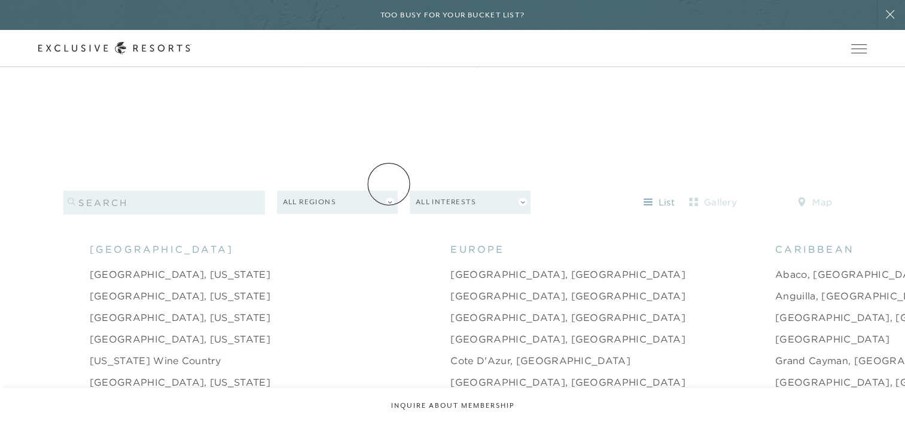
click at [389, 190] on button "All Regions" at bounding box center [337, 201] width 121 height 23
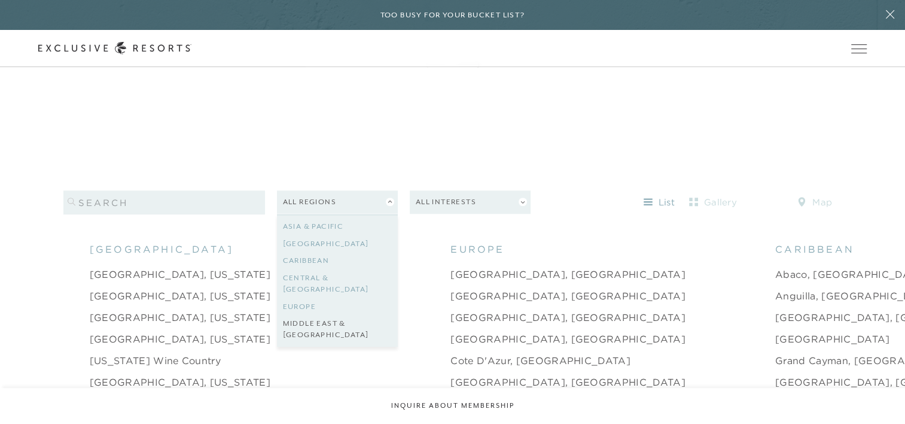
click at [325, 315] on link "Middle East & Africa" at bounding box center [337, 329] width 109 height 29
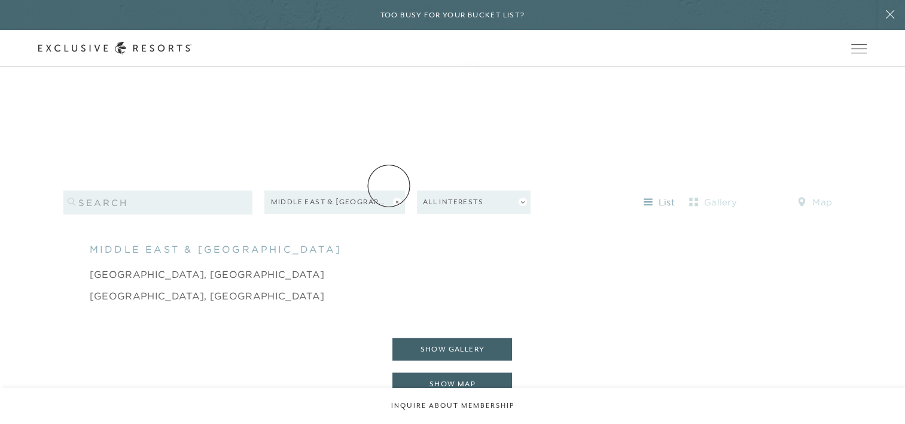
click at [396, 200] on icon at bounding box center [397, 201] width 2 height 2
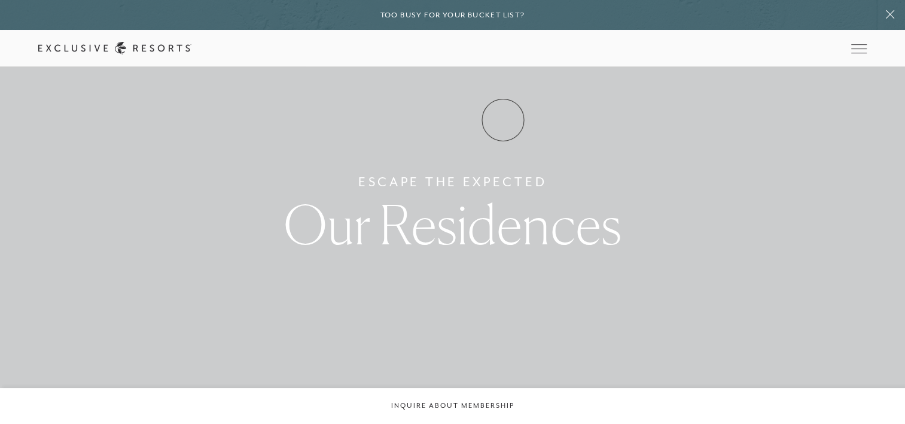
click at [0, 0] on link "Experience Collection" at bounding box center [0, 0] width 0 height 0
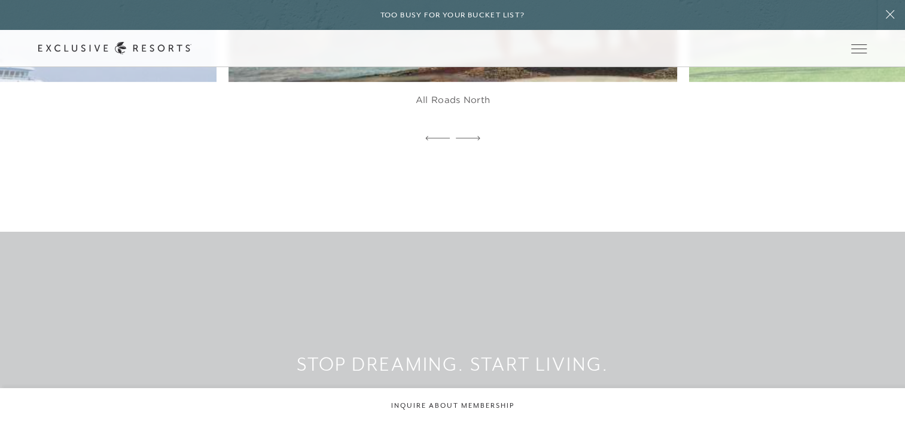
scroll to position [3652, 0]
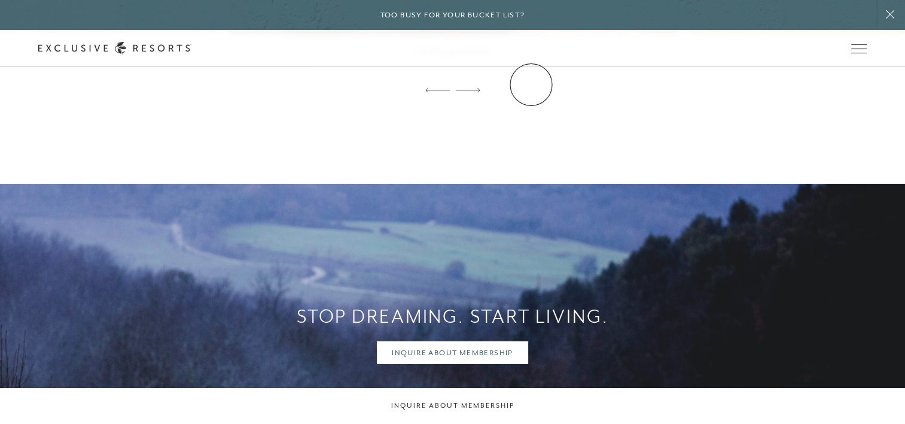
click at [0, 0] on link "VIP Benefits" at bounding box center [0, 0] width 0 height 0
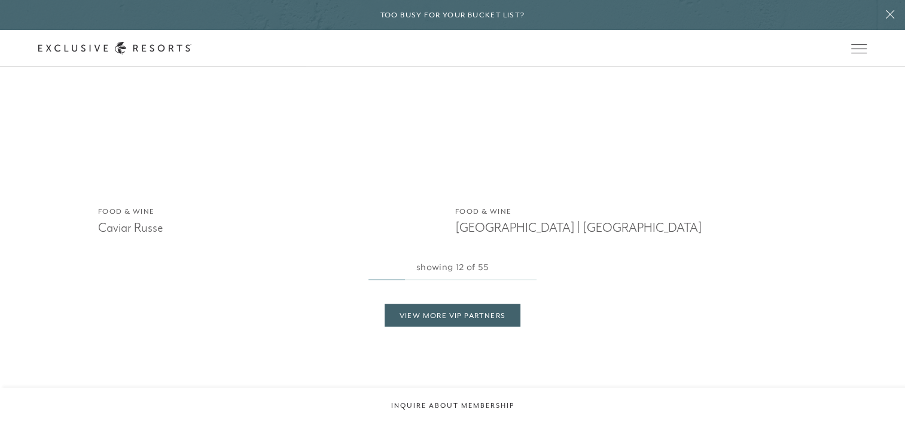
scroll to position [2543, 0]
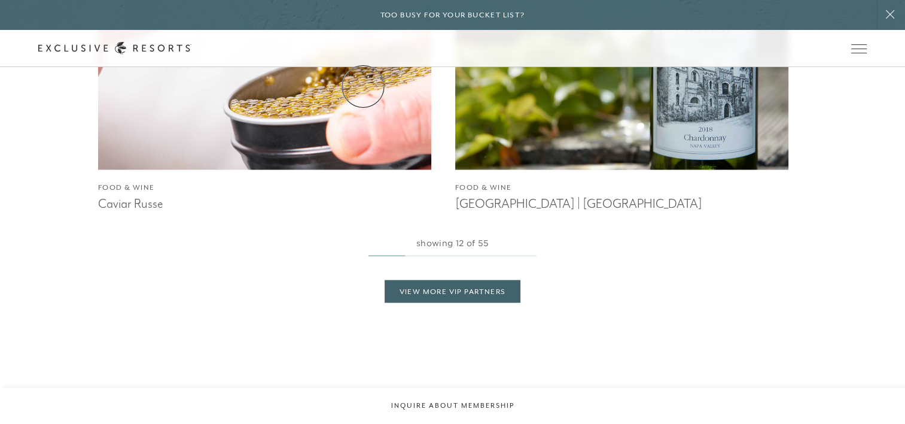
click at [0, 0] on link "Residence Collection" at bounding box center [0, 0] width 0 height 0
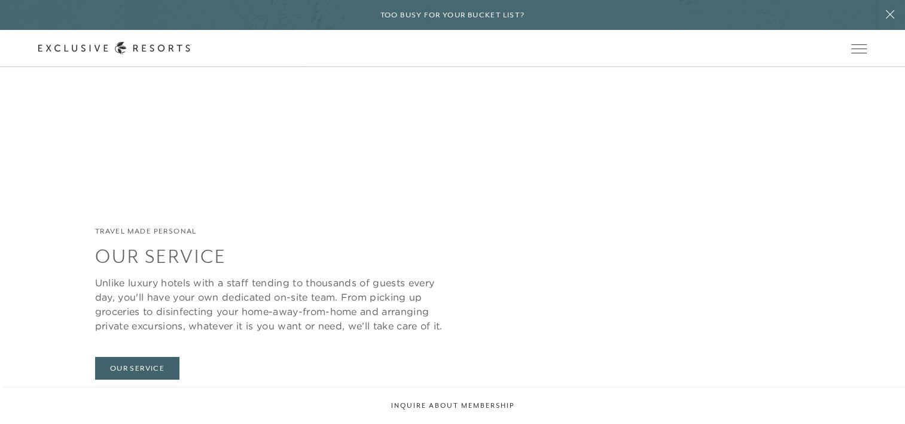
scroll to position [4305, 0]
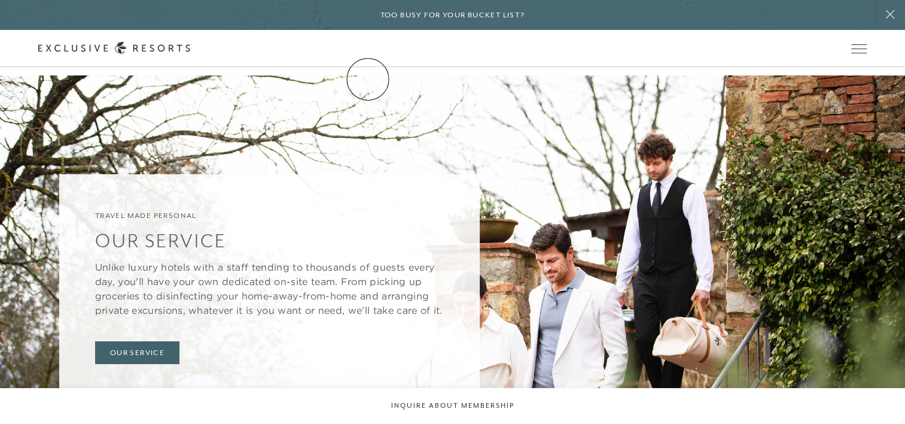
click at [0, 0] on link "Residence Collection" at bounding box center [0, 0] width 0 height 0
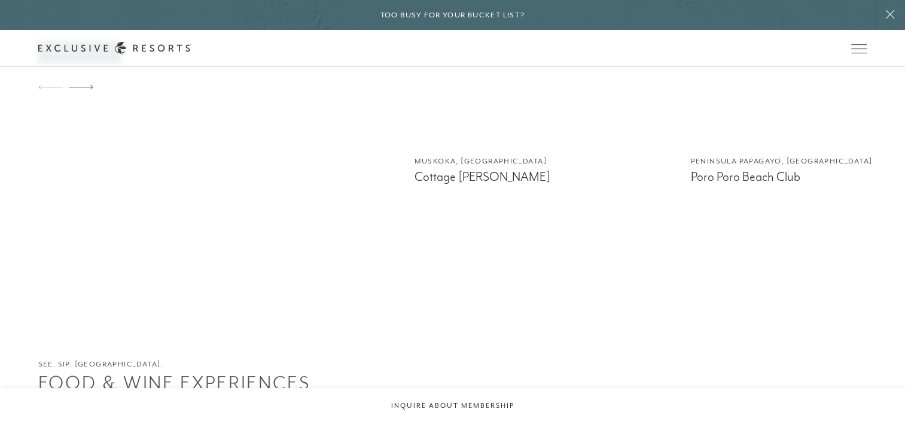
scroll to position [2397, 0]
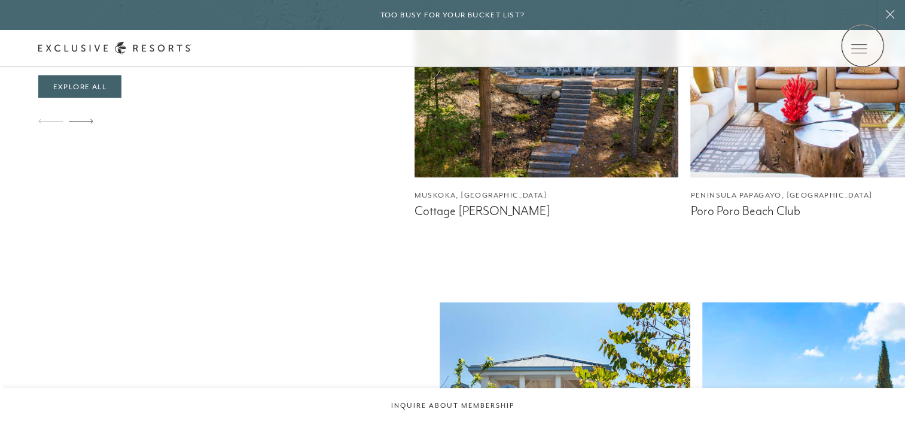
click at [0, 0] on icon at bounding box center [0, 0] width 0 height 0
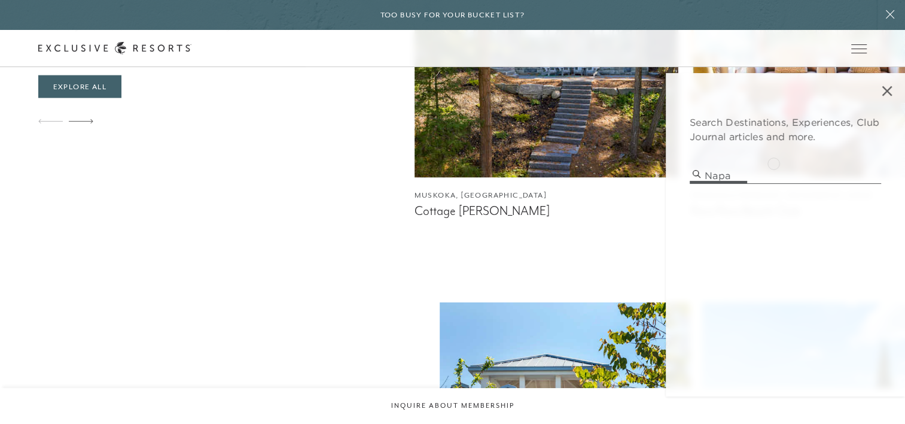
type input "napa"
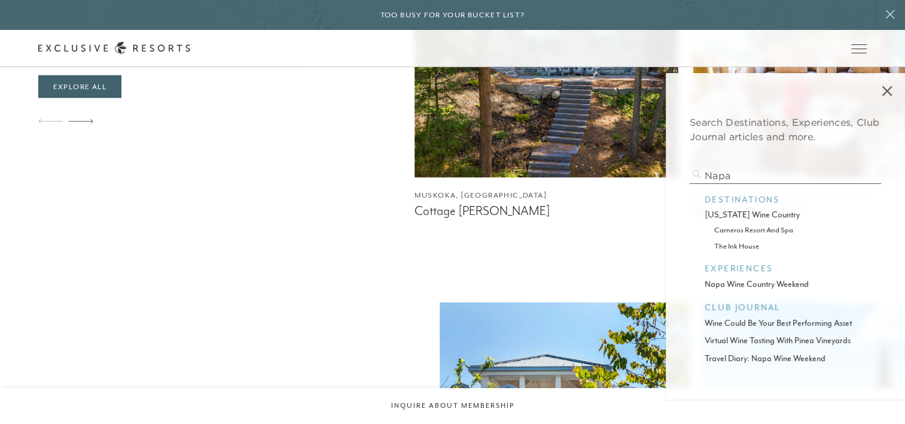
click at [750, 212] on p "california wine country" at bounding box center [786, 214] width 162 height 13
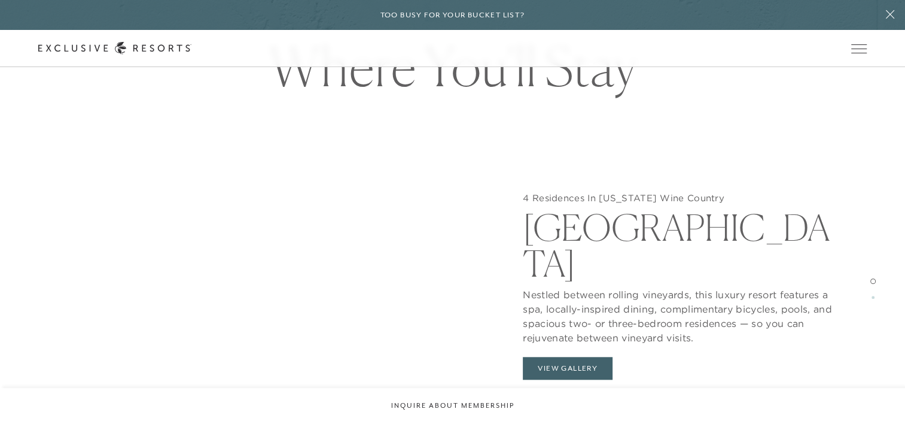
scroll to position [1132, 0]
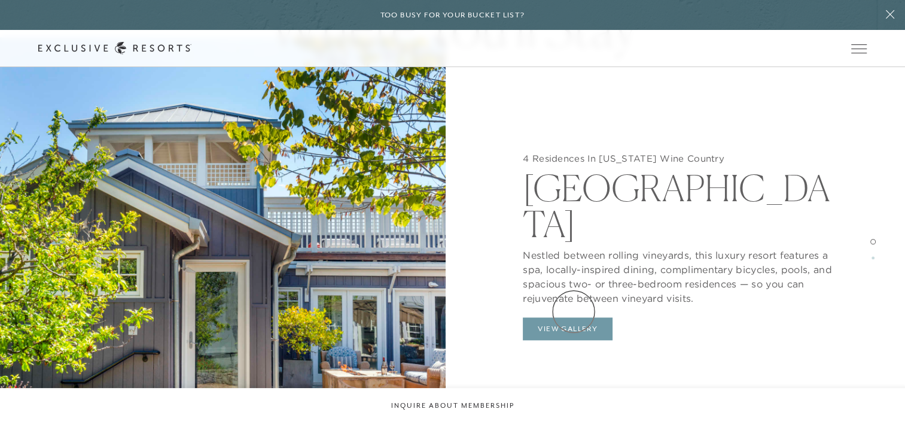
click at [574, 317] on button "View Gallery" at bounding box center [568, 328] width 90 height 23
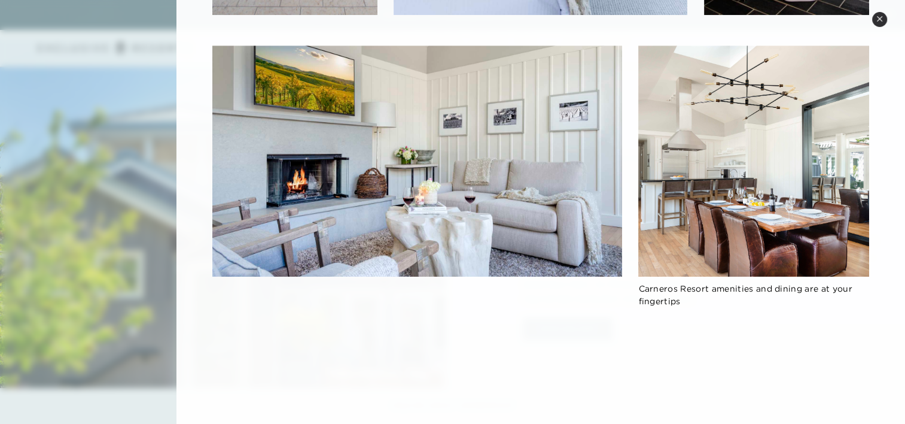
scroll to position [909, 0]
